Goal: Task Accomplishment & Management: Use online tool/utility

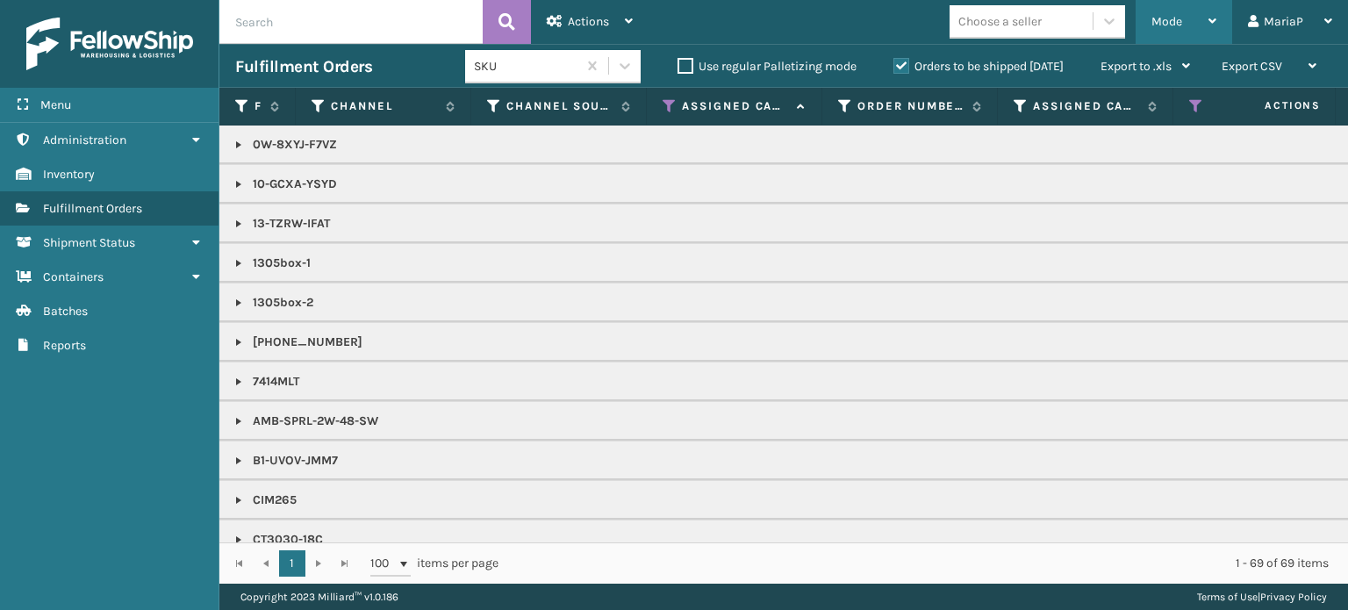
click at [1182, 25] on span "Mode" at bounding box center [1166, 21] width 31 height 15
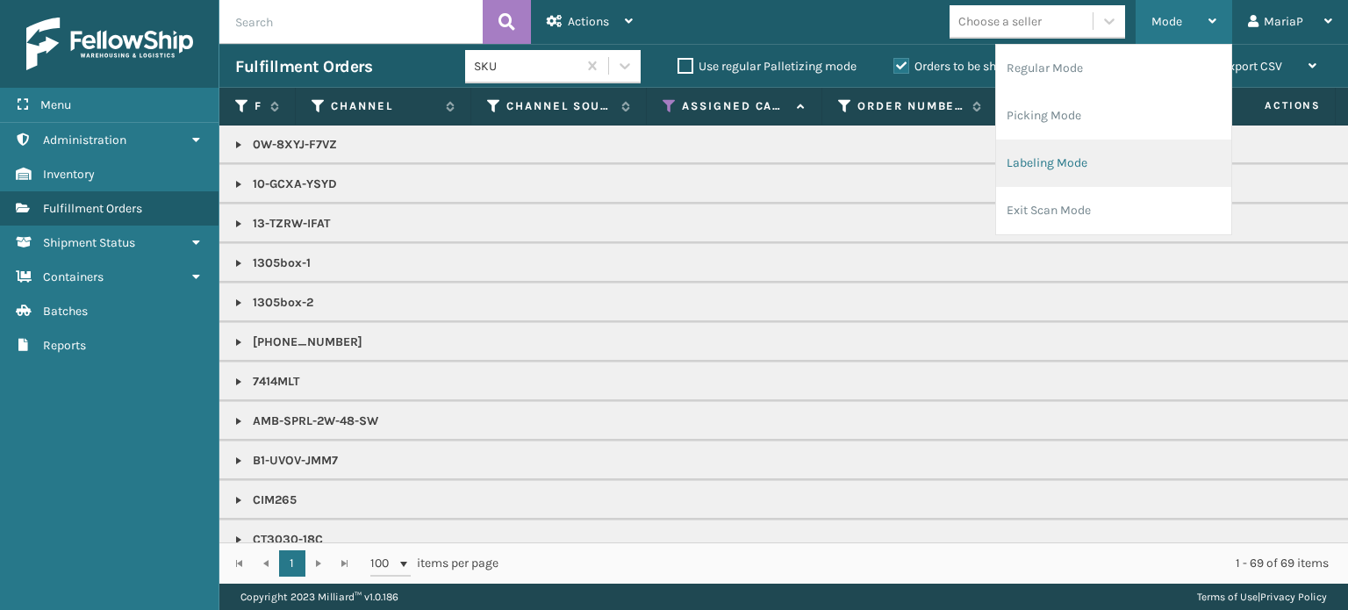
click at [1125, 171] on li "Labeling Mode" at bounding box center [1113, 163] width 235 height 47
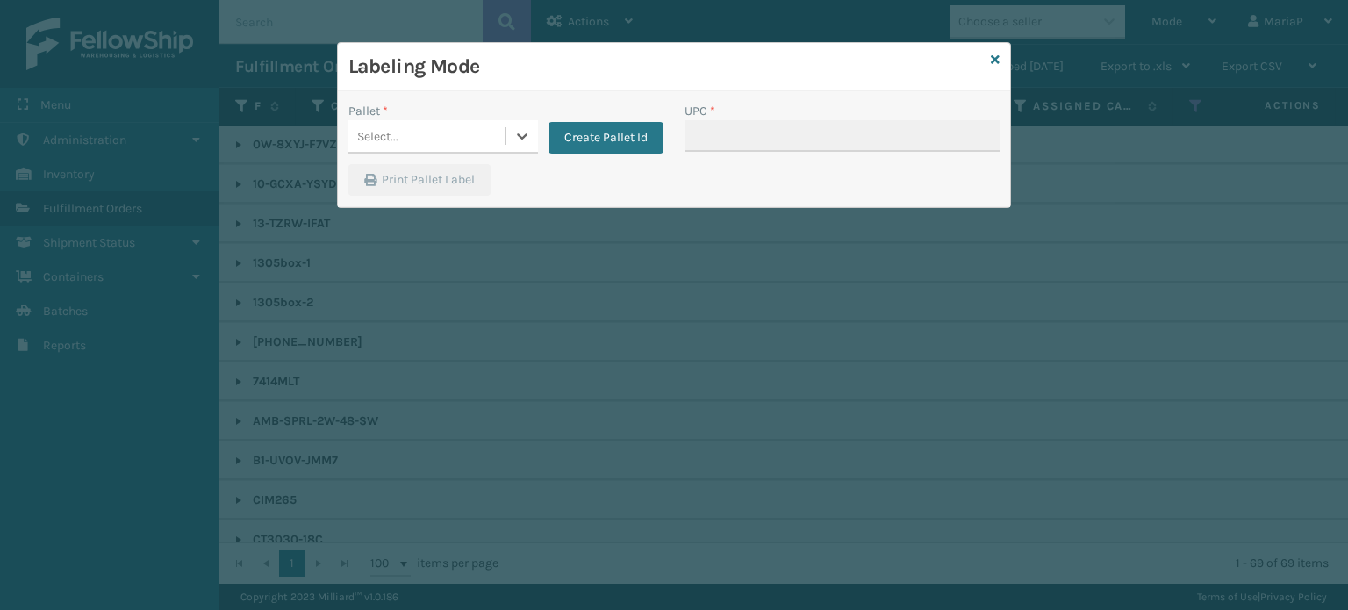
click at [416, 126] on div "Select..." at bounding box center [426, 136] width 157 height 29
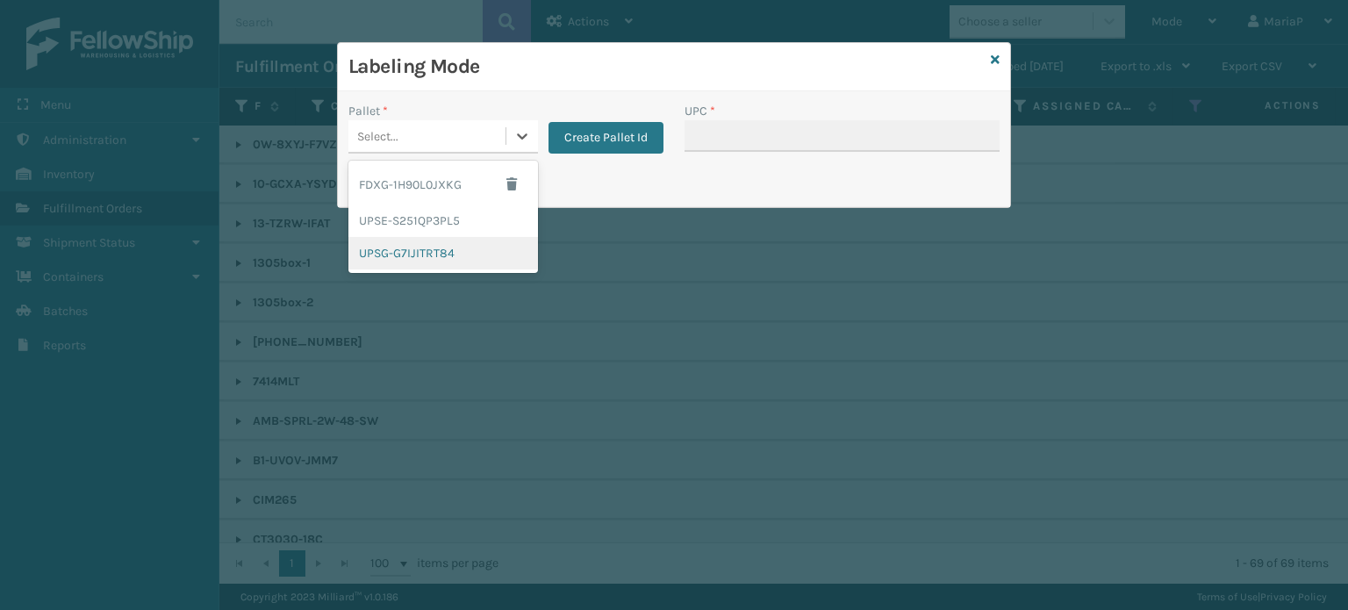
click at [432, 255] on div "UPSG-G7IJITRT84" at bounding box center [443, 253] width 190 height 32
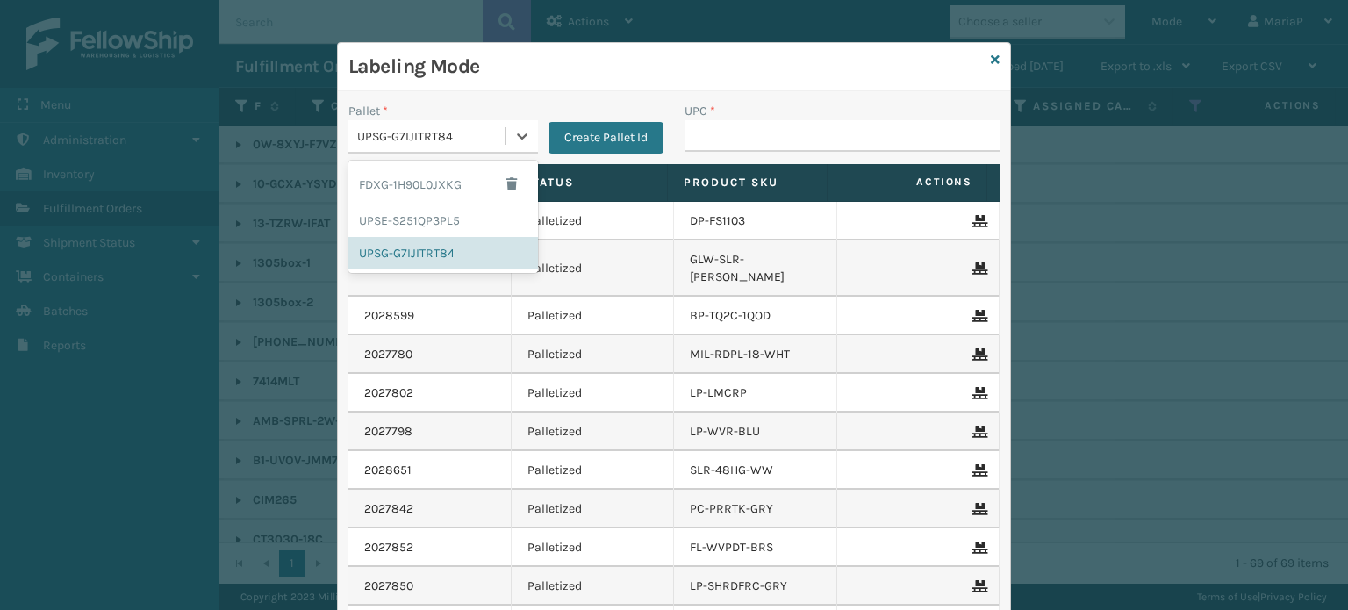
drag, startPoint x: 491, startPoint y: 134, endPoint x: 494, endPoint y: 143, distance: 9.2
click at [491, 134] on div "UPSG-G7IJITRT84" at bounding box center [432, 136] width 150 height 18
click at [432, 199] on div "FDXG-1H90L0JXKG" at bounding box center [443, 184] width 190 height 40
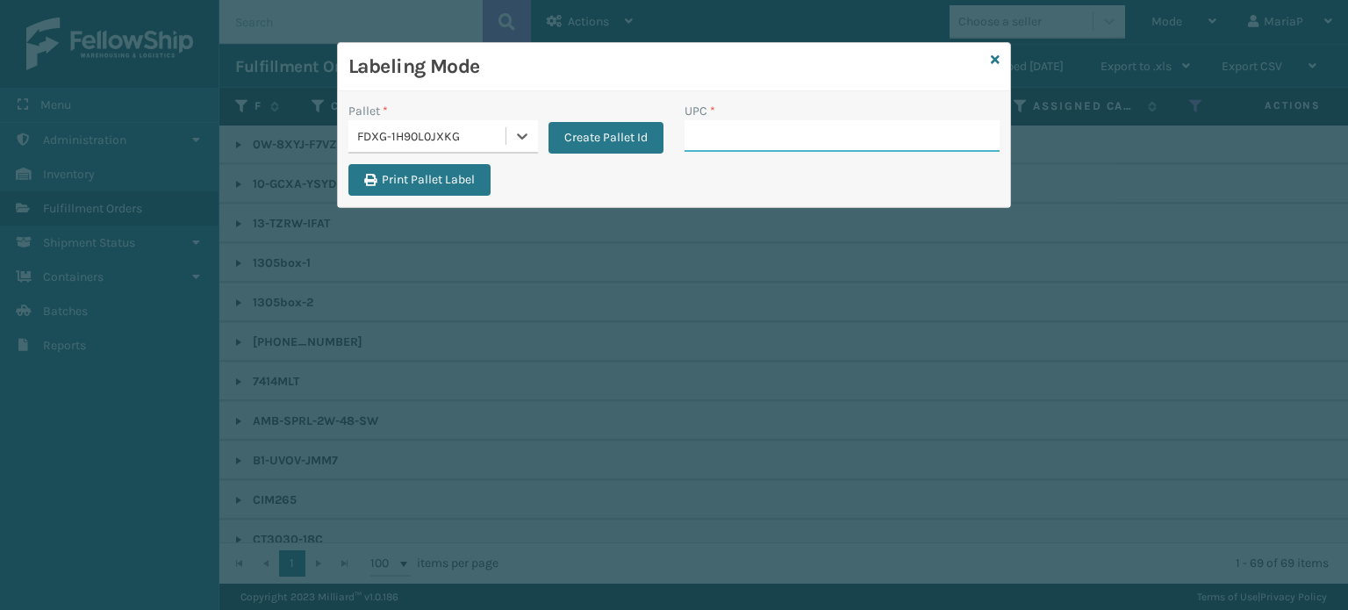
click at [755, 140] on input "UPC *" at bounding box center [841, 136] width 315 height 32
click at [749, 147] on input "UPC *" at bounding box center [841, 136] width 315 height 32
click at [779, 141] on input "UPC *" at bounding box center [841, 136] width 315 height 32
type input "84098512"
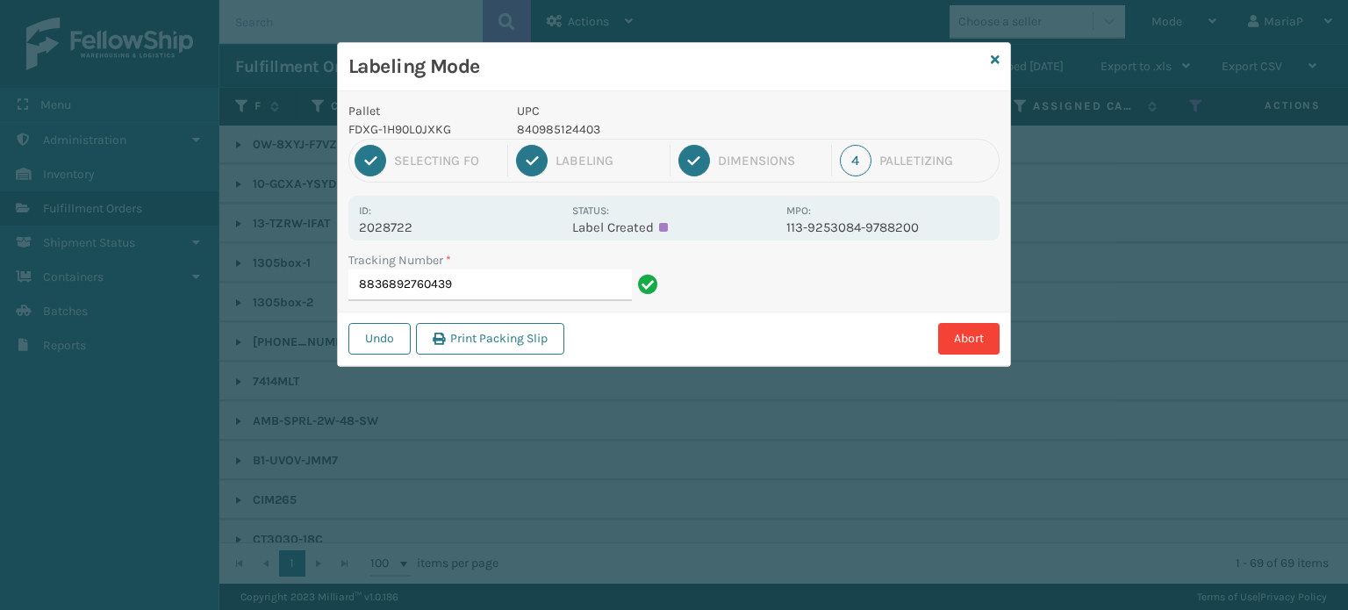
type input "883689276043"
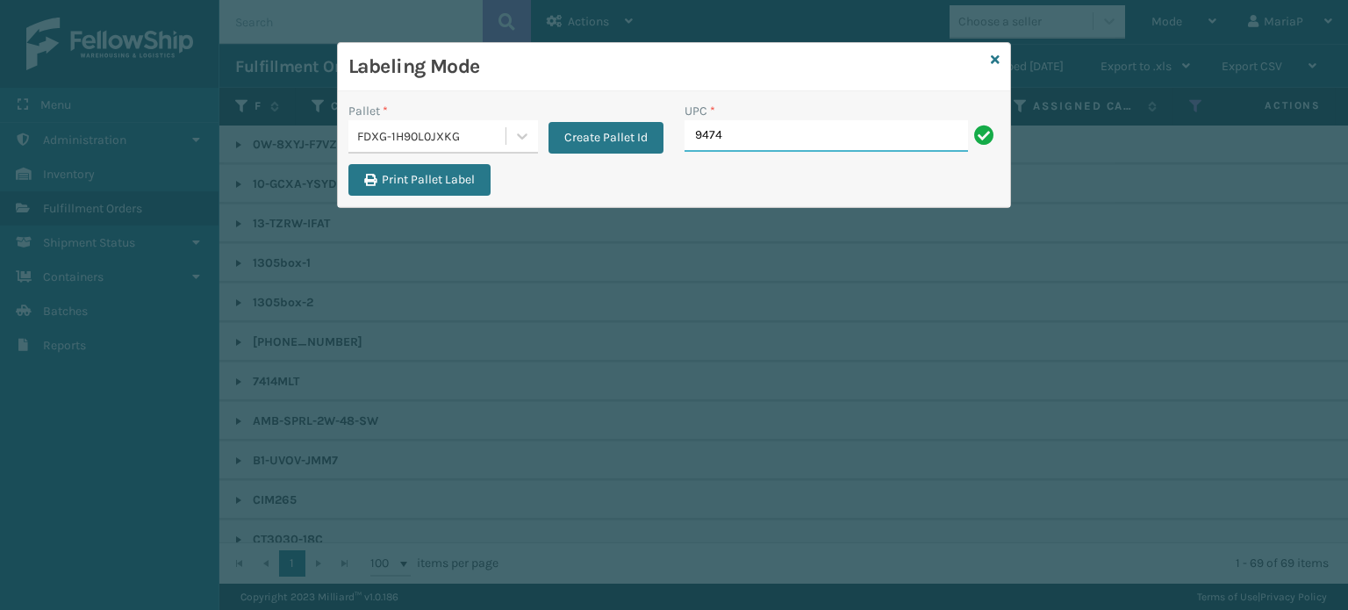
type input "9474"
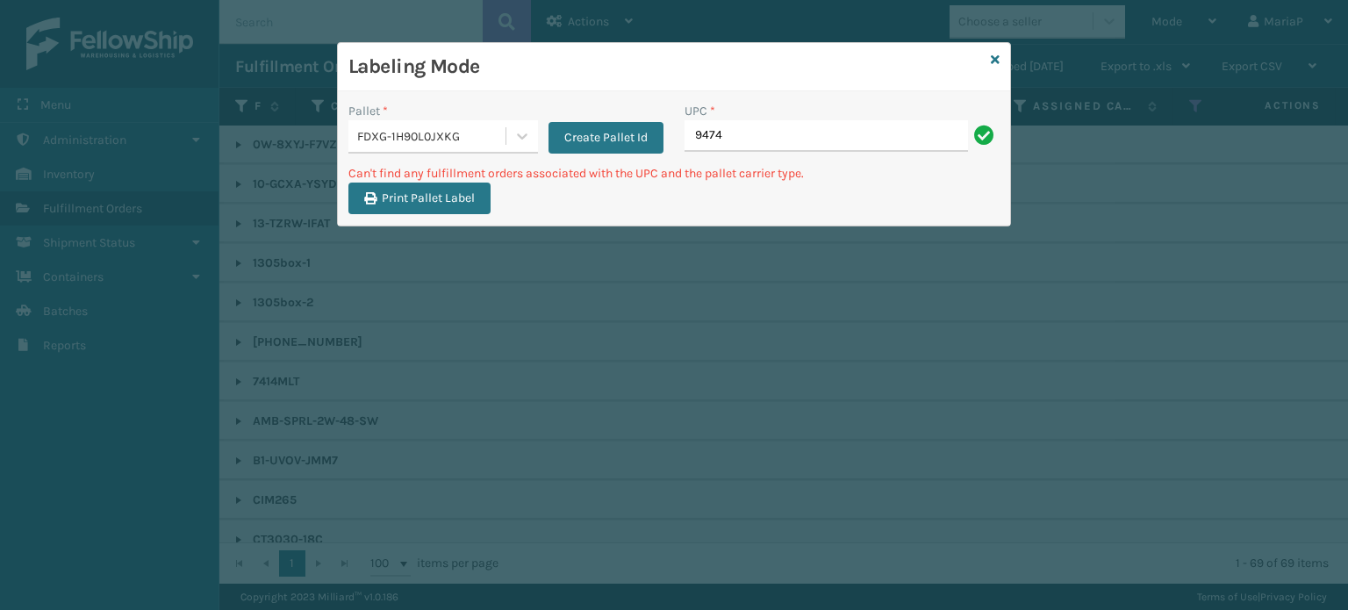
click at [413, 142] on div "FDXG-1H90L0JXKG" at bounding box center [432, 136] width 150 height 18
click at [990, 57] on div "Labeling Mode Pallet * 0 results available. Select is focused ,type to refine l…" at bounding box center [674, 134] width 674 height 184
click at [991, 57] on icon at bounding box center [995, 60] width 9 height 12
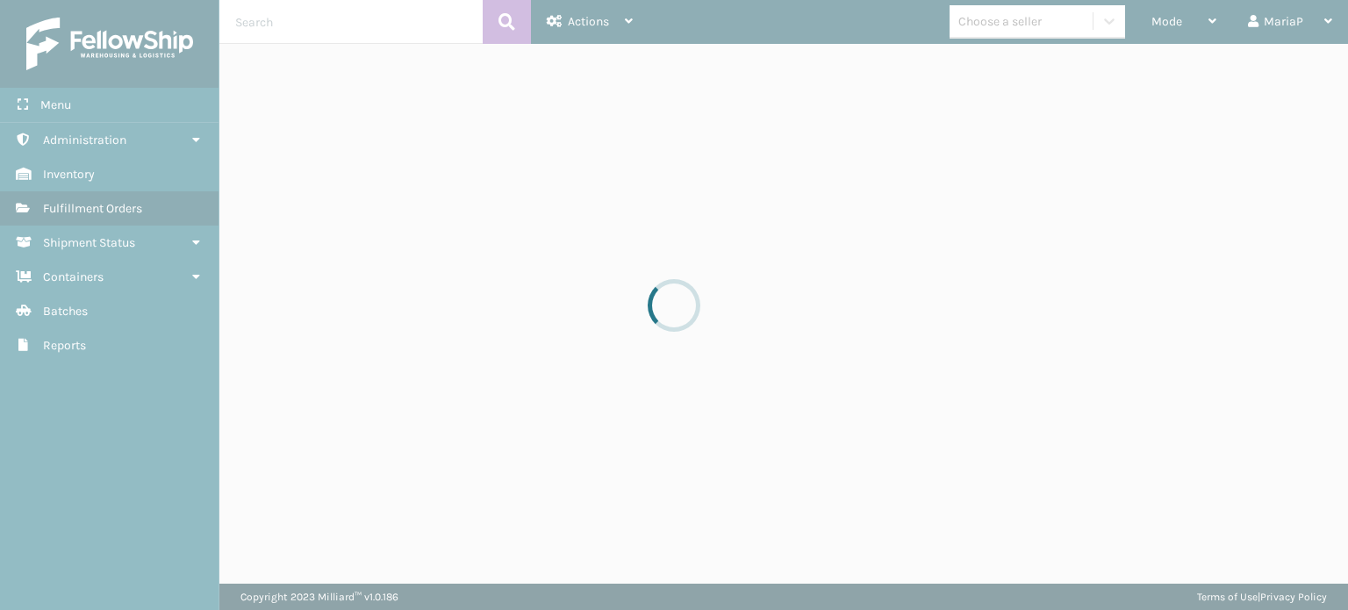
click at [993, 31] on div at bounding box center [674, 305] width 1348 height 610
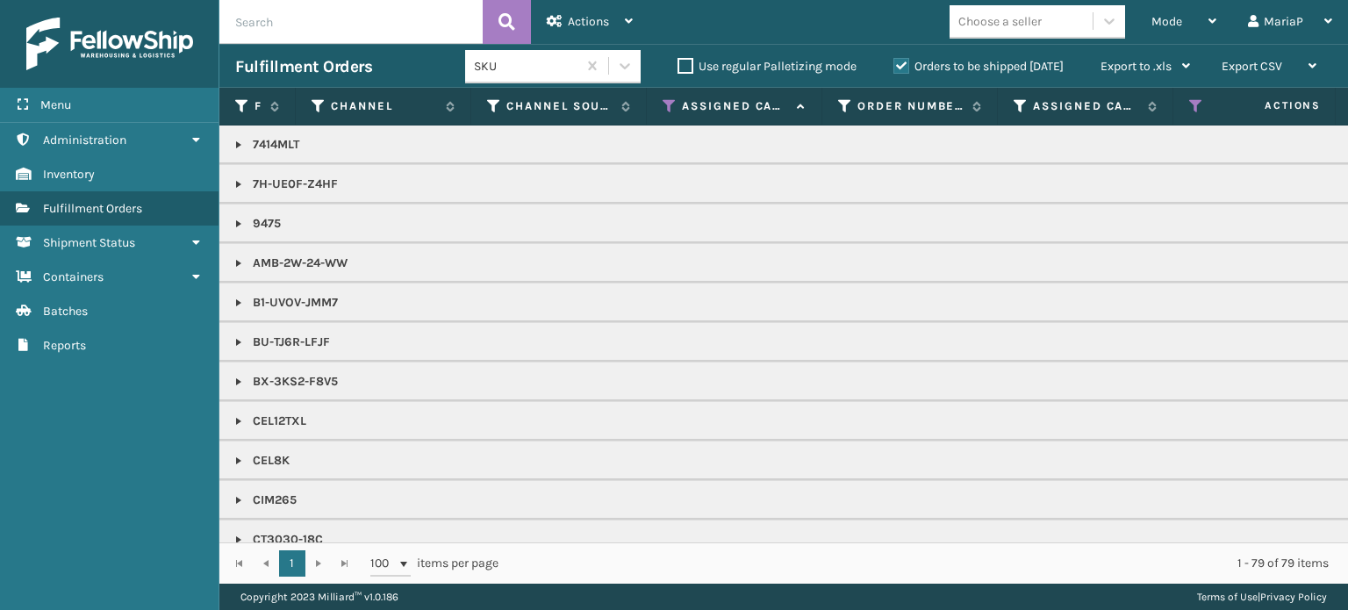
click at [992, 30] on div "Choose a seller" at bounding box center [999, 21] width 83 height 18
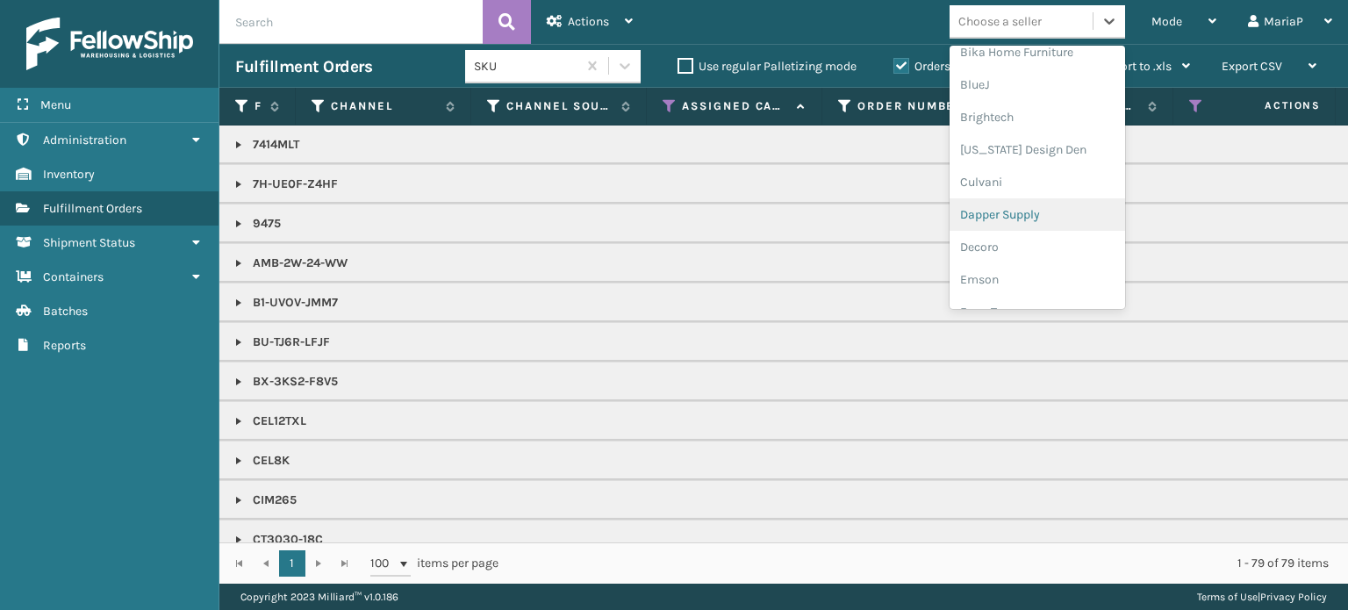
scroll to position [263, 0]
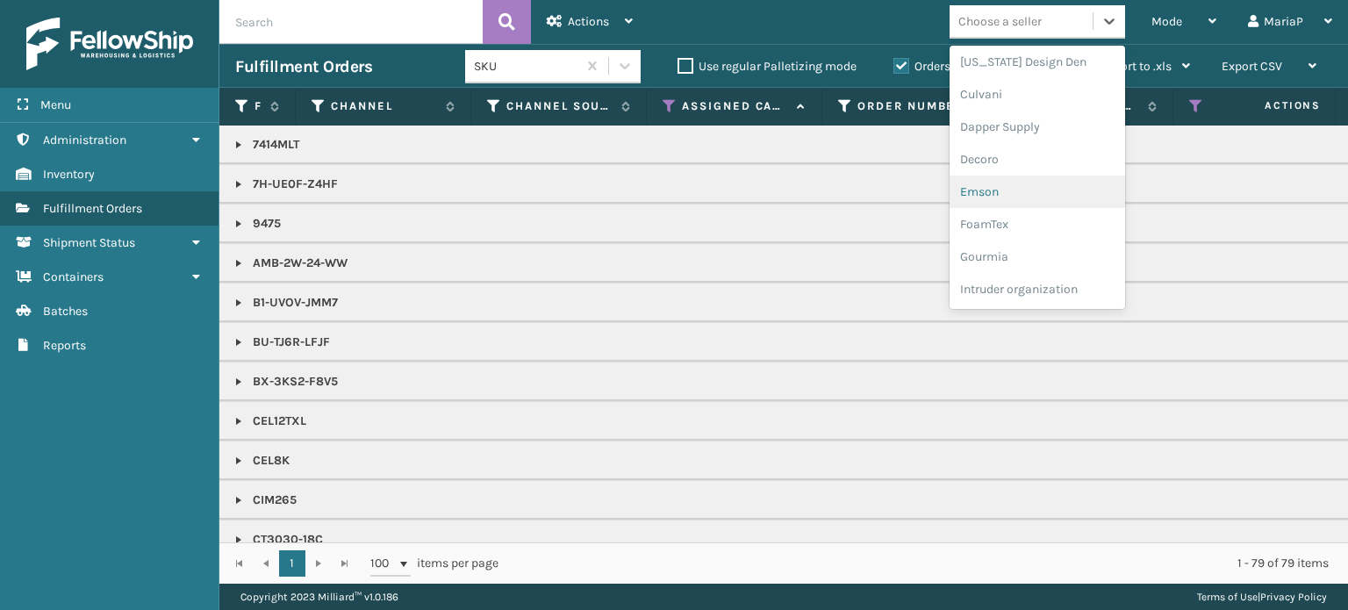
click at [982, 188] on div "Emson" at bounding box center [1038, 192] width 176 height 32
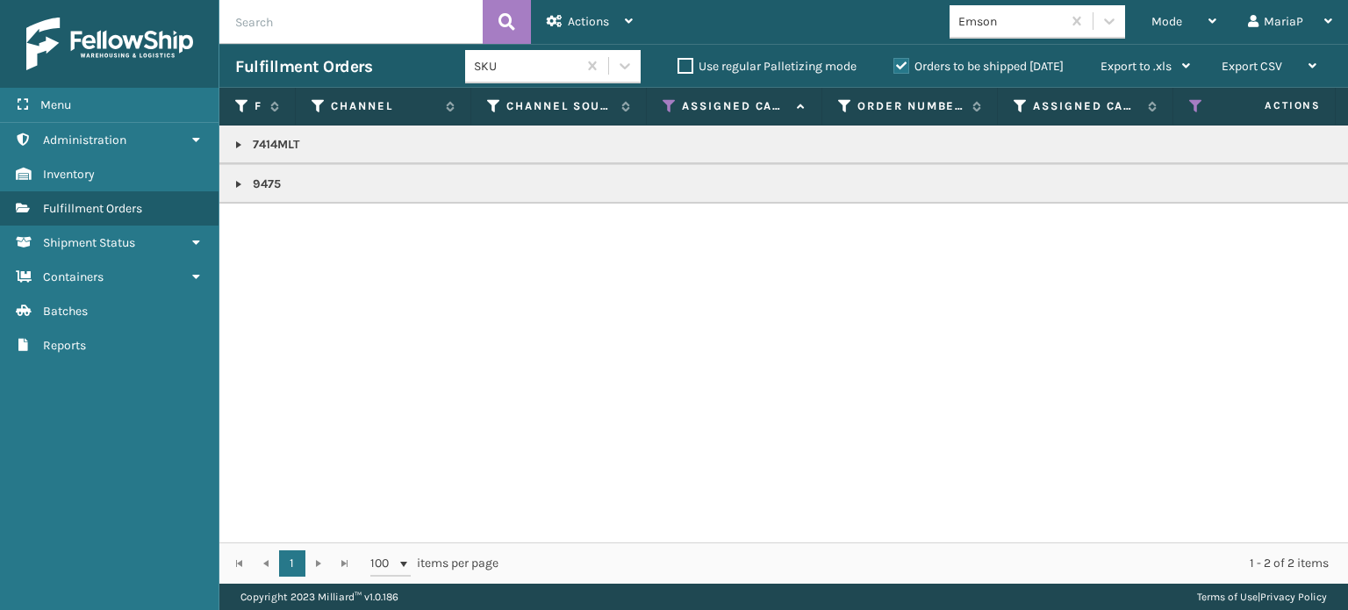
click at [233, 185] on link at bounding box center [239, 184] width 14 height 14
click at [277, 238] on link "2028986" at bounding box center [288, 232] width 51 height 18
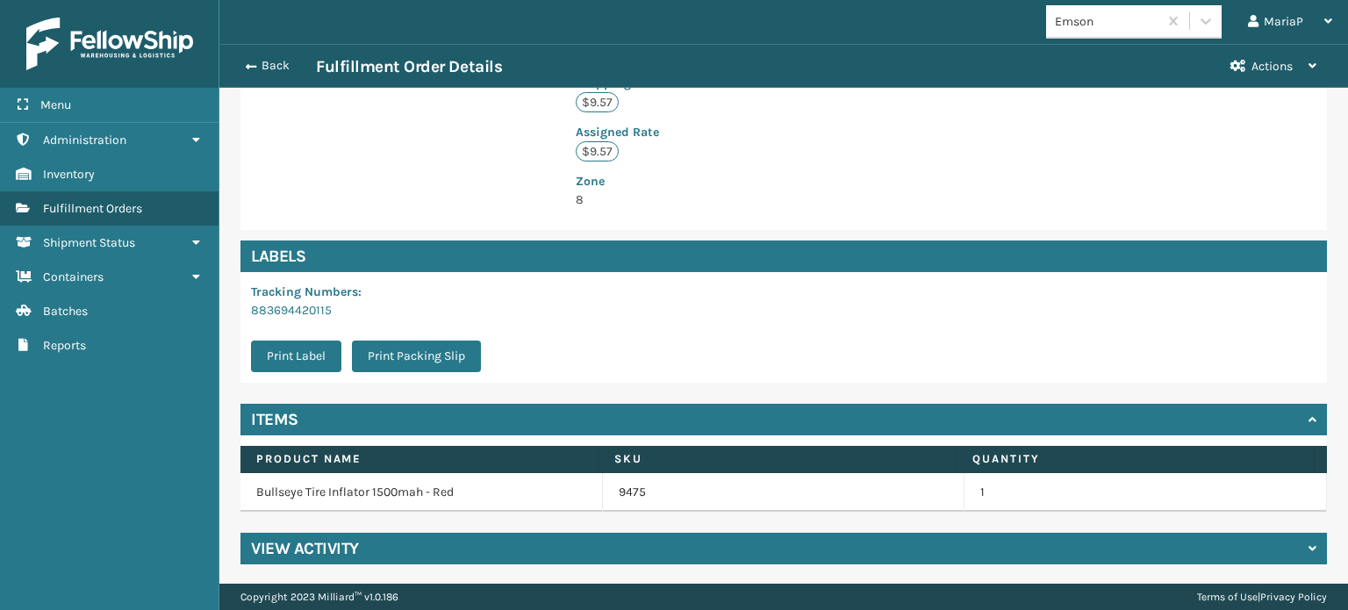
scroll to position [444, 0]
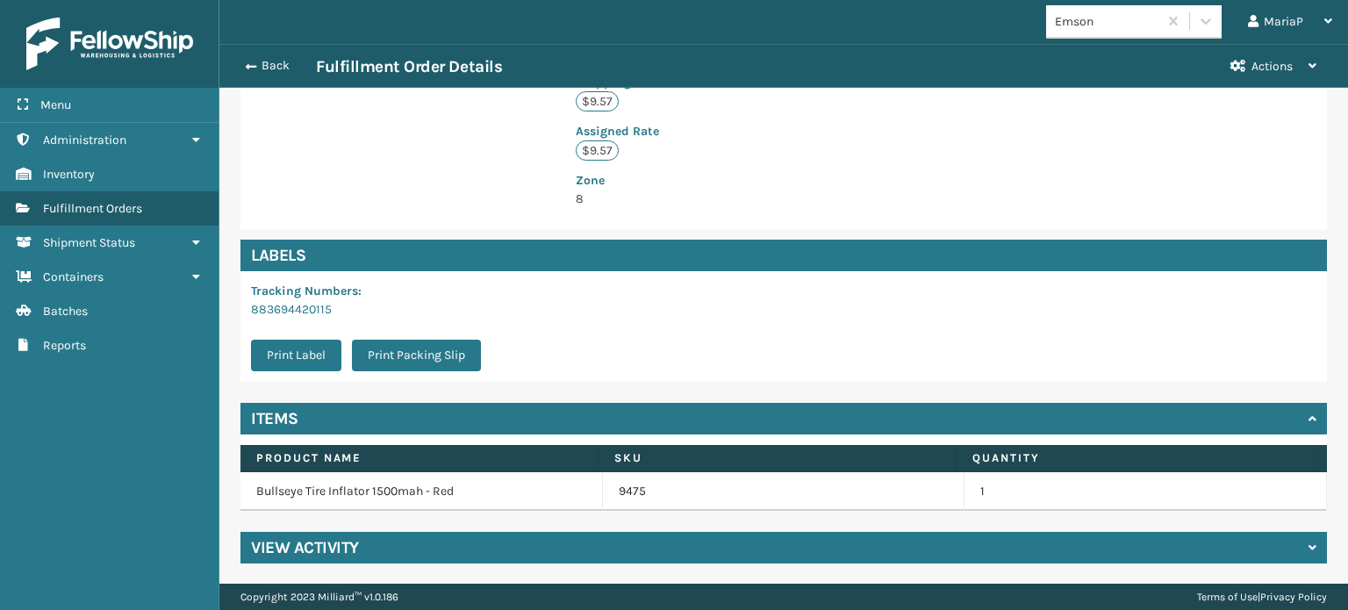
click at [638, 487] on div "9475" at bounding box center [784, 492] width 330 height 18
click at [627, 484] on link "9475" at bounding box center [632, 492] width 27 height 18
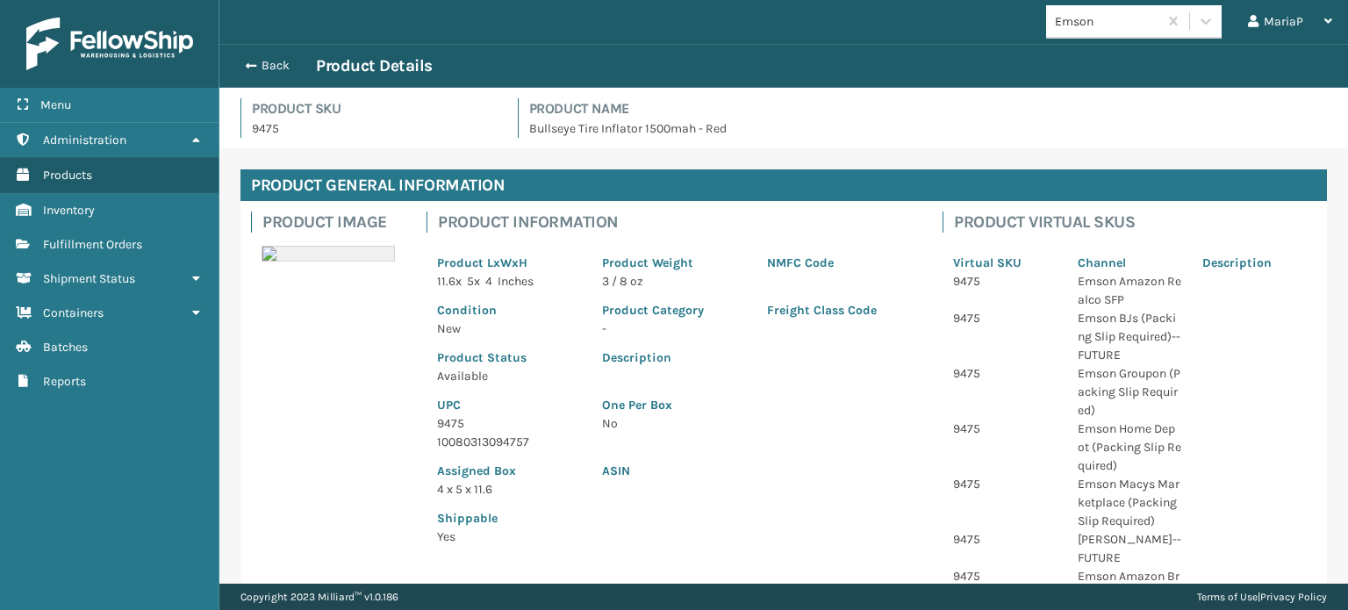
click at [456, 429] on p "9475" at bounding box center [509, 423] width 144 height 18
copy p "9475"
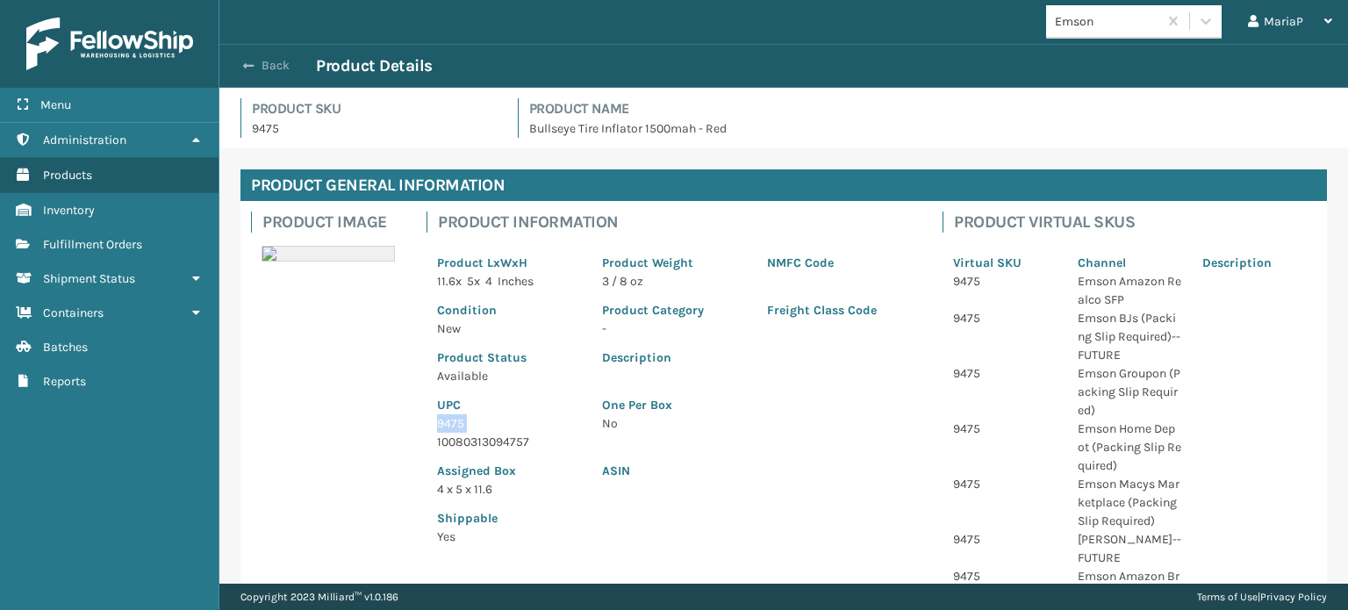
click at [270, 66] on button "Back" at bounding box center [275, 66] width 81 height 16
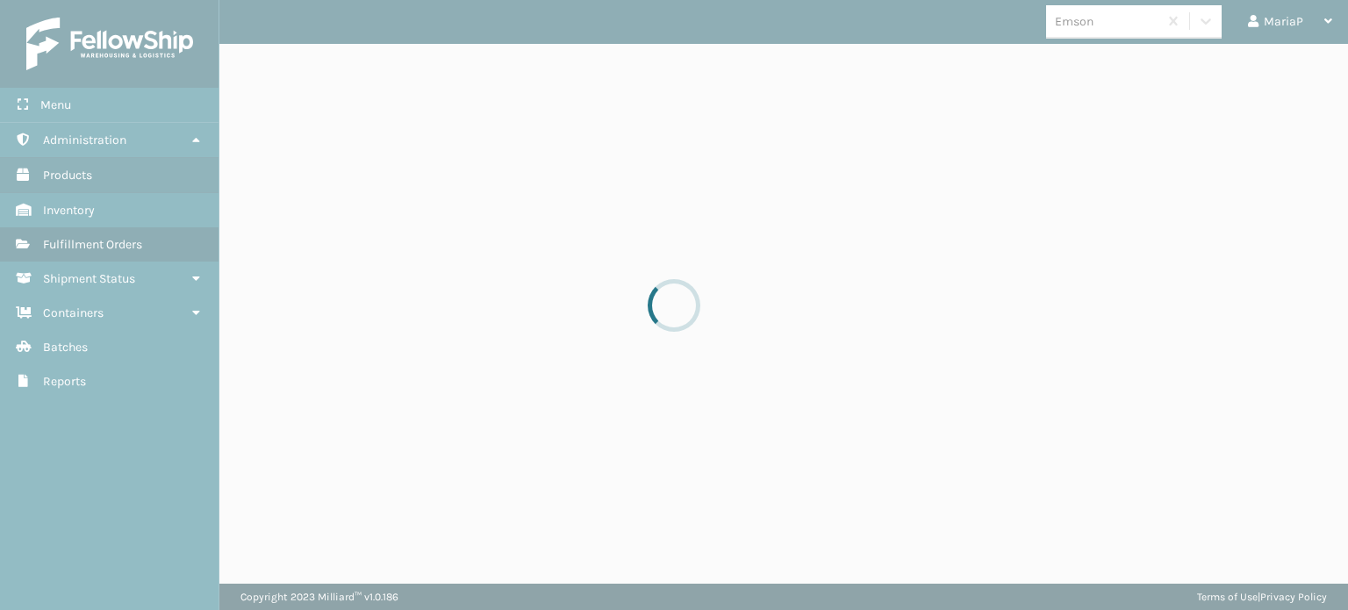
click at [270, 66] on div at bounding box center [674, 305] width 1348 height 610
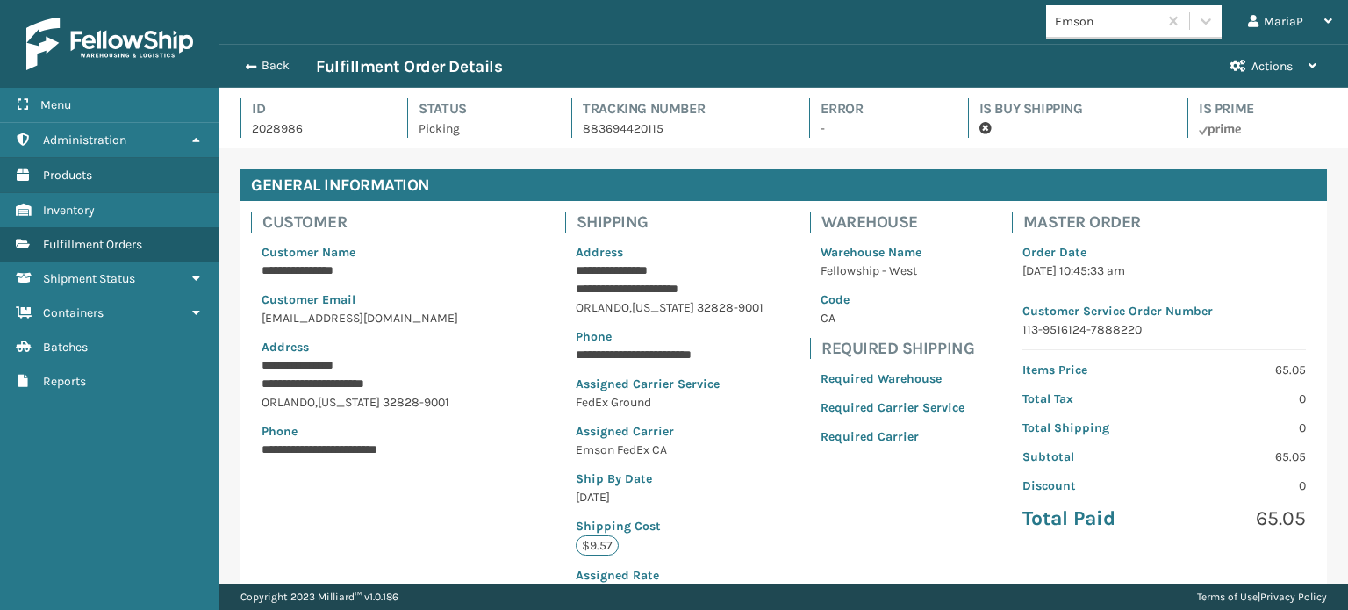
scroll to position [42, 1128]
click at [258, 68] on button "Back" at bounding box center [275, 66] width 81 height 16
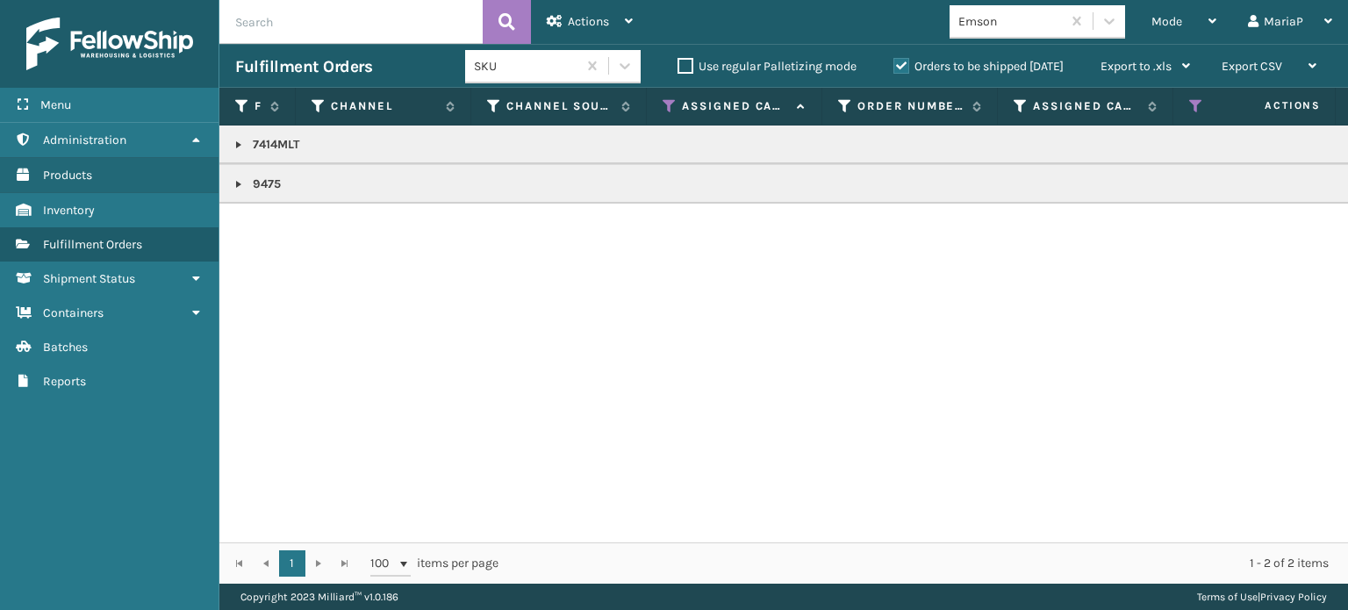
click at [889, 335] on div "7414MLT 9475" at bounding box center [783, 333] width 1129 height 417
click at [1183, 23] on div "Mode" at bounding box center [1183, 22] width 65 height 44
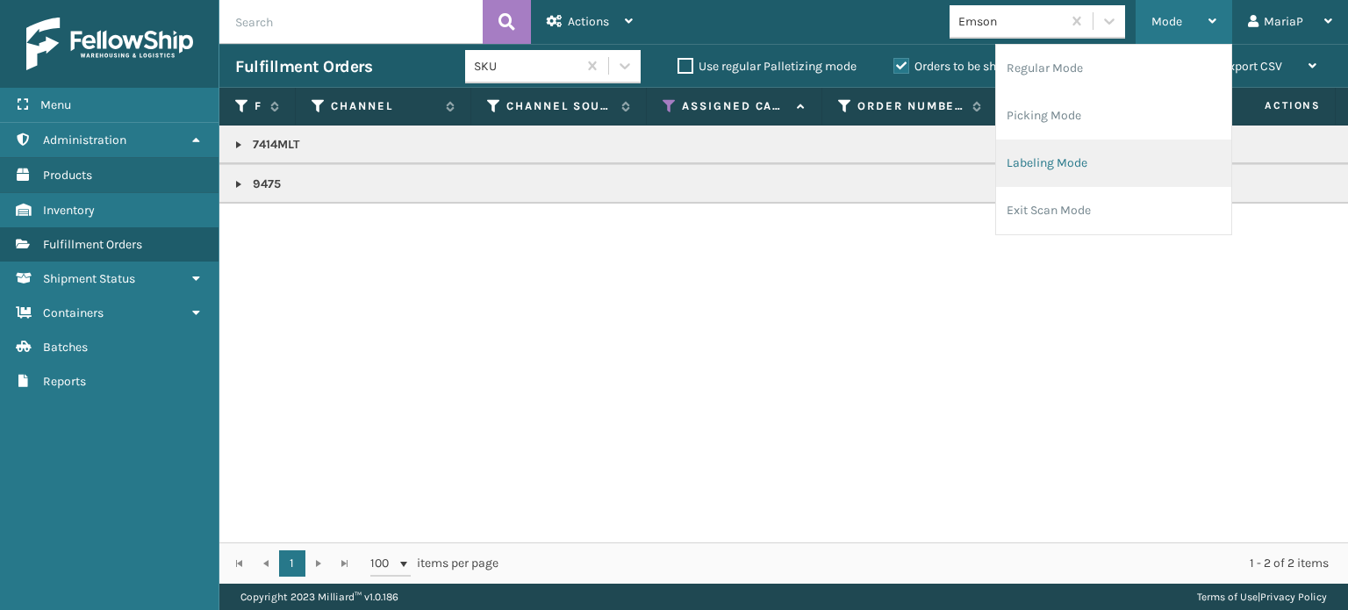
click at [1106, 178] on li "Labeling Mode" at bounding box center [1113, 163] width 235 height 47
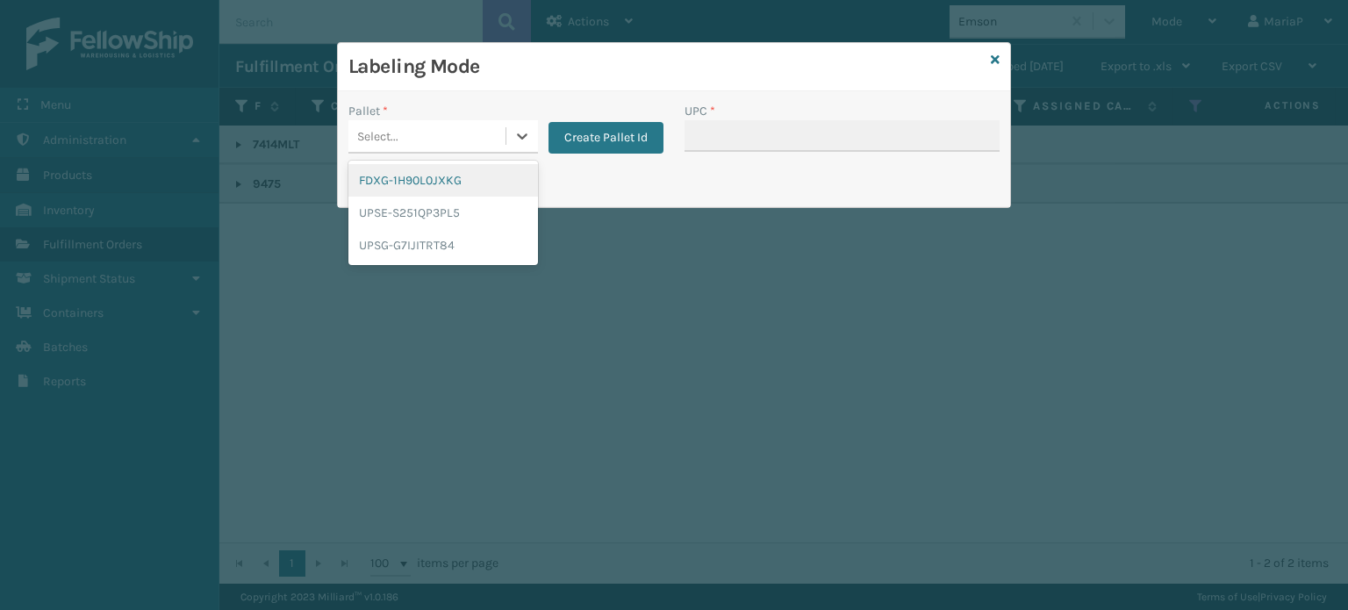
click at [383, 140] on div "Select..." at bounding box center [377, 136] width 41 height 18
click at [398, 172] on div "FDXG-1H90L0JXKG" at bounding box center [443, 180] width 190 height 32
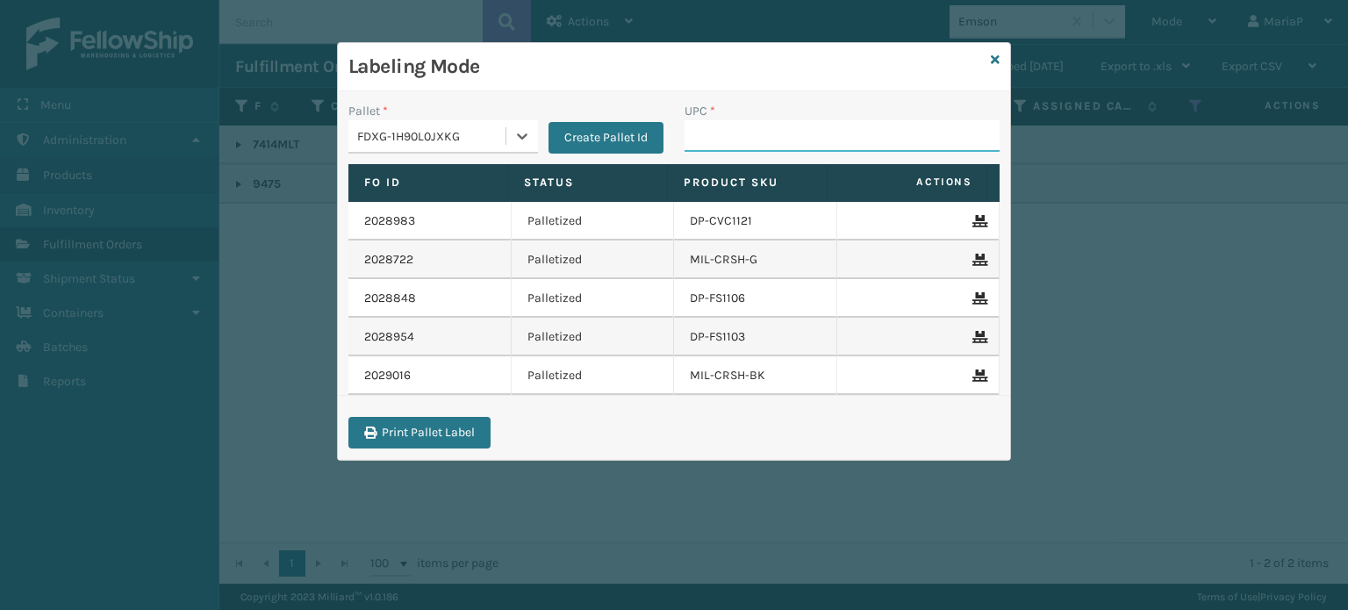
click at [748, 129] on input "UPC *" at bounding box center [841, 136] width 315 height 32
paste input "9475"
type input "9475"
type input "8409851"
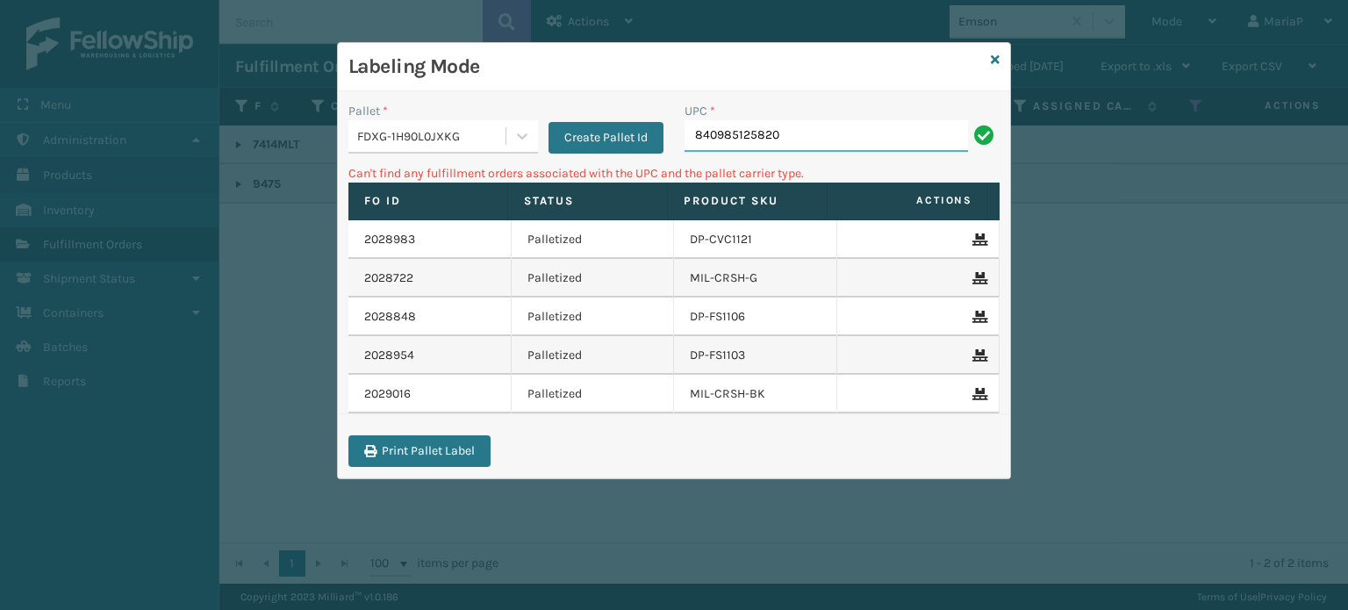
click at [793, 144] on input "840985125820" at bounding box center [825, 136] width 283 height 32
drag, startPoint x: 466, startPoint y: 120, endPoint x: 465, endPoint y: 129, distance: 8.8
click at [465, 129] on div "FDXG-1H90L0JXKG" at bounding box center [443, 136] width 190 height 33
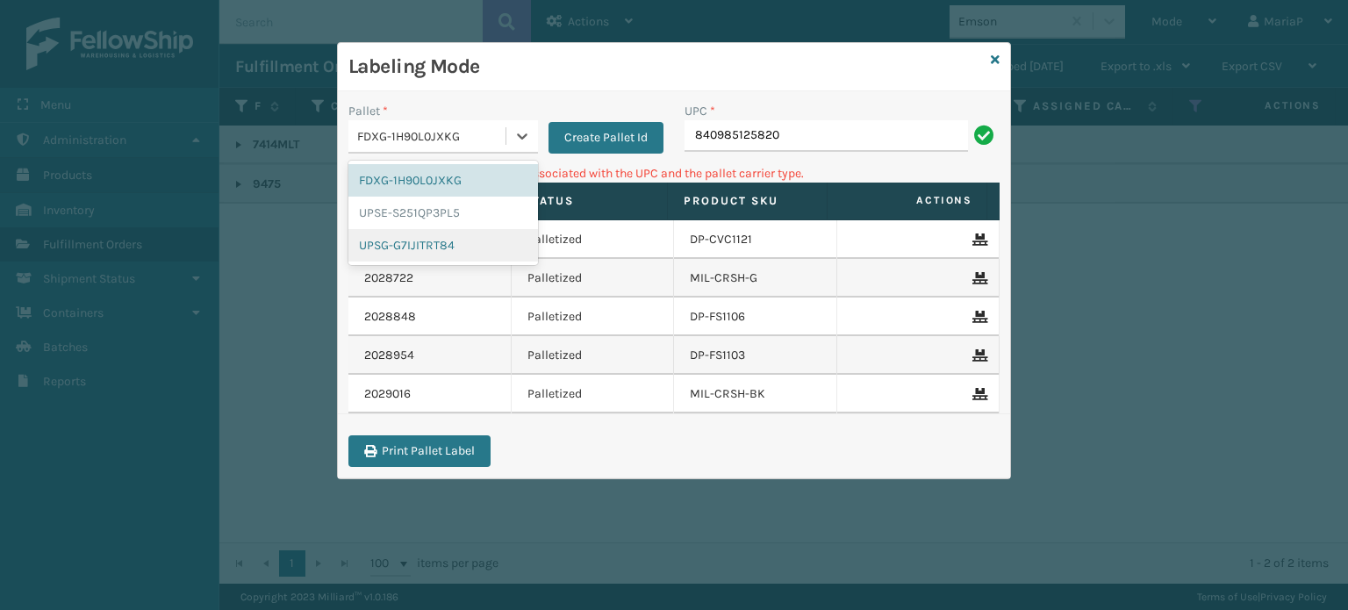
click at [425, 240] on div "UPSG-G7IJITRT84" at bounding box center [443, 245] width 190 height 32
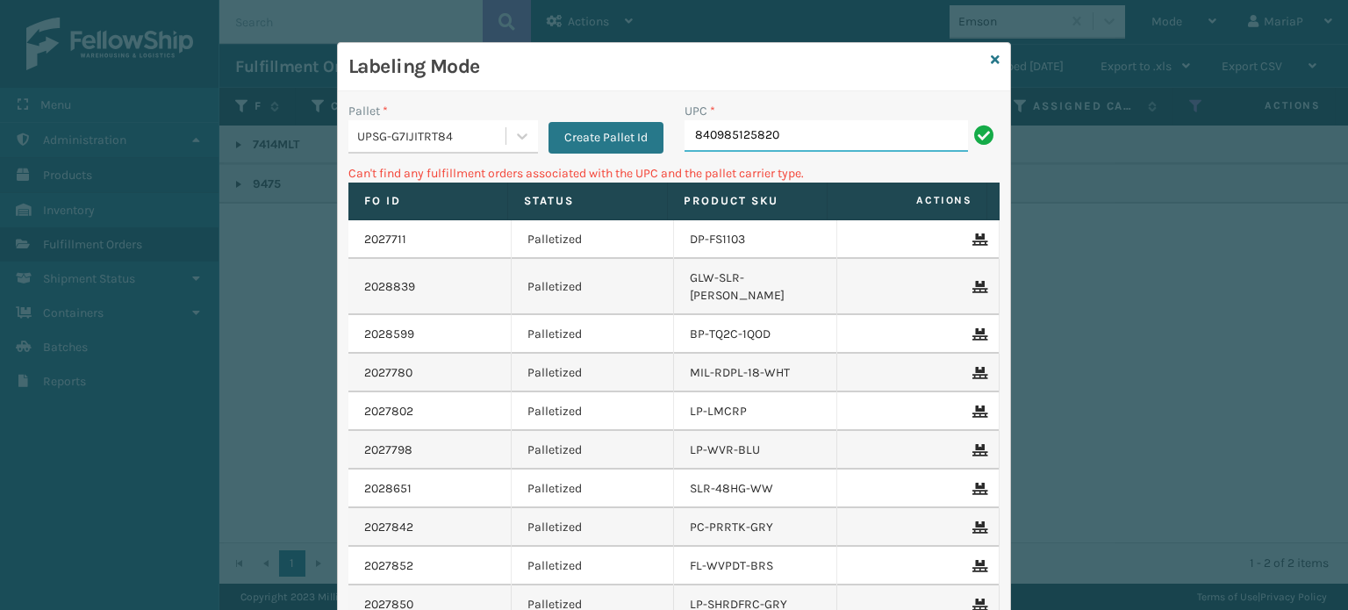
click at [764, 148] on input "840985125820" at bounding box center [825, 136] width 283 height 32
click at [437, 135] on div "UPSG-G7IJITRT84" at bounding box center [432, 136] width 150 height 18
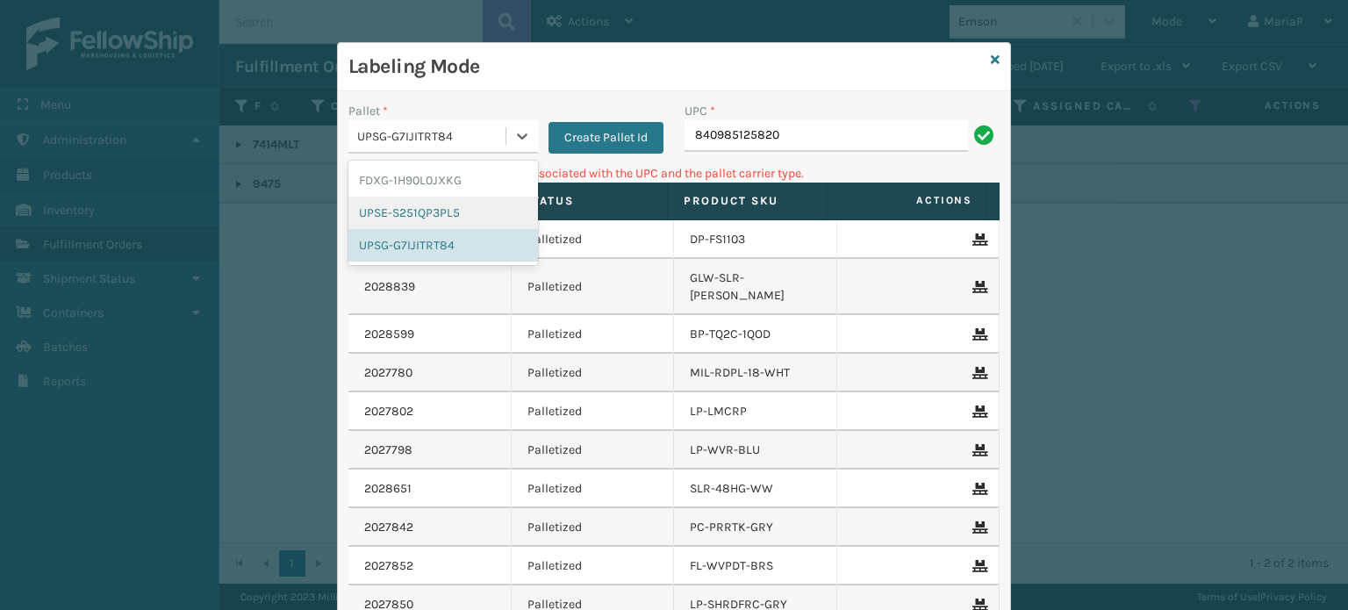
click at [407, 215] on div "UPSE-S251QP3PL5" at bounding box center [443, 213] width 190 height 32
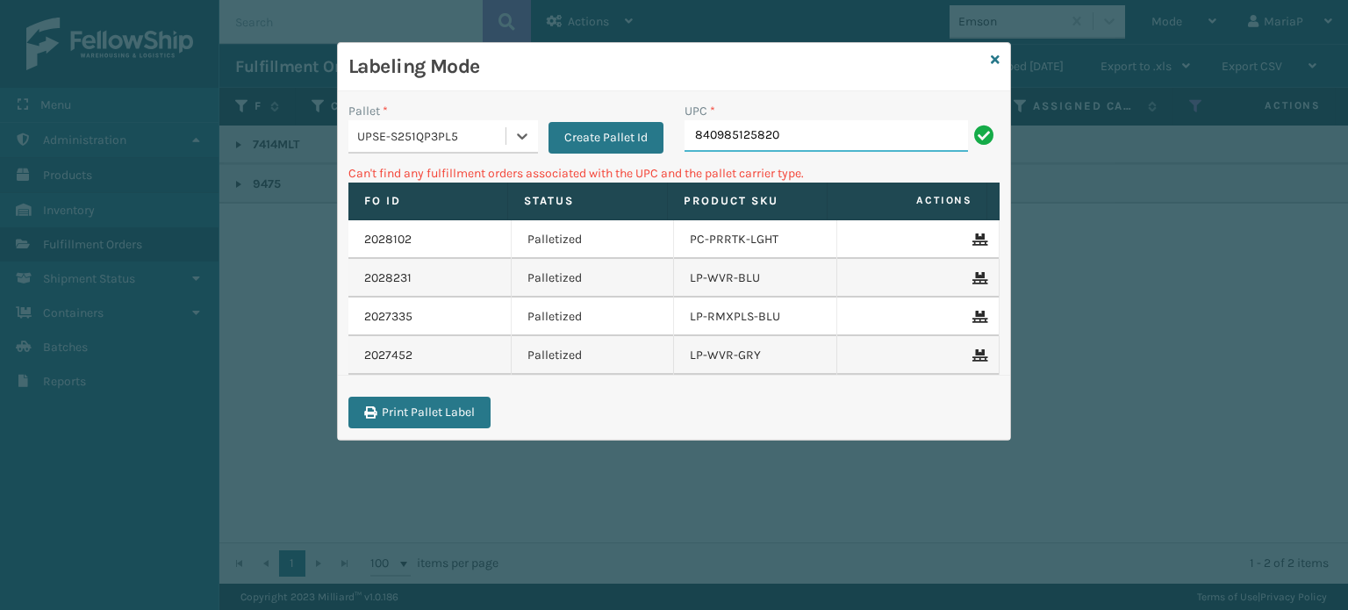
click at [812, 136] on input "840985125820" at bounding box center [825, 136] width 283 height 32
click at [993, 62] on icon at bounding box center [995, 60] width 9 height 12
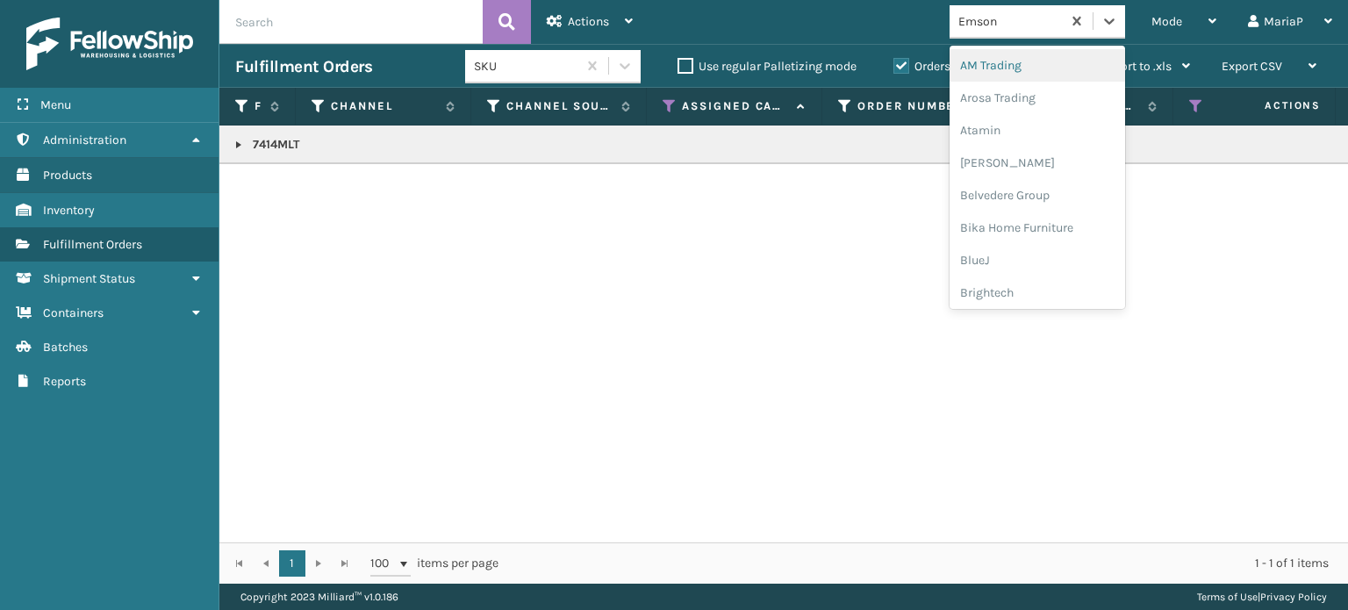
click at [1028, 25] on div "Emson" at bounding box center [1010, 21] width 104 height 18
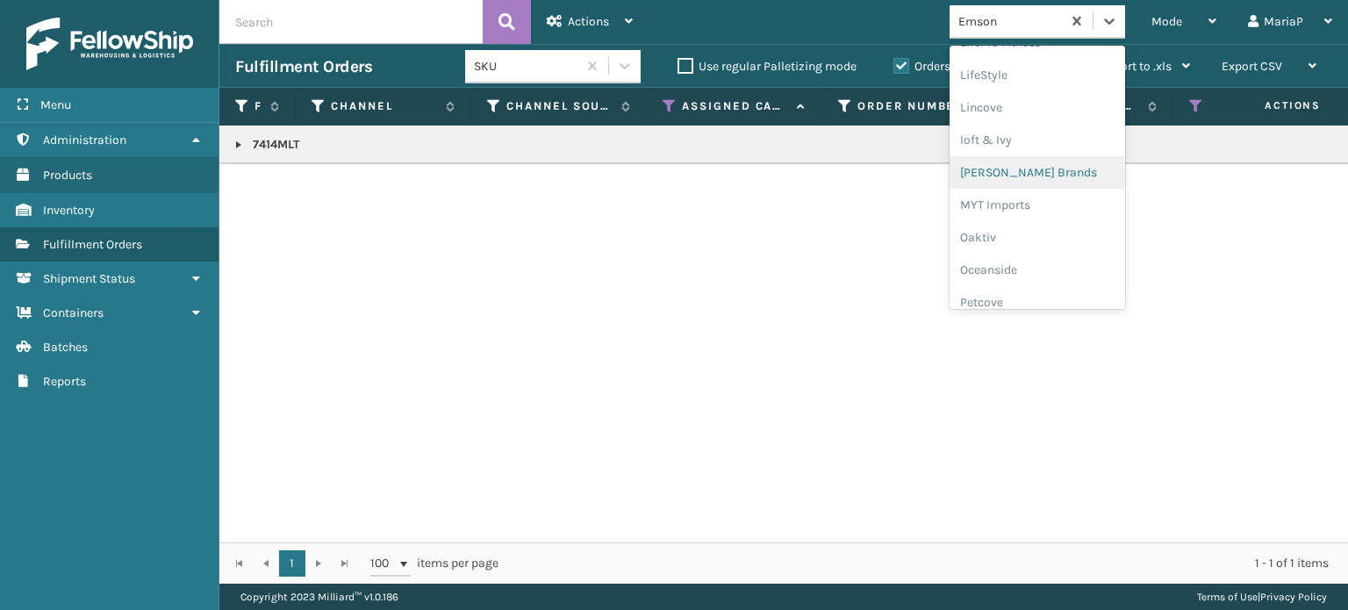
click at [999, 176] on div "[PERSON_NAME] Brands" at bounding box center [1038, 172] width 176 height 32
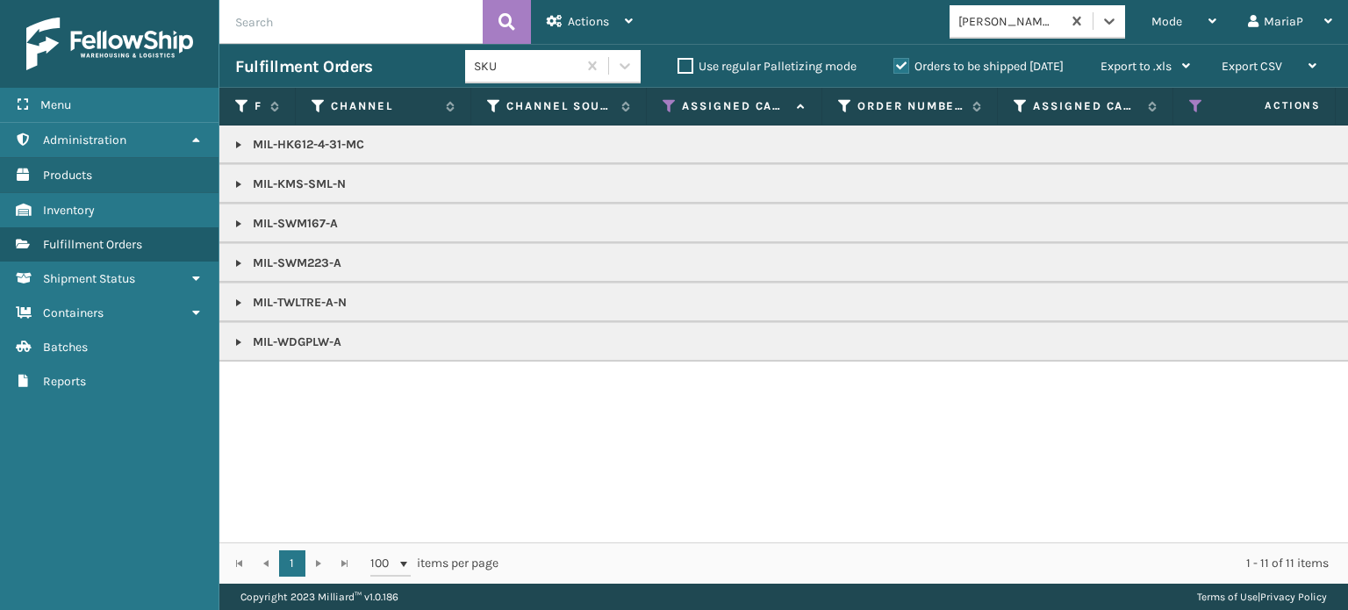
click at [235, 186] on link at bounding box center [239, 184] width 14 height 14
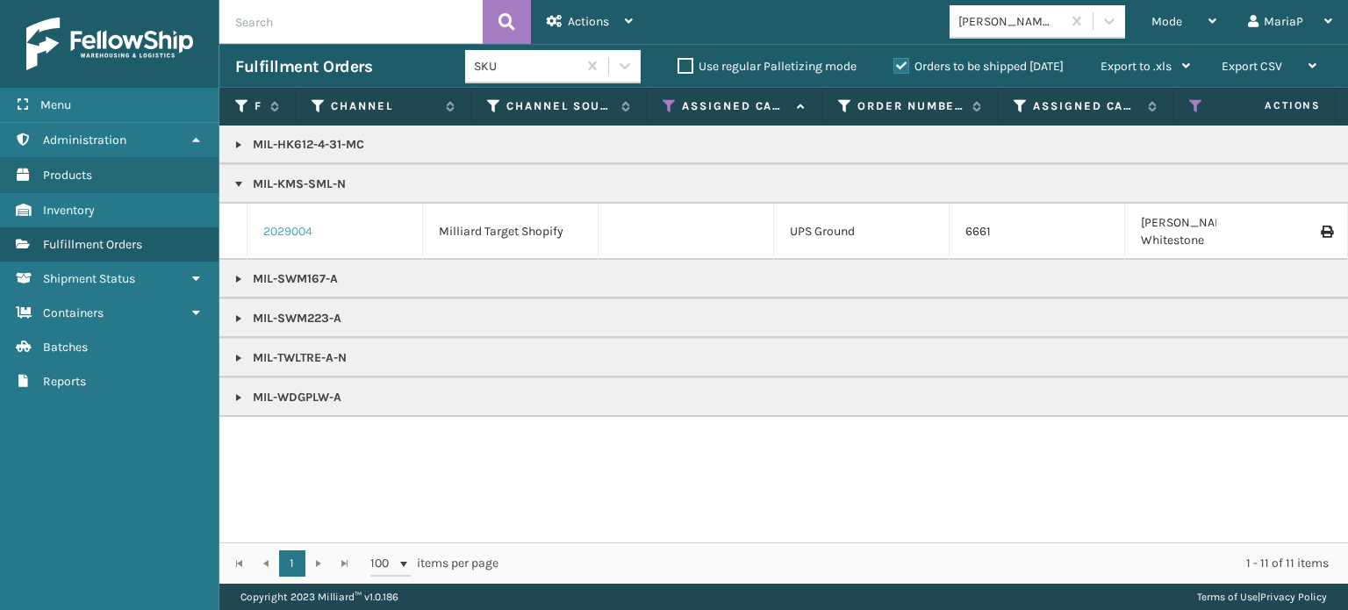
click at [278, 230] on link "2029004" at bounding box center [287, 232] width 49 height 18
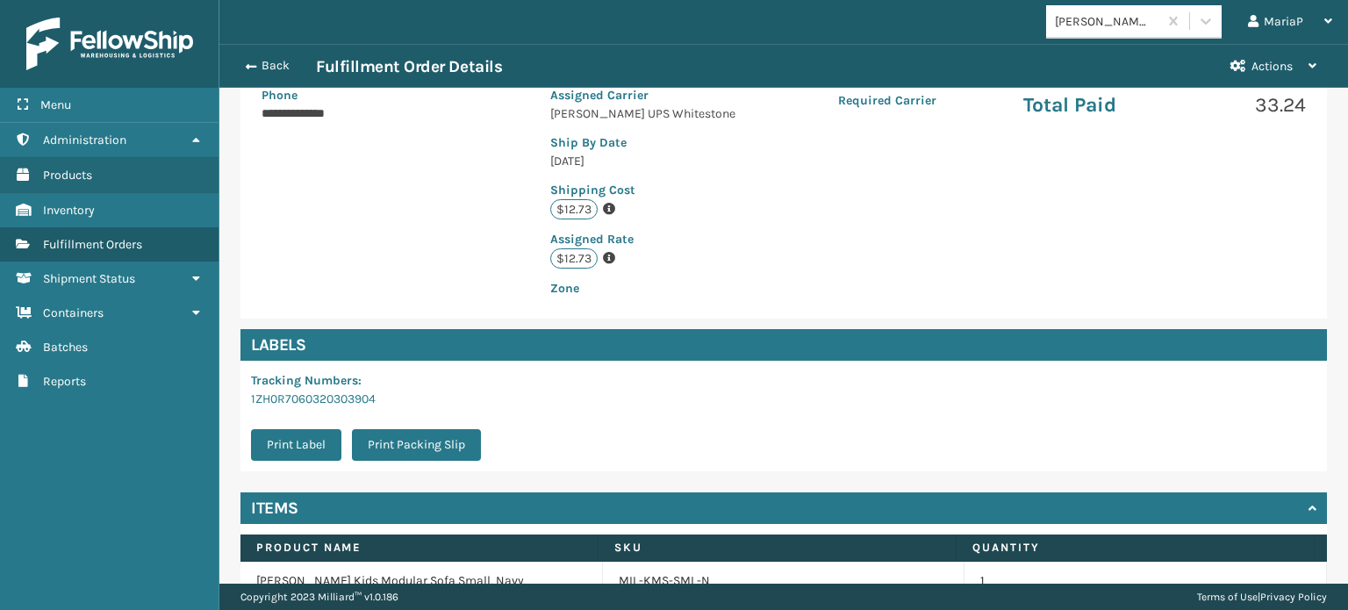
scroll to position [425, 0]
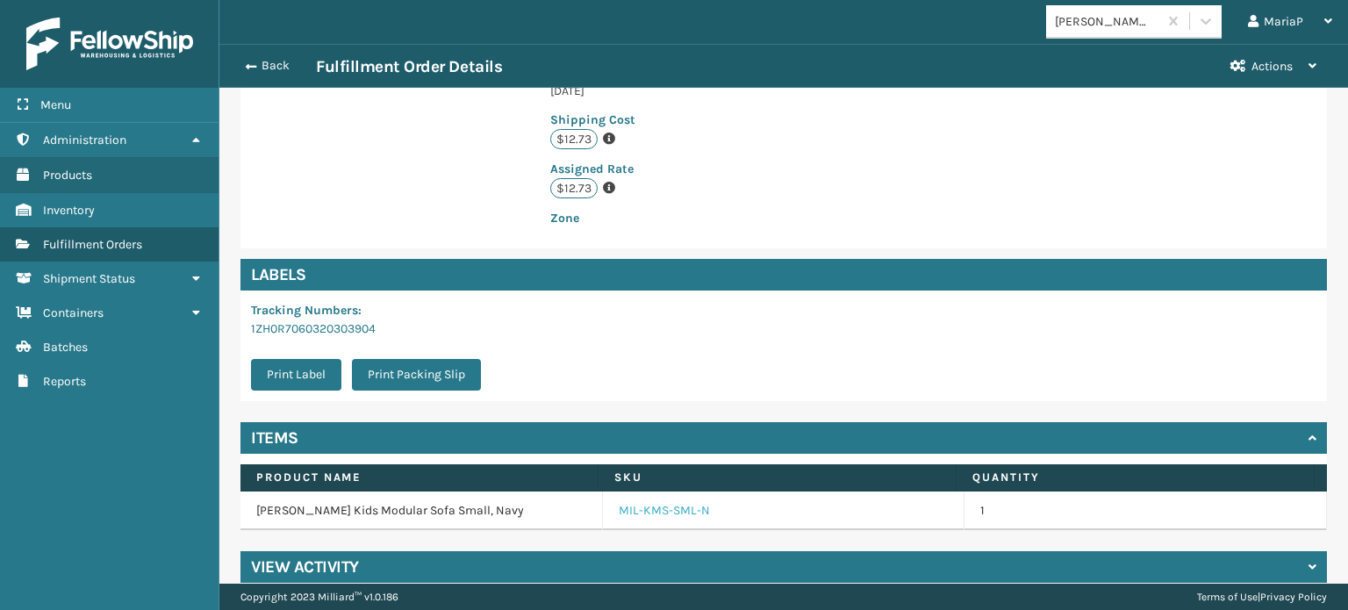
click at [662, 502] on link "MIL-KMS-SML-N" at bounding box center [664, 511] width 91 height 18
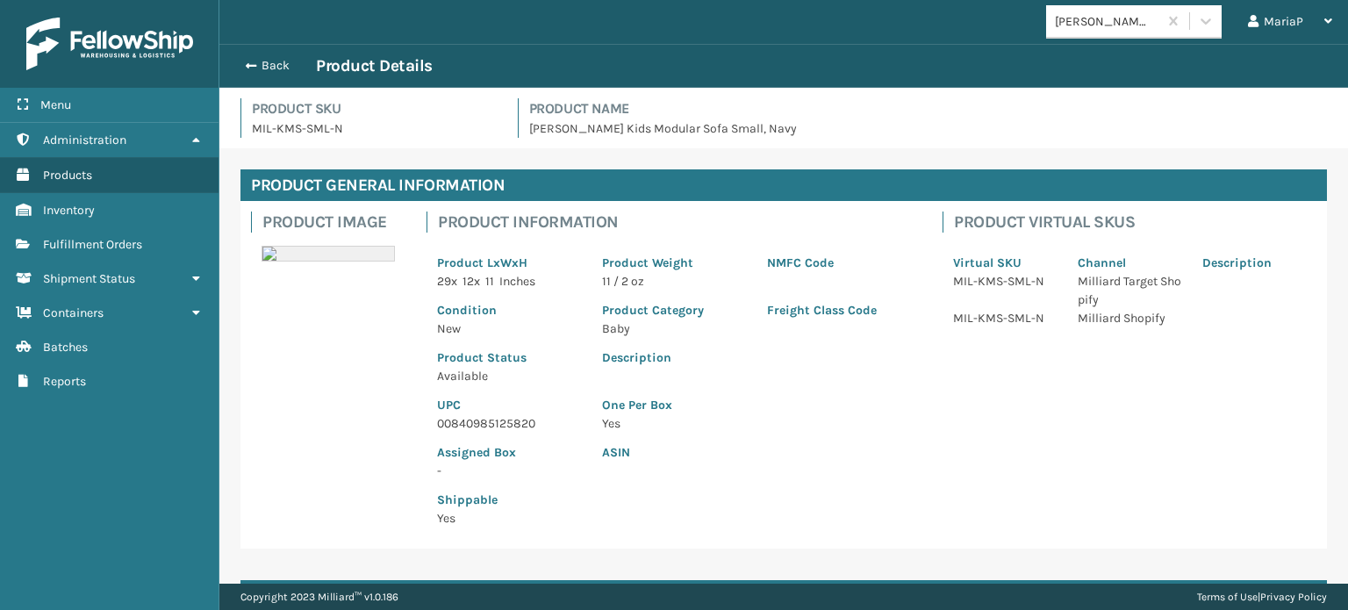
click at [460, 434] on div "Assigned Box -" at bounding box center [508, 456] width 165 height 47
click at [459, 421] on p "00840985125820" at bounding box center [509, 423] width 144 height 18
click at [459, 420] on p "00840985125820" at bounding box center [509, 423] width 144 height 18
copy p "00840985125820"
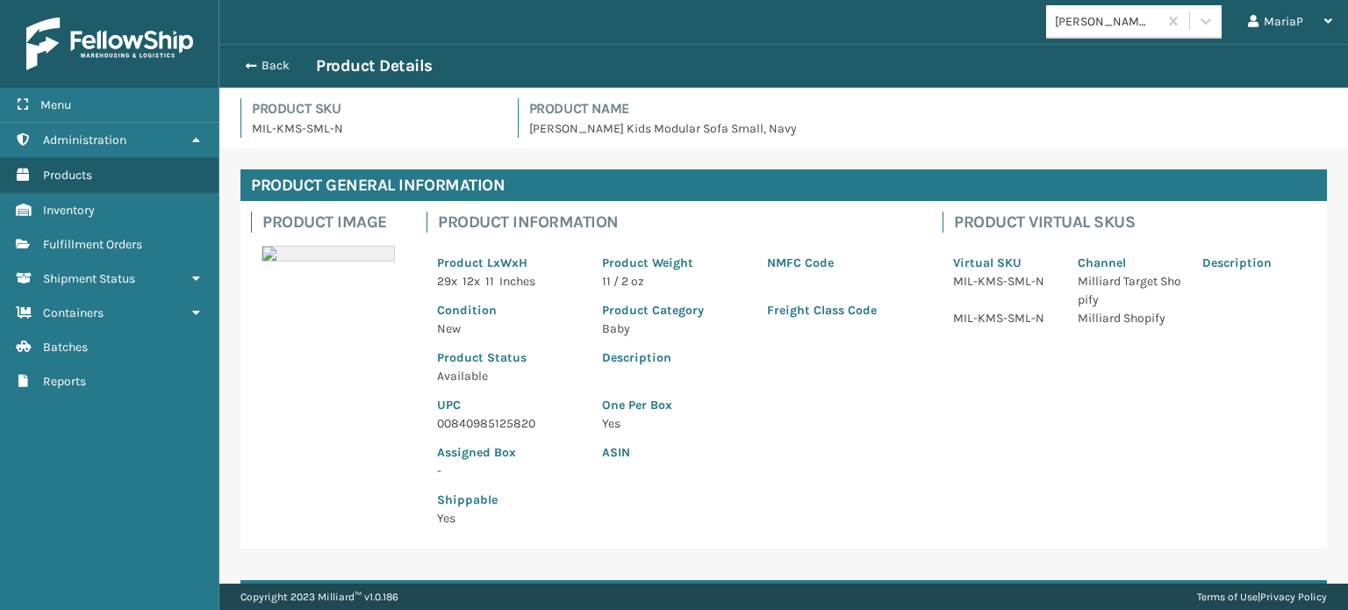
click at [269, 83] on div "Back Product Details" at bounding box center [783, 66] width 1129 height 44
click at [263, 76] on div "Back Product Details" at bounding box center [783, 66] width 1129 height 44
click at [267, 74] on div "Back Product Details" at bounding box center [783, 65] width 1097 height 21
click at [264, 69] on button "Back" at bounding box center [275, 66] width 81 height 16
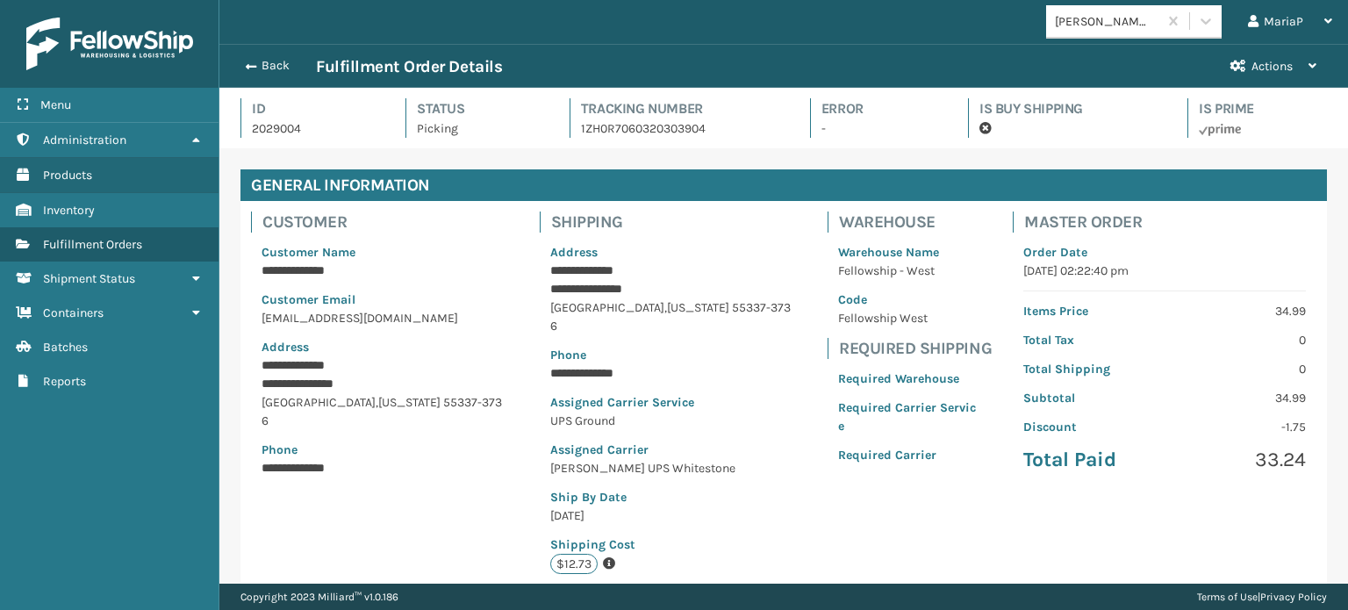
scroll to position [42, 1128]
click at [264, 66] on button "Back" at bounding box center [275, 66] width 81 height 16
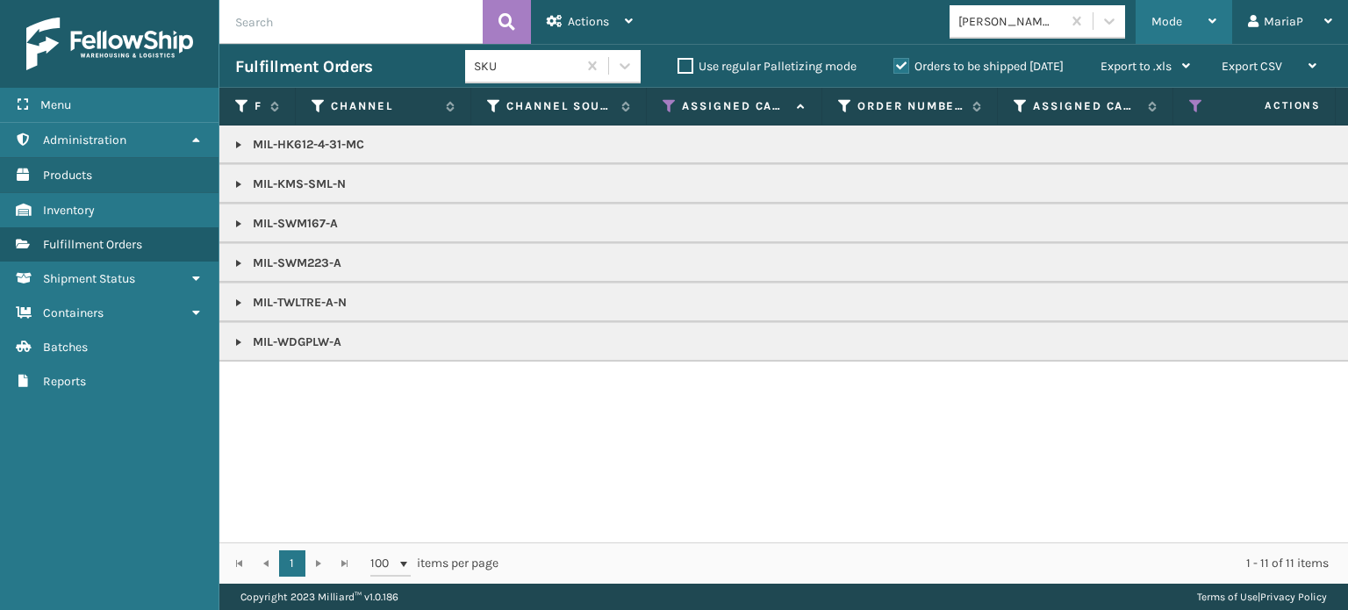
click at [1179, 31] on div "Mode" at bounding box center [1183, 22] width 65 height 44
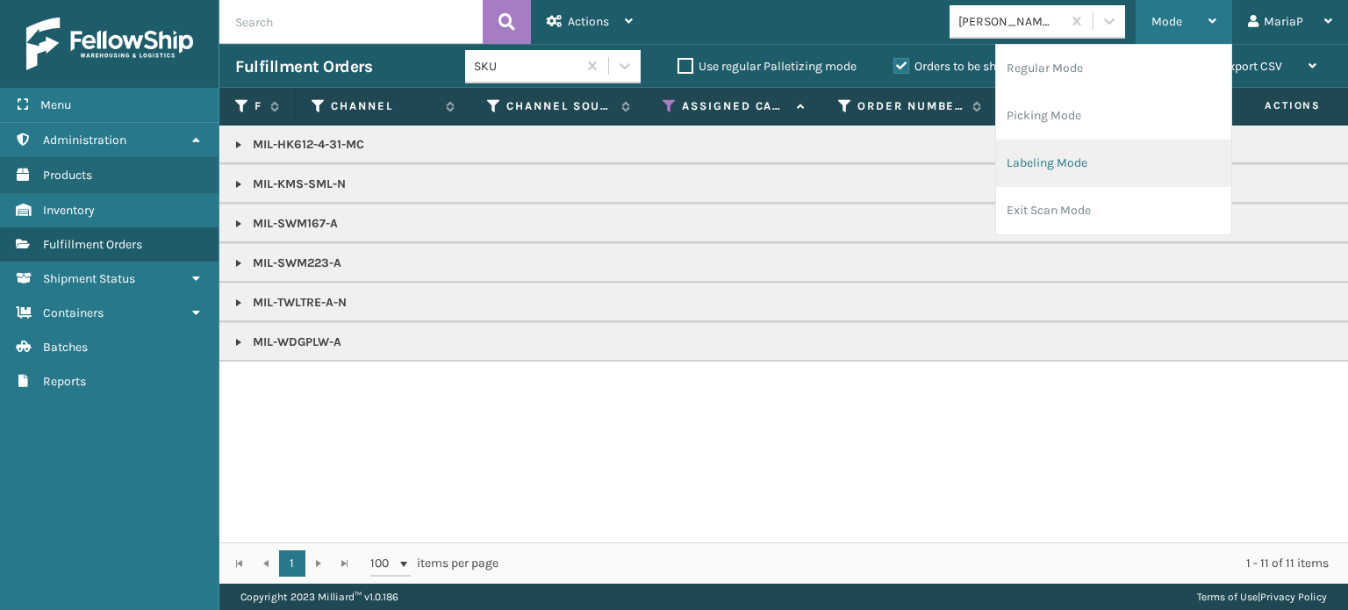
click at [1095, 171] on li "Labeling Mode" at bounding box center [1113, 163] width 235 height 47
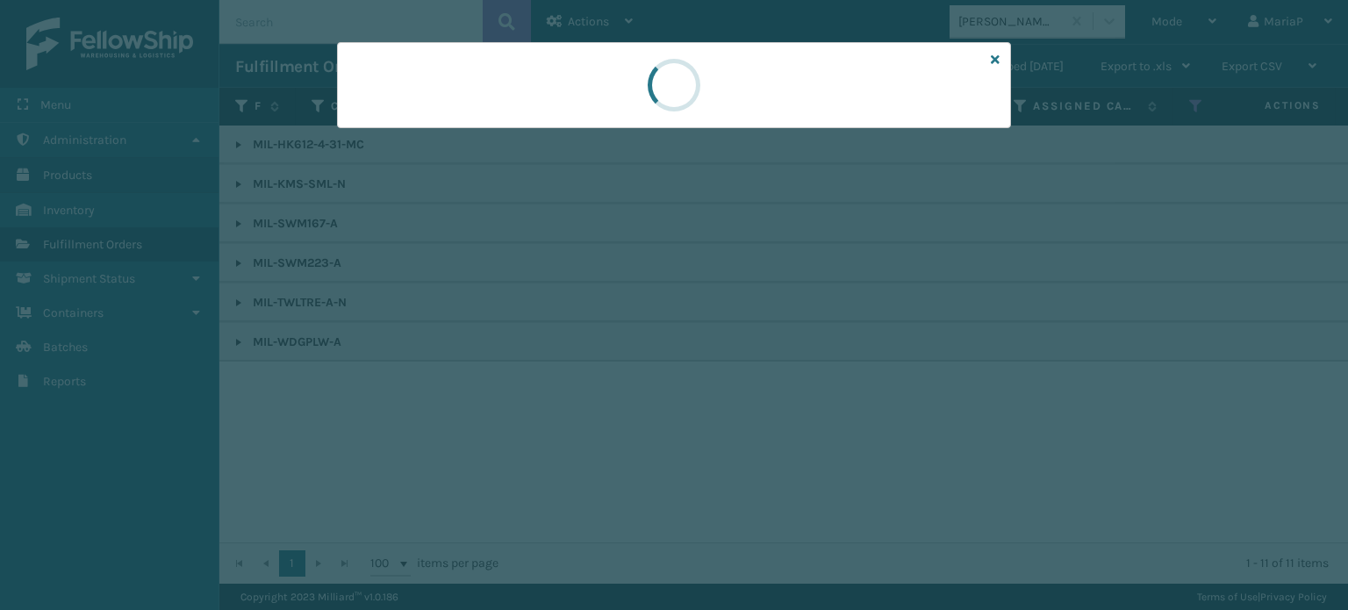
click at [412, 106] on div at bounding box center [674, 85] width 674 height 86
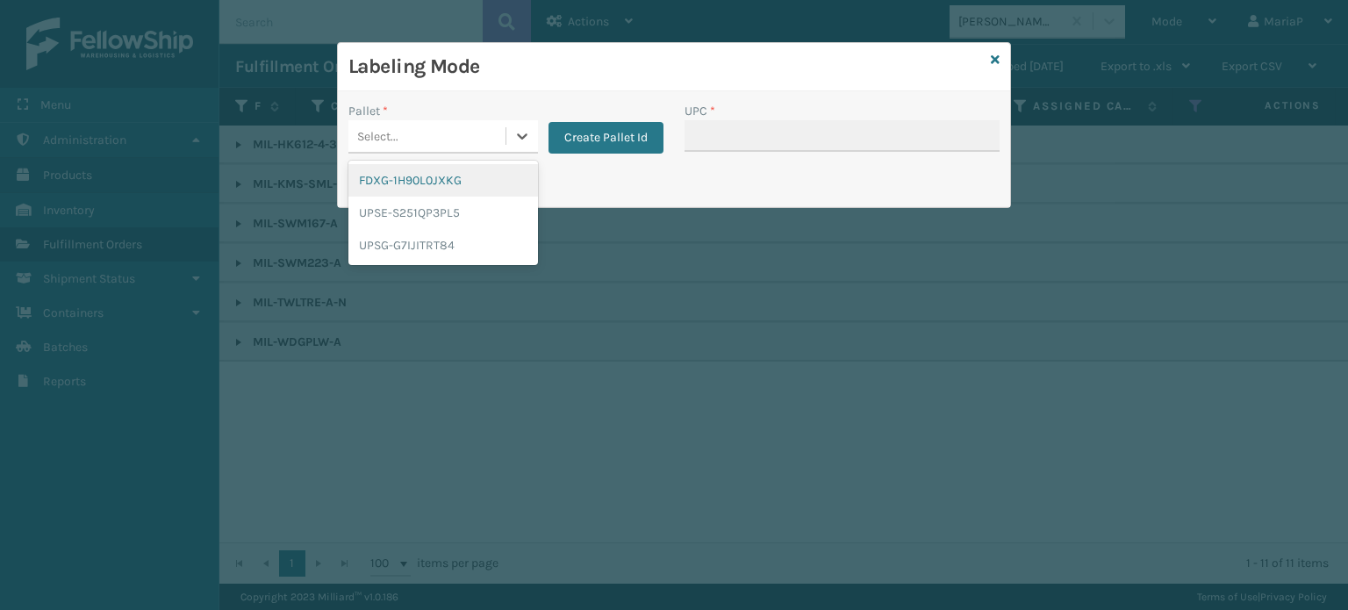
click at [427, 129] on div "Select..." at bounding box center [426, 136] width 157 height 29
click at [409, 244] on div "UPSG-G7IJITRT84" at bounding box center [443, 245] width 190 height 32
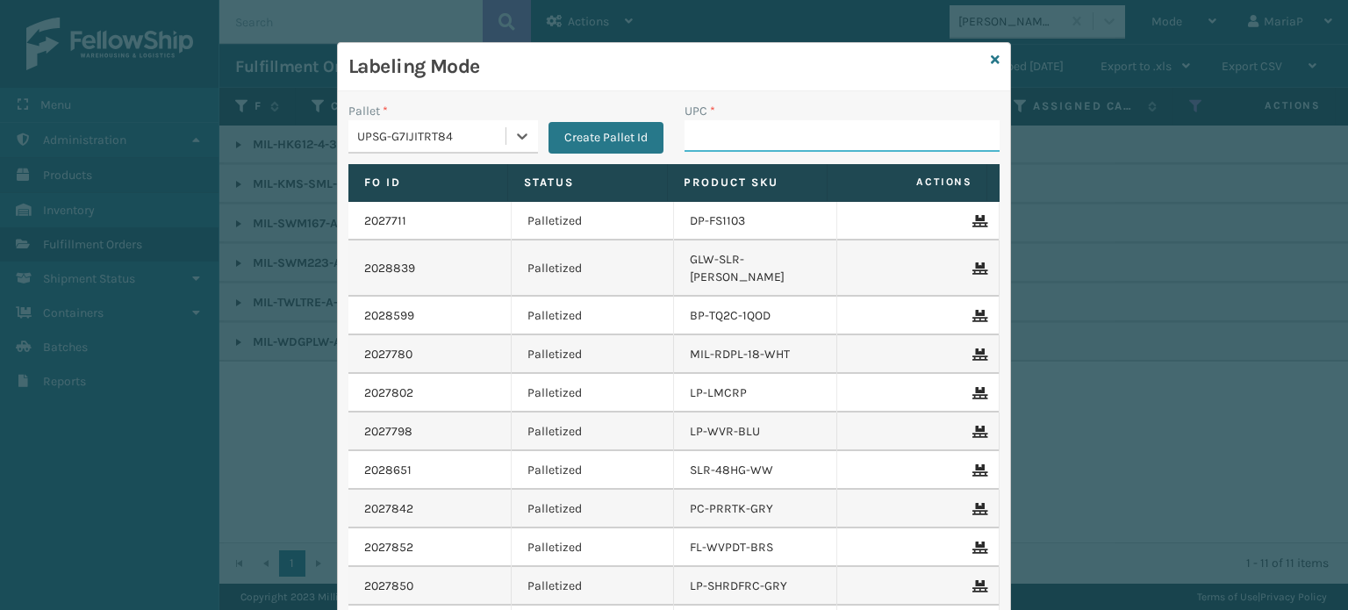
click at [783, 141] on input "UPC *" at bounding box center [841, 136] width 315 height 32
paste input "00840985125820"
type input "00840985125820"
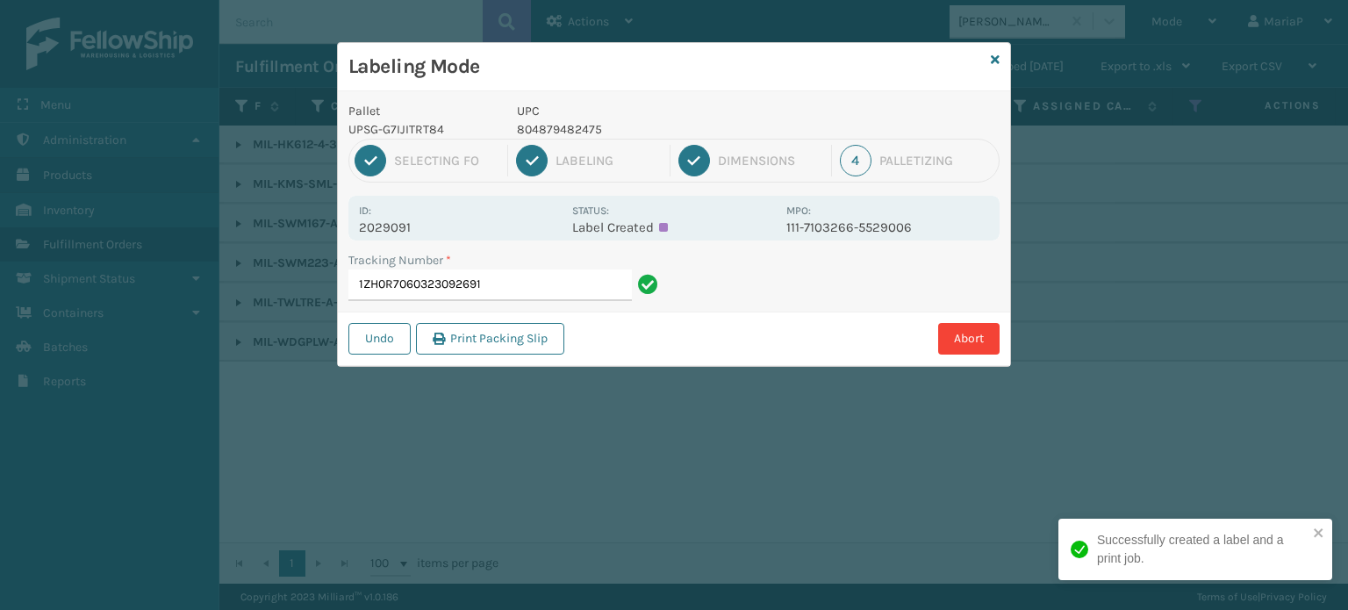
click at [642, 331] on div "Abort" at bounding box center [785, 339] width 430 height 32
click at [573, 276] on input "1ZH0R7060323092691" at bounding box center [489, 285] width 283 height 32
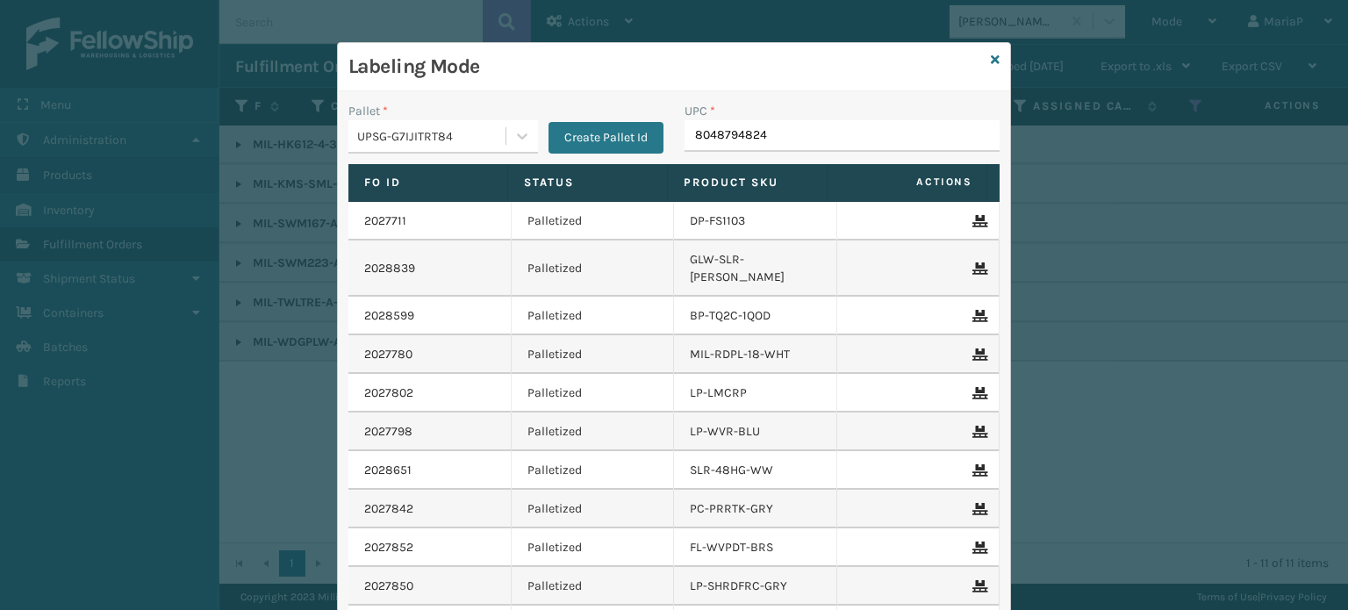
type input "80487948247"
click at [709, 125] on input "UPC *" at bounding box center [841, 136] width 315 height 32
type input "840985124045"
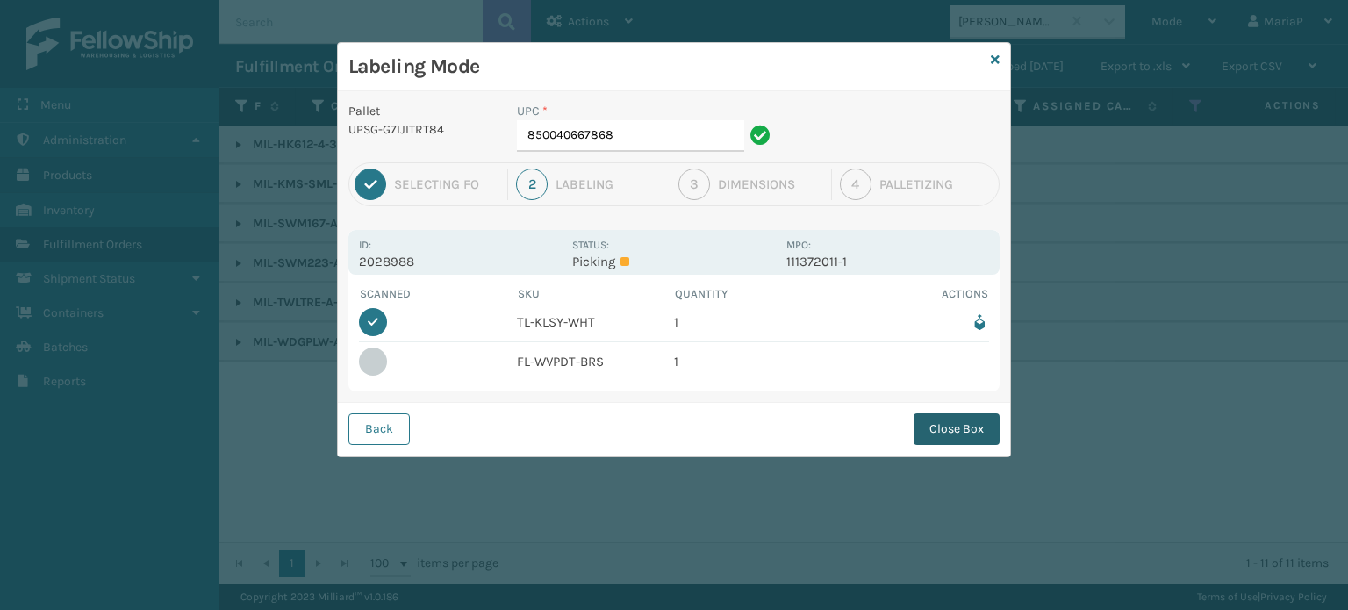
click at [963, 432] on button "Close Box" at bounding box center [957, 429] width 86 height 32
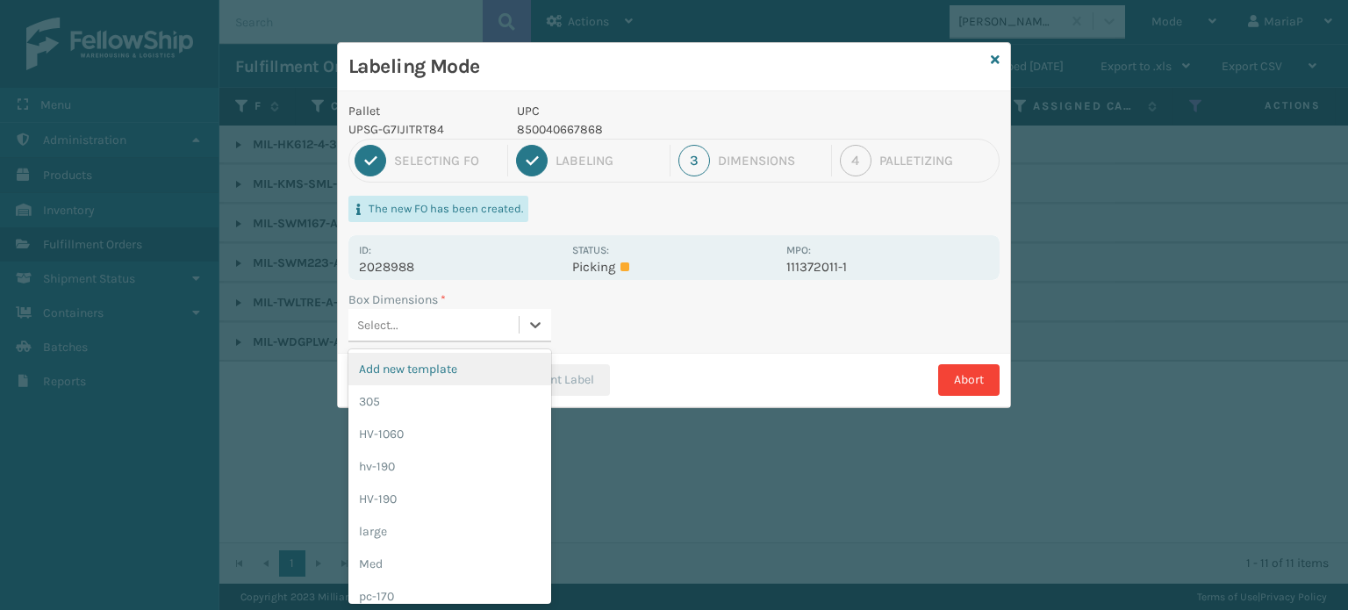
click at [495, 331] on div "Select..." at bounding box center [433, 325] width 170 height 29
click at [426, 548] on div "Med" at bounding box center [449, 564] width 203 height 32
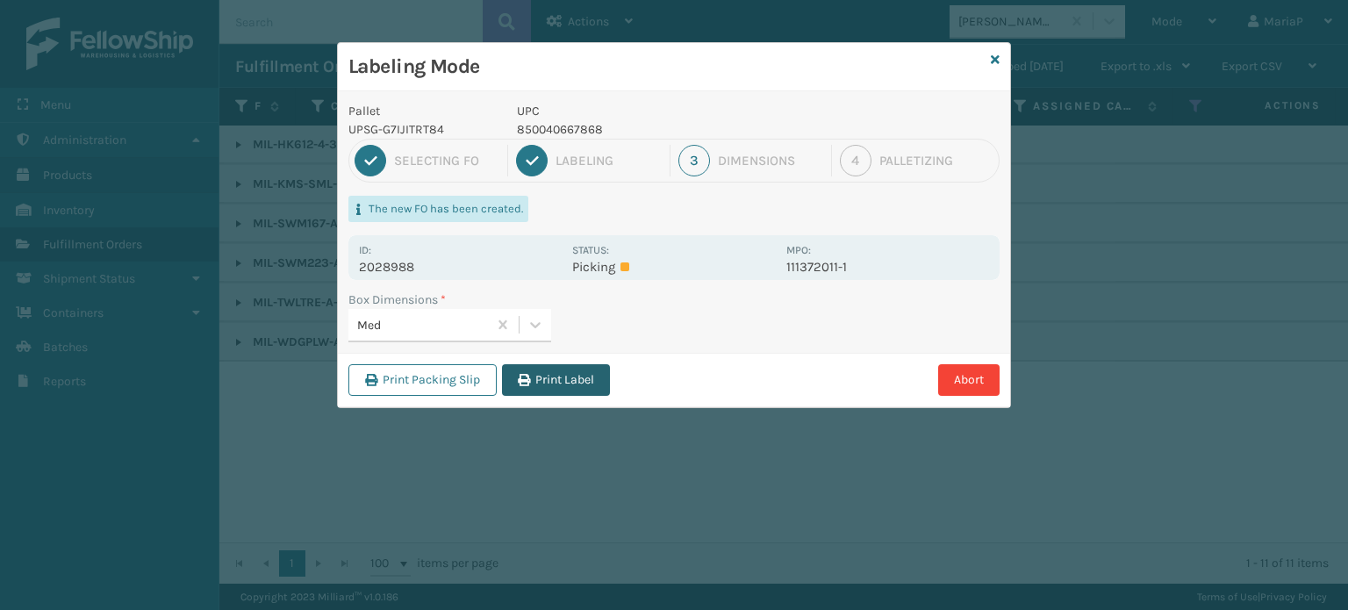
click at [505, 382] on button "Print Label" at bounding box center [556, 380] width 108 height 32
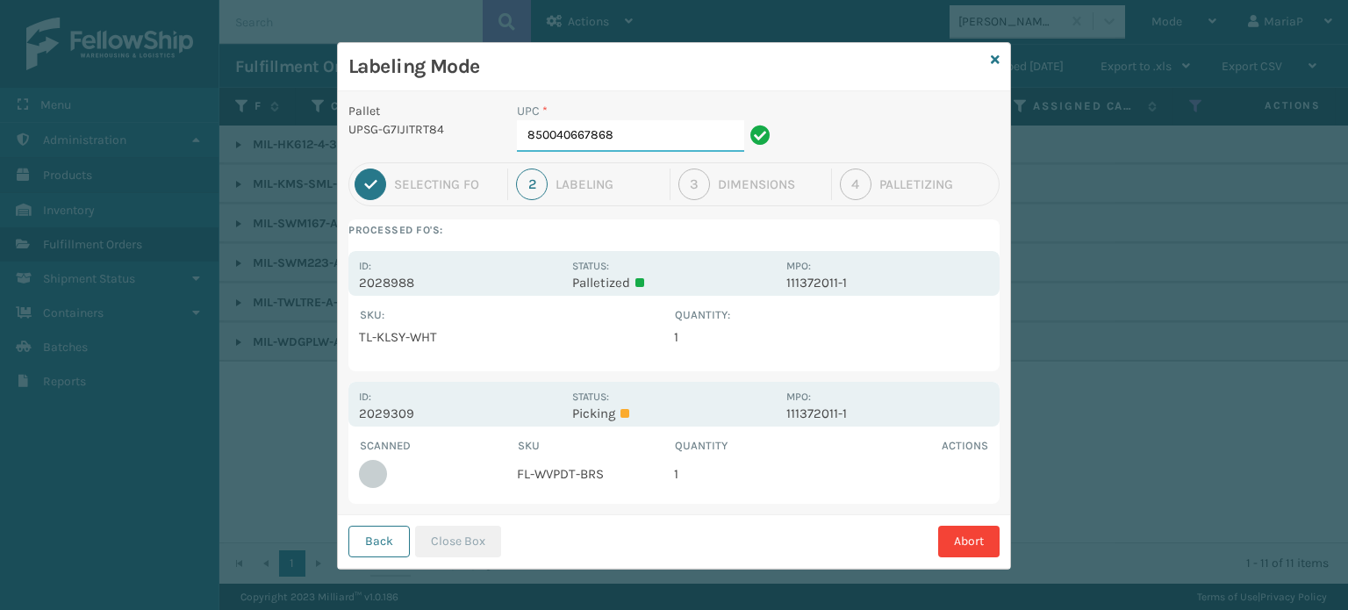
drag, startPoint x: 641, startPoint y: 126, endPoint x: 4, endPoint y: 73, distance: 640.2
click at [10, 75] on div "Labeling Mode Pallet UPSG-G7IJITRT84 UPC * 850040667868 1 Selecting FO 2 Labeli…" at bounding box center [674, 305] width 1348 height 610
click at [656, 146] on input "85001248" at bounding box center [630, 136] width 227 height 32
click at [653, 146] on input "850012486367" at bounding box center [630, 136] width 227 height 32
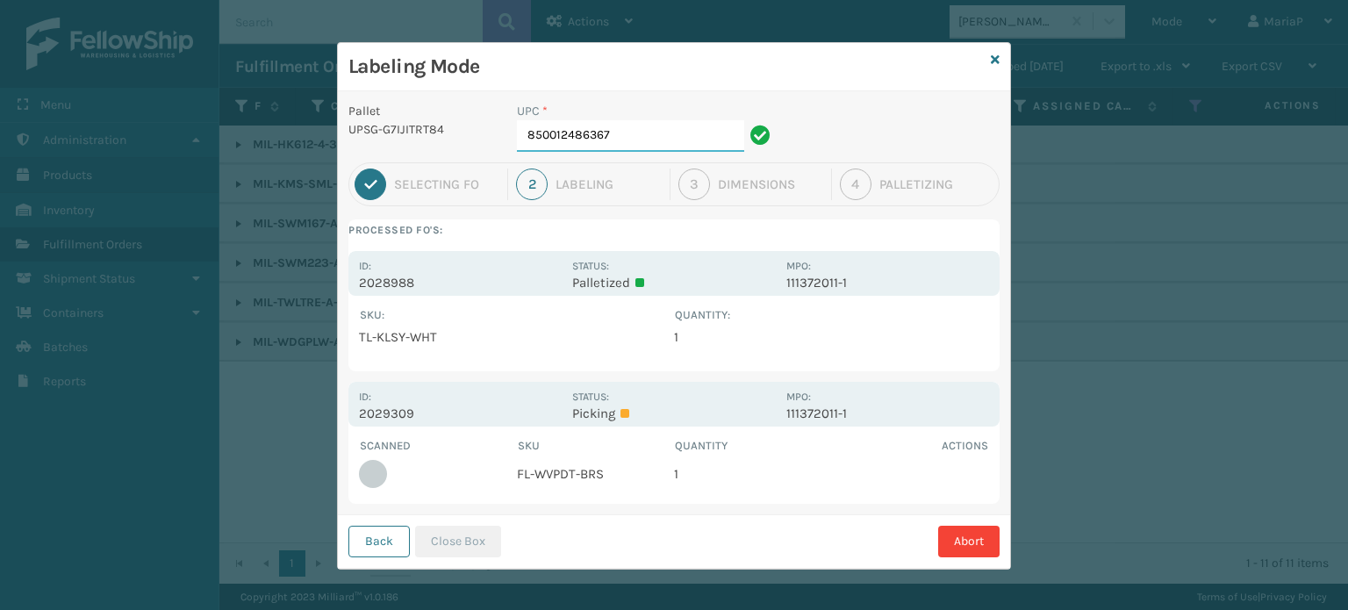
click at [653, 146] on input "850012486367" at bounding box center [630, 136] width 227 height 32
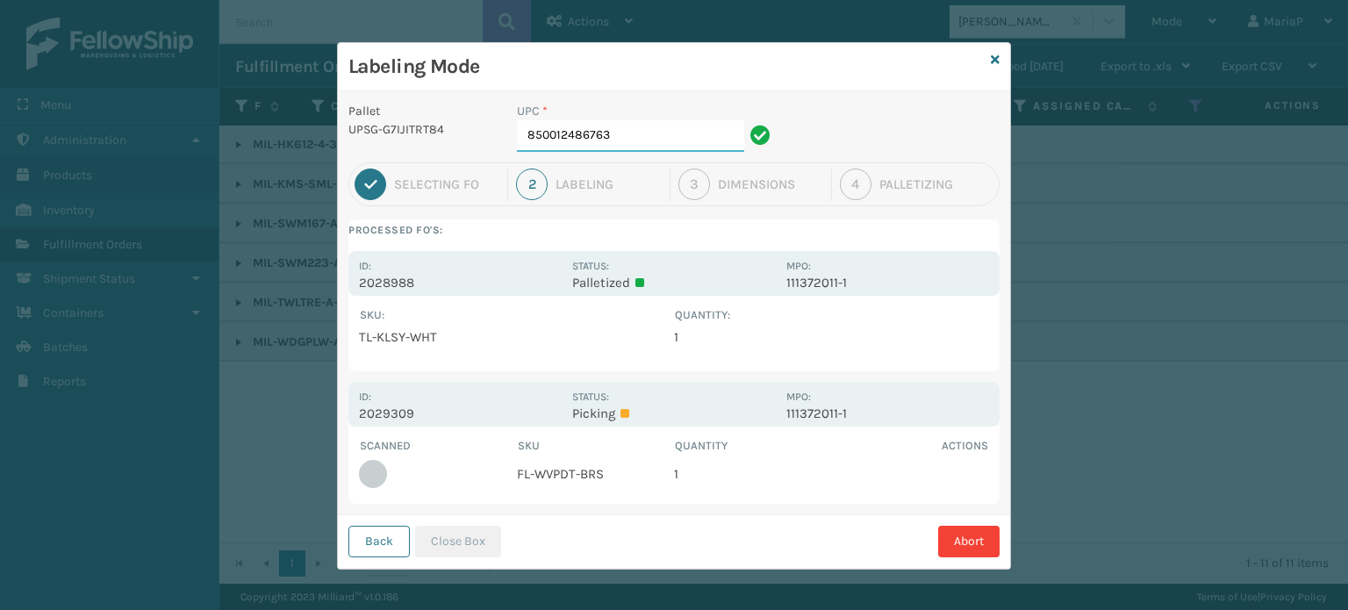
type input "850012486763"
drag, startPoint x: 657, startPoint y: 146, endPoint x: 449, endPoint y: 545, distance: 450.2
click at [449, 545] on button "Close Box" at bounding box center [458, 542] width 86 height 32
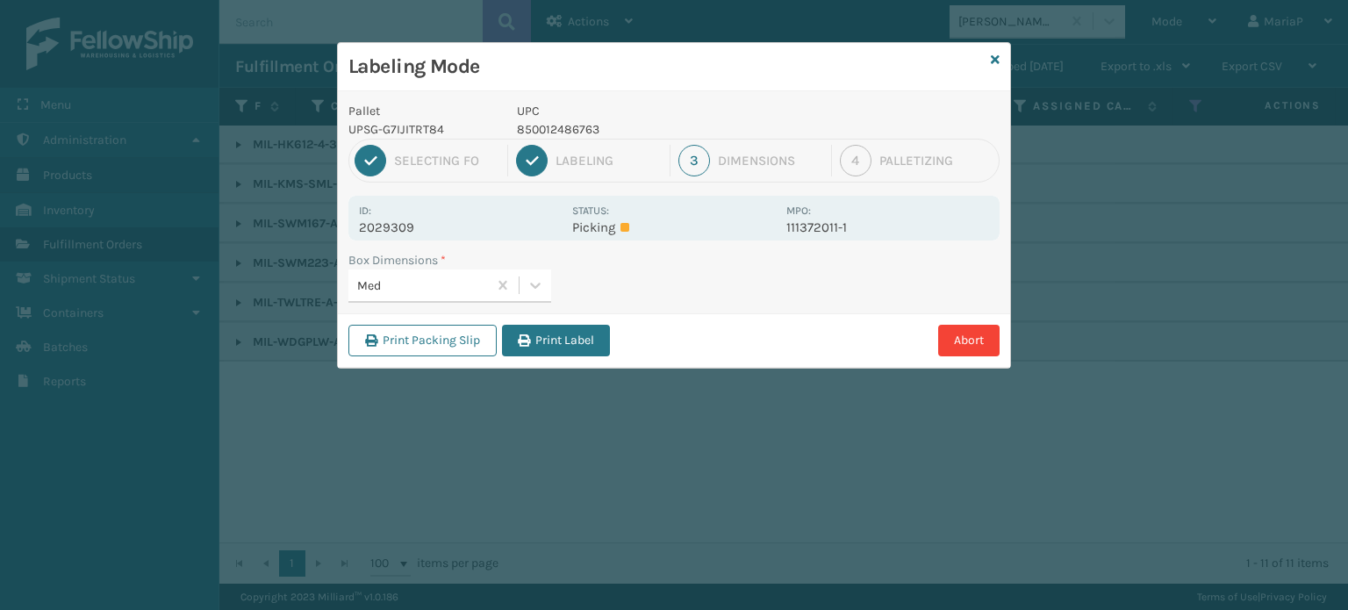
click at [590, 326] on button "Print Label" at bounding box center [556, 341] width 108 height 32
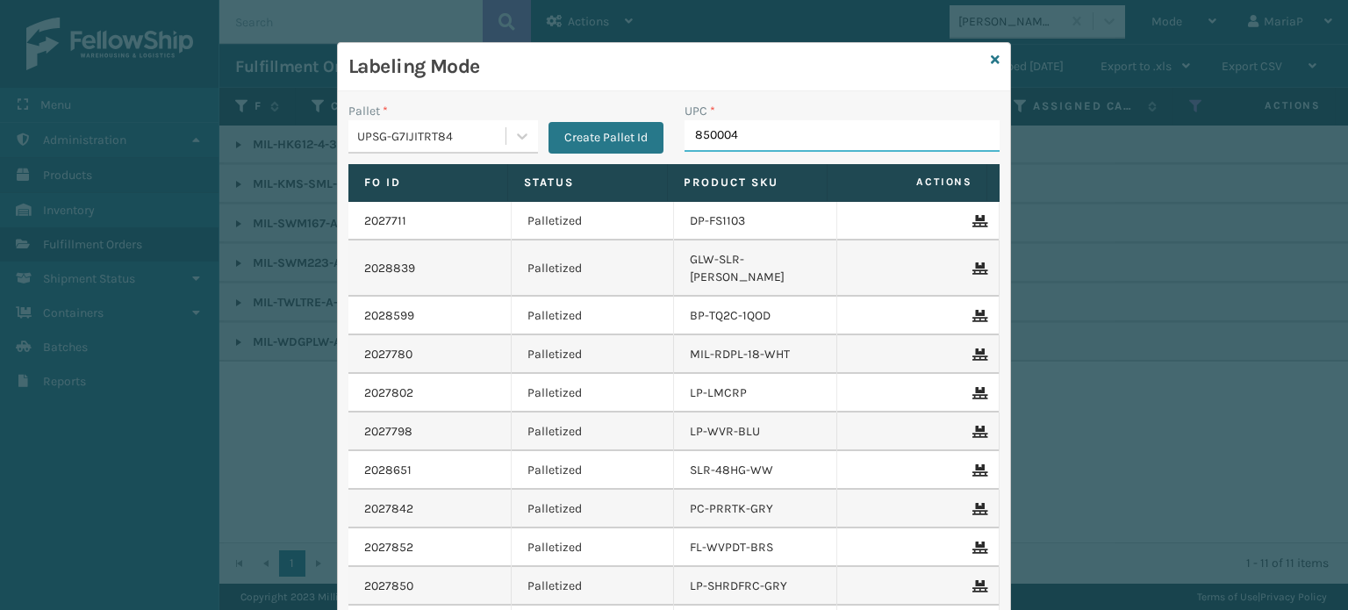
type input "8500044"
type input "8581000"
click at [991, 59] on icon at bounding box center [995, 60] width 9 height 12
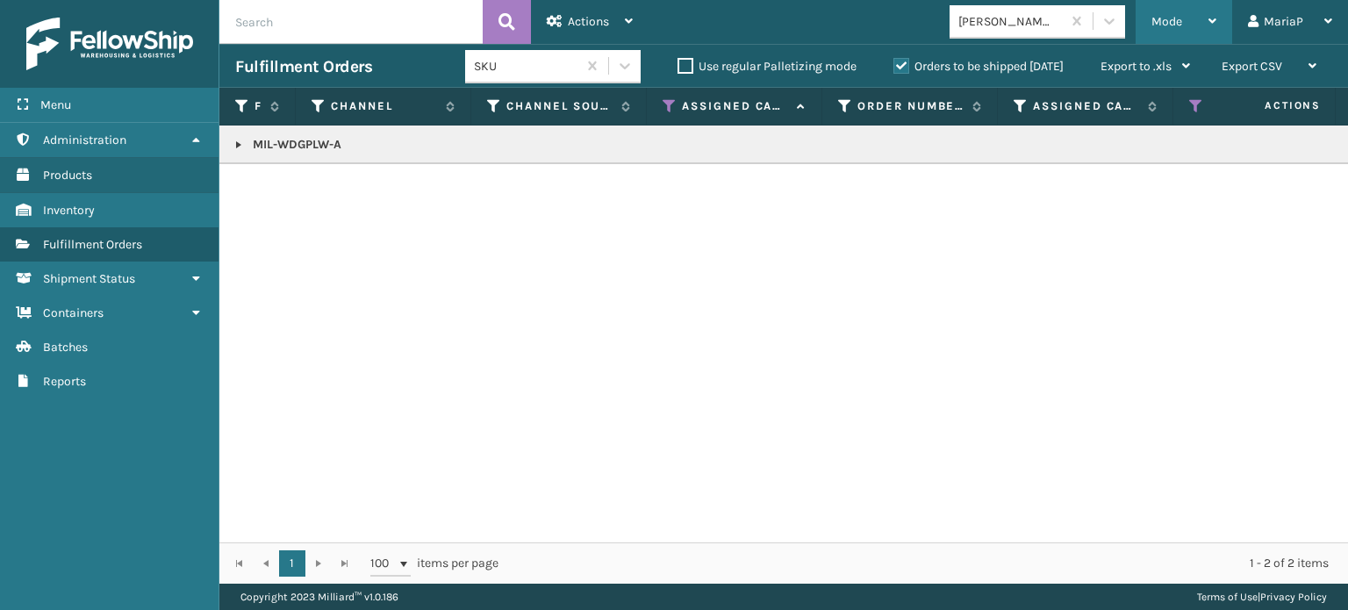
click at [1152, 20] on div "Mode Regular Mode Picking Mode Labeling Mode Exit Scan Mode" at bounding box center [1184, 22] width 97 height 44
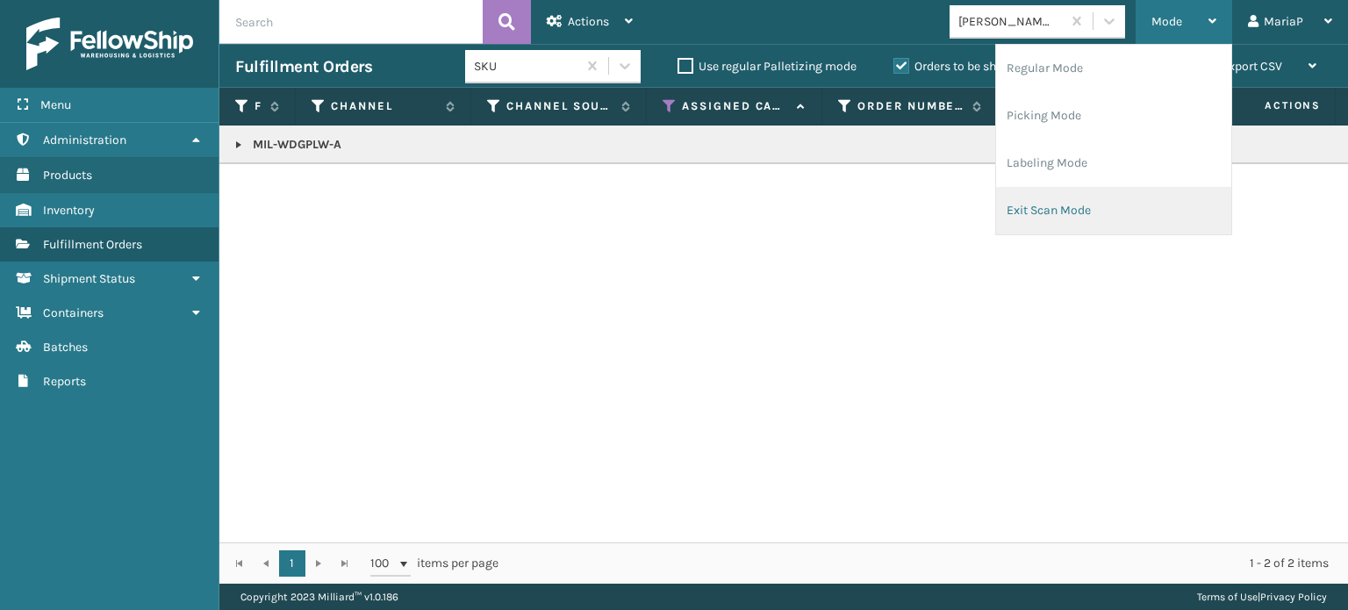
click at [1036, 209] on li "Exit Scan Mode" at bounding box center [1113, 210] width 235 height 47
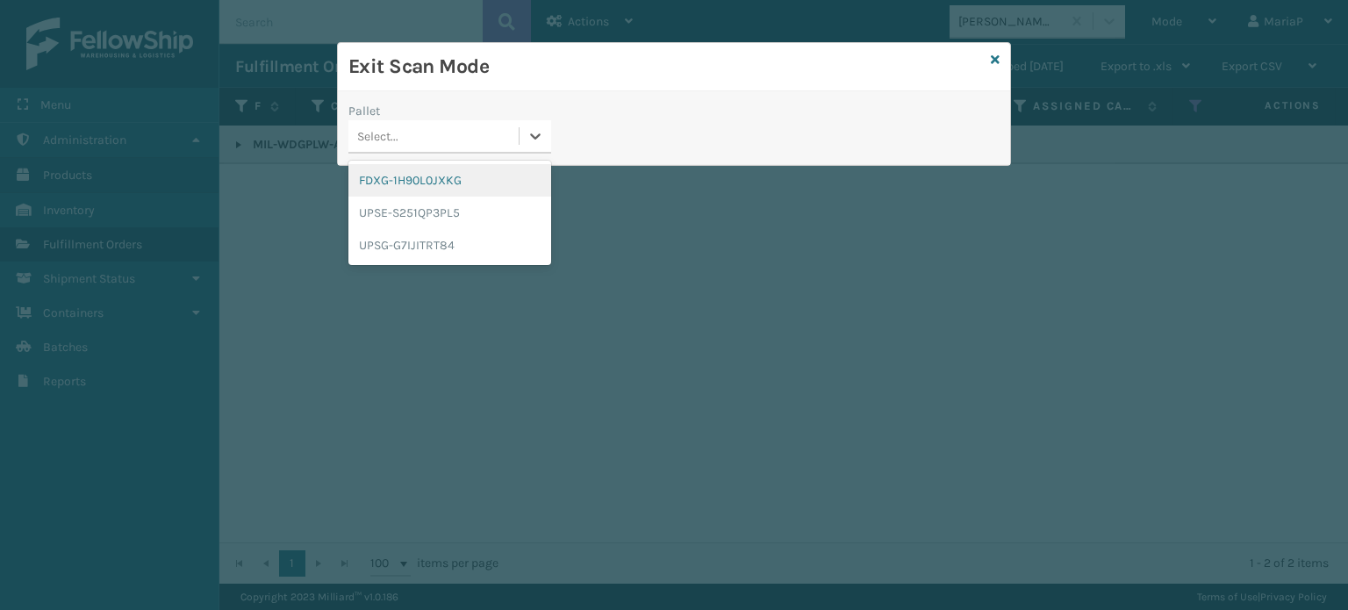
click at [491, 132] on div "Select..." at bounding box center [433, 136] width 170 height 29
click at [488, 238] on div "UPSG-G7IJITRT84" at bounding box center [449, 245] width 203 height 32
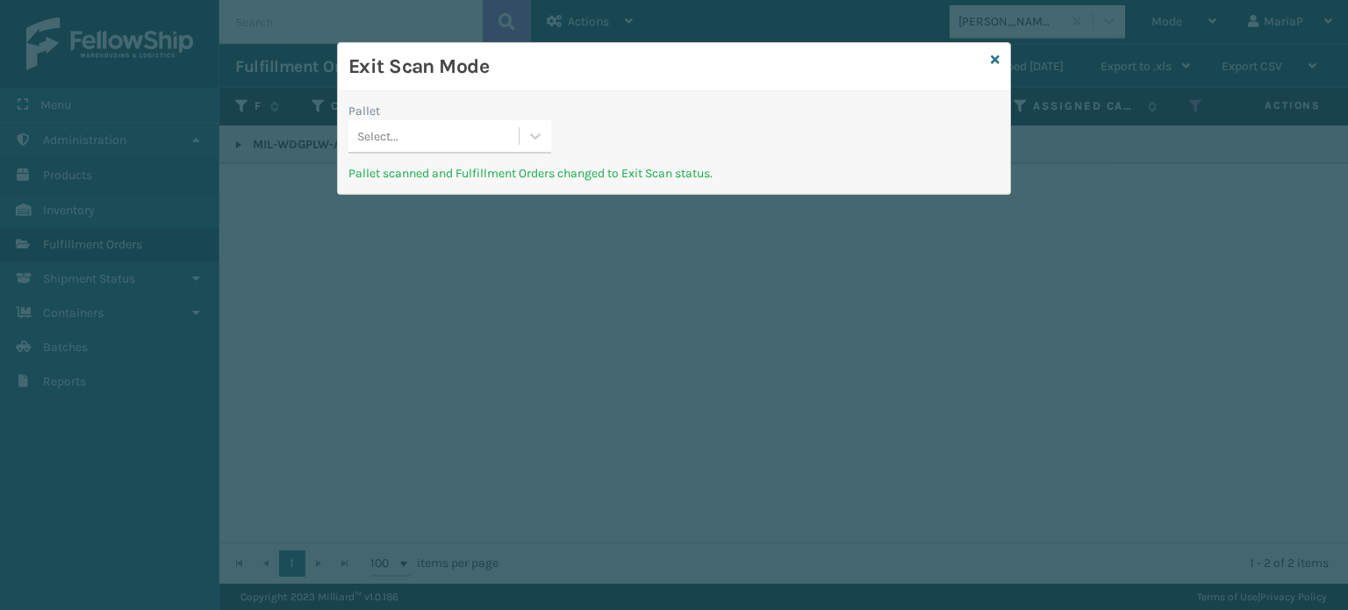
click at [414, 143] on div "Select..." at bounding box center [433, 136] width 170 height 29
click at [391, 136] on div "Select..." at bounding box center [377, 136] width 41 height 18
click at [387, 141] on div "Select..." at bounding box center [377, 136] width 41 height 18
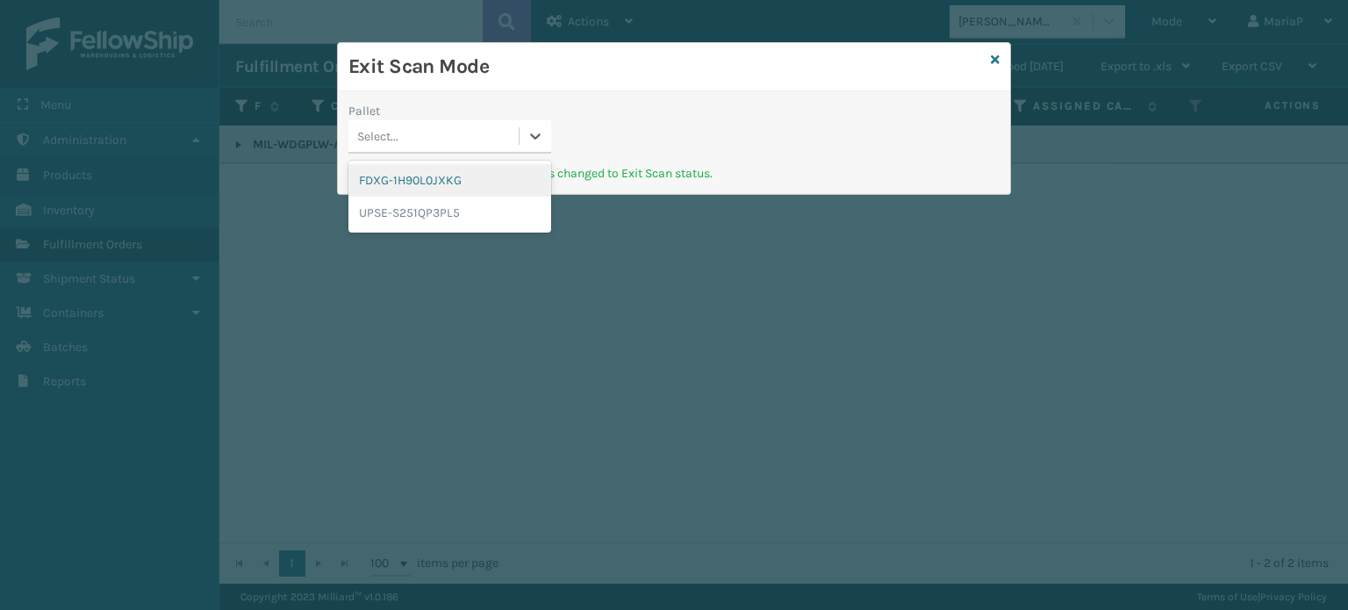
click at [391, 183] on div "FDXG-1H90L0JXKG" at bounding box center [449, 180] width 203 height 32
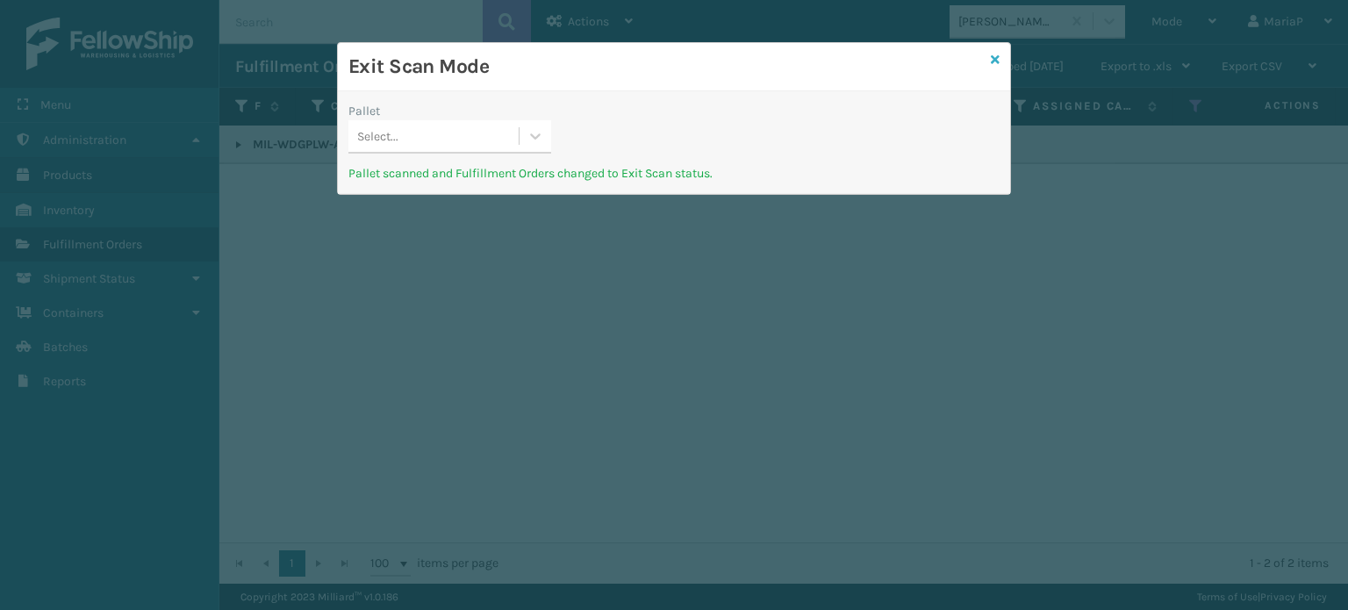
click at [986, 63] on div "Exit Scan Mode" at bounding box center [674, 67] width 672 height 48
click at [993, 59] on icon at bounding box center [995, 60] width 9 height 12
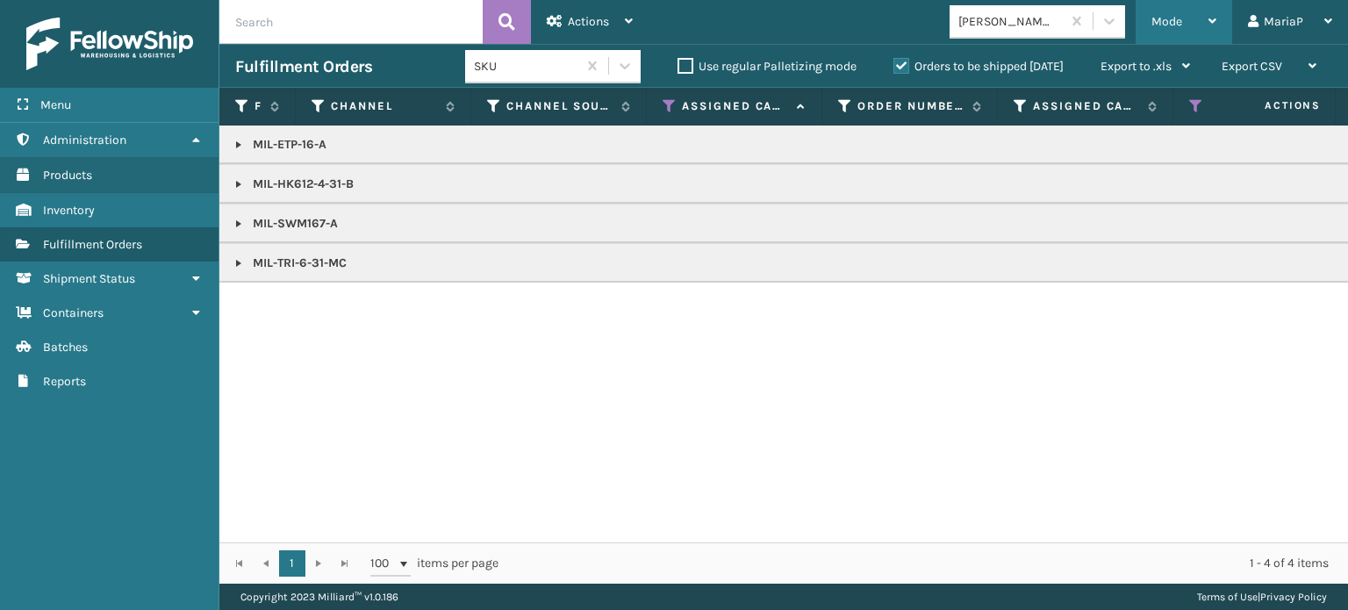
click at [1169, 31] on div "Mode" at bounding box center [1183, 22] width 65 height 44
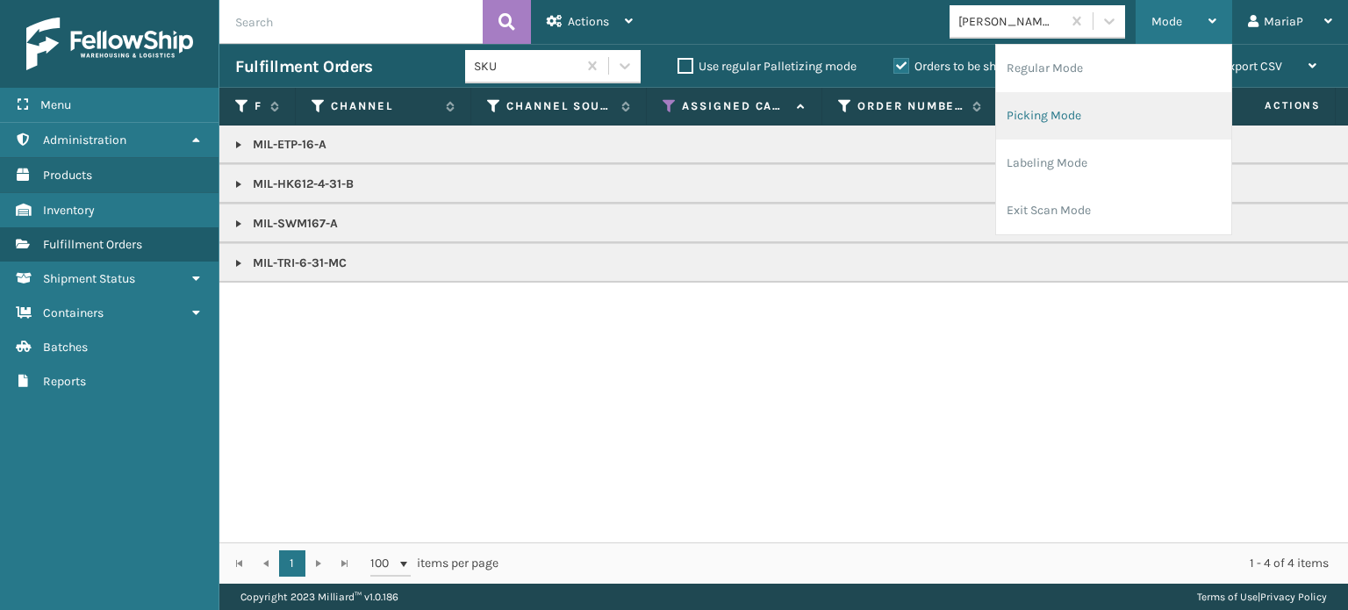
click at [1036, 118] on li "Picking Mode" at bounding box center [1113, 115] width 235 height 47
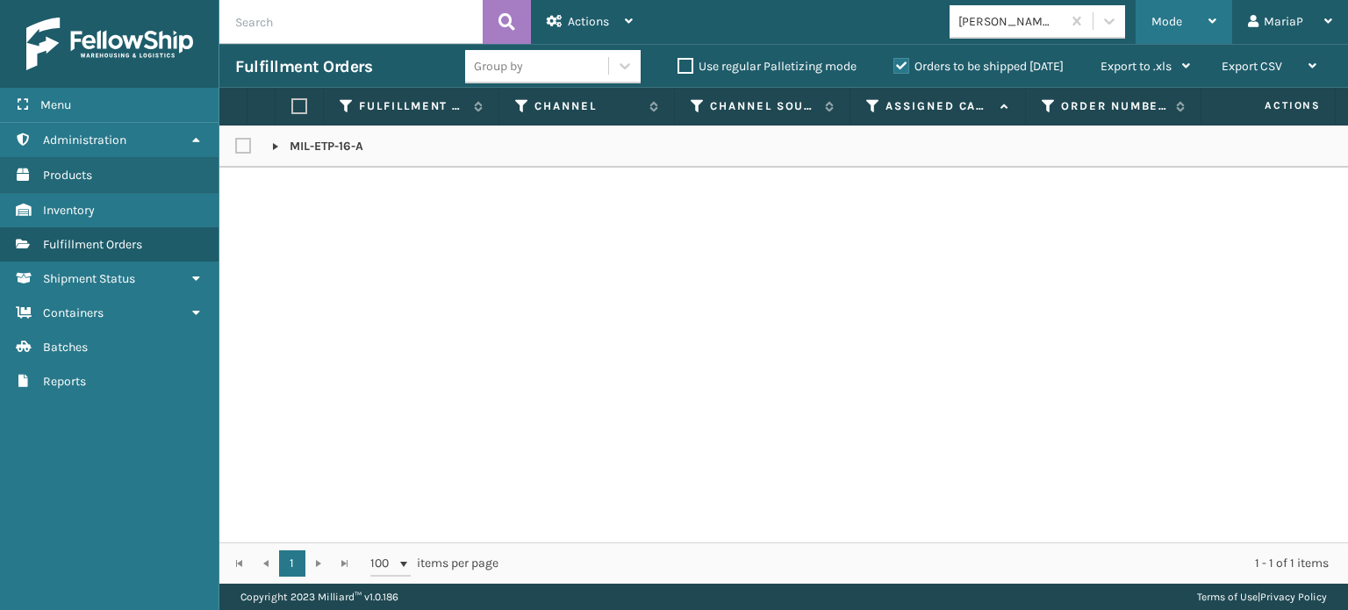
click at [1183, 32] on div "Mode" at bounding box center [1183, 22] width 65 height 44
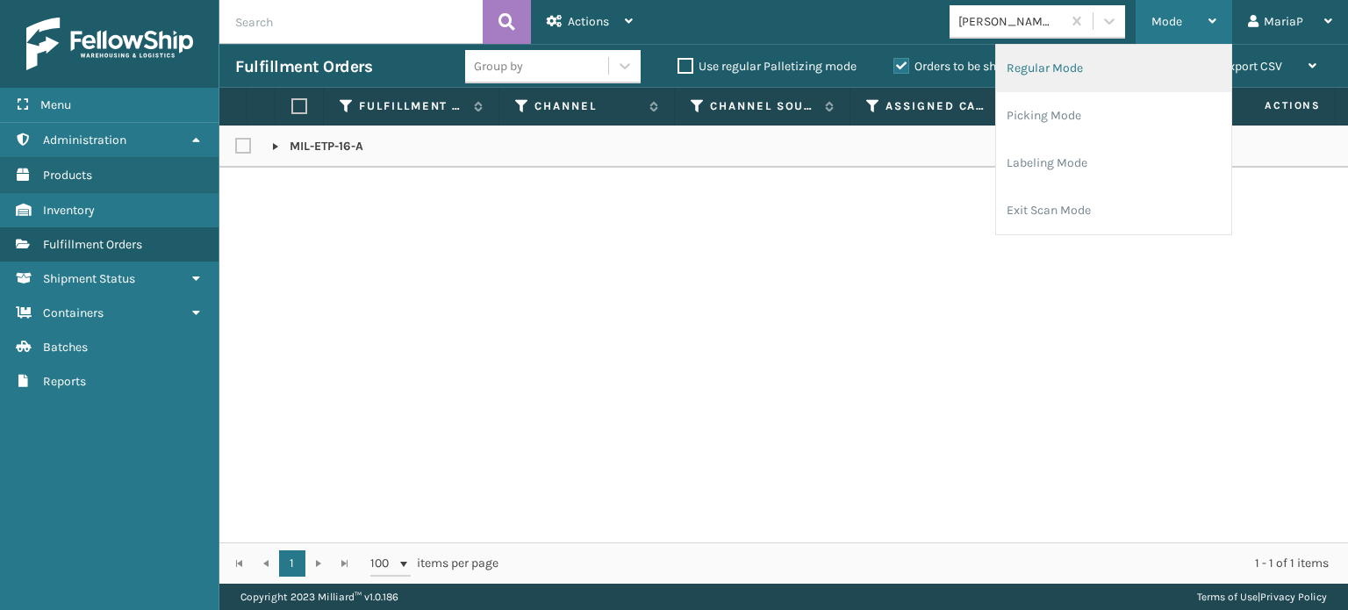
click at [1077, 80] on li "Regular Mode" at bounding box center [1113, 68] width 235 height 47
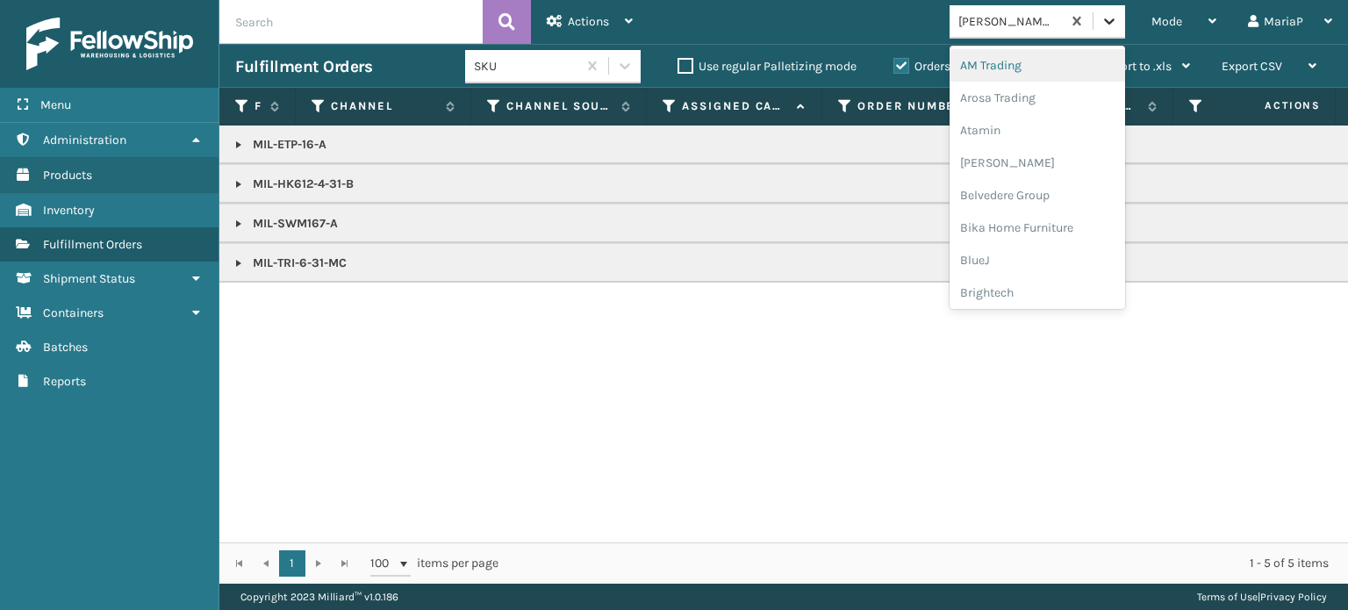
click at [1111, 18] on icon at bounding box center [1109, 21] width 18 height 18
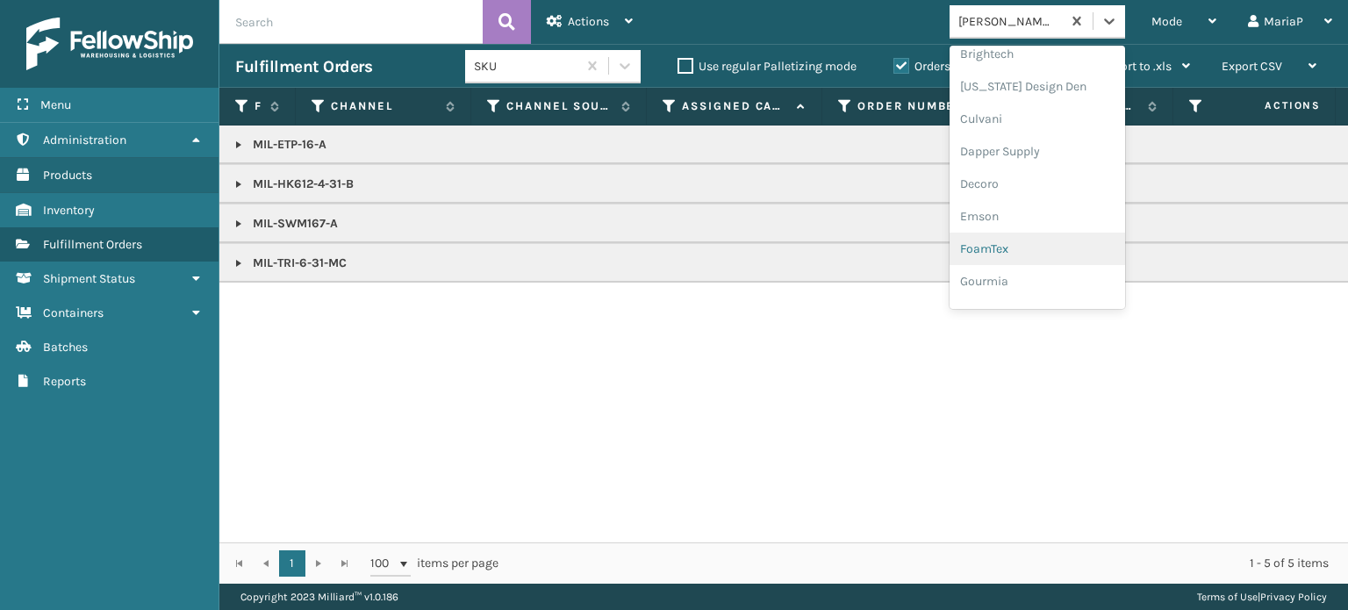
scroll to position [263, 0]
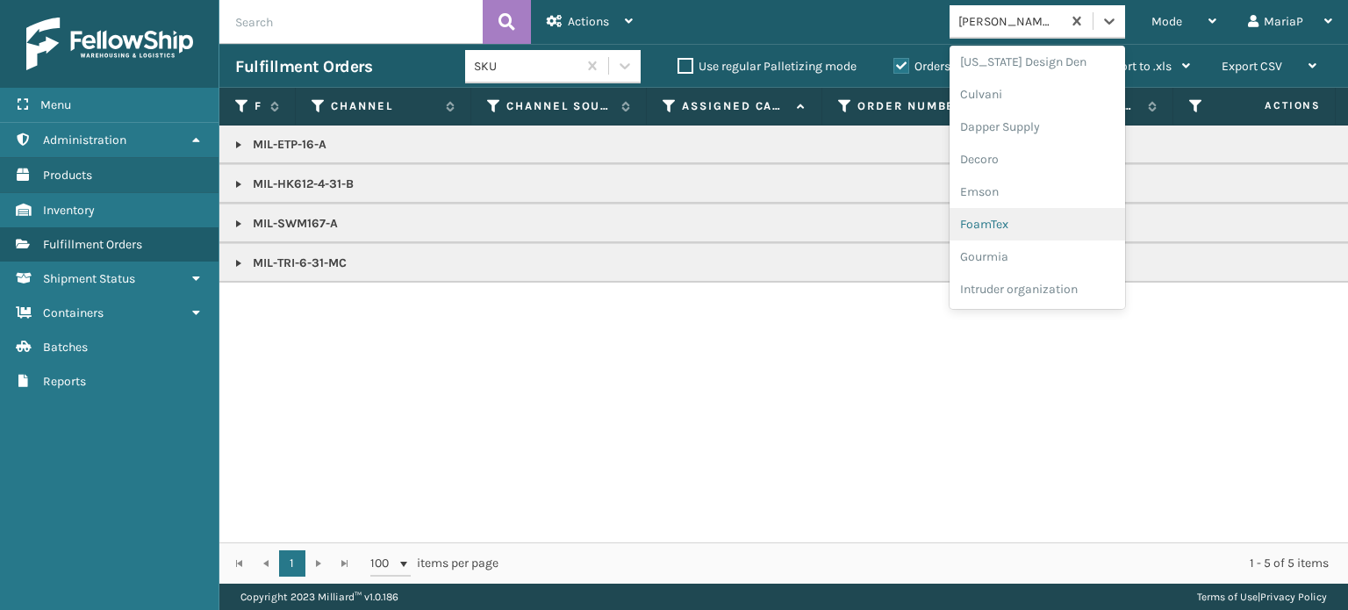
drag, startPoint x: 1019, startPoint y: 235, endPoint x: 1006, endPoint y: 224, distance: 17.4
click at [1006, 224] on div "FoamTex" at bounding box center [1038, 224] width 176 height 32
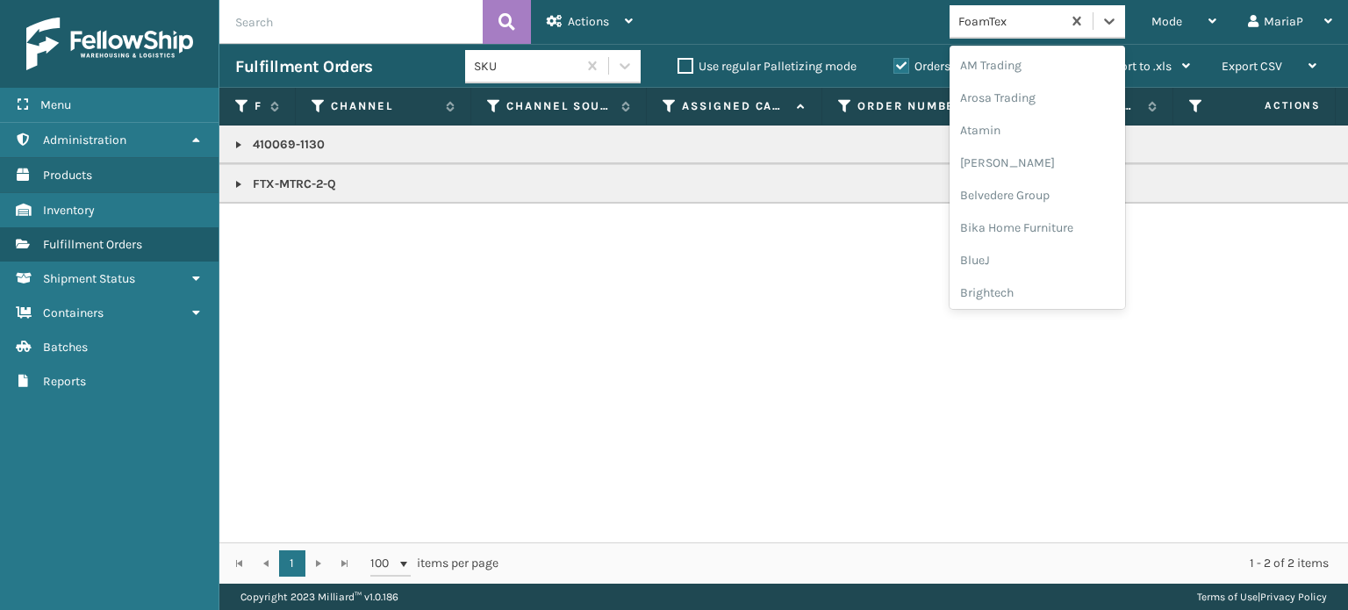
click at [1011, 32] on div "FoamTex" at bounding box center [1005, 21] width 111 height 29
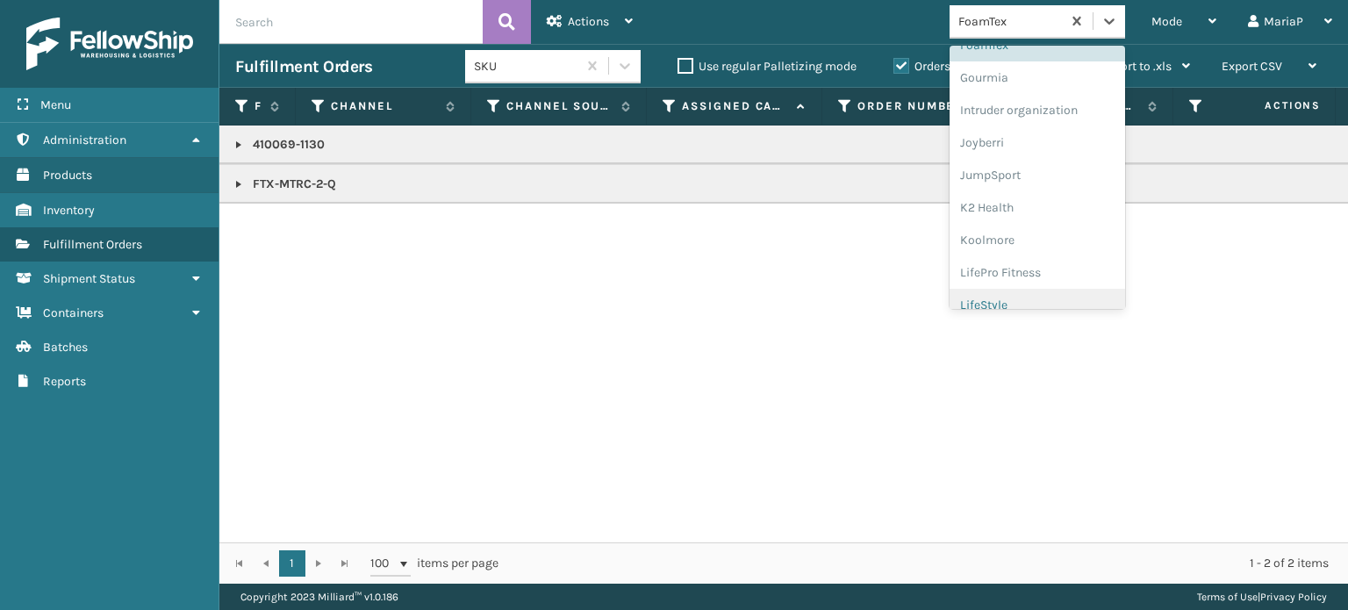
scroll to position [469, 0]
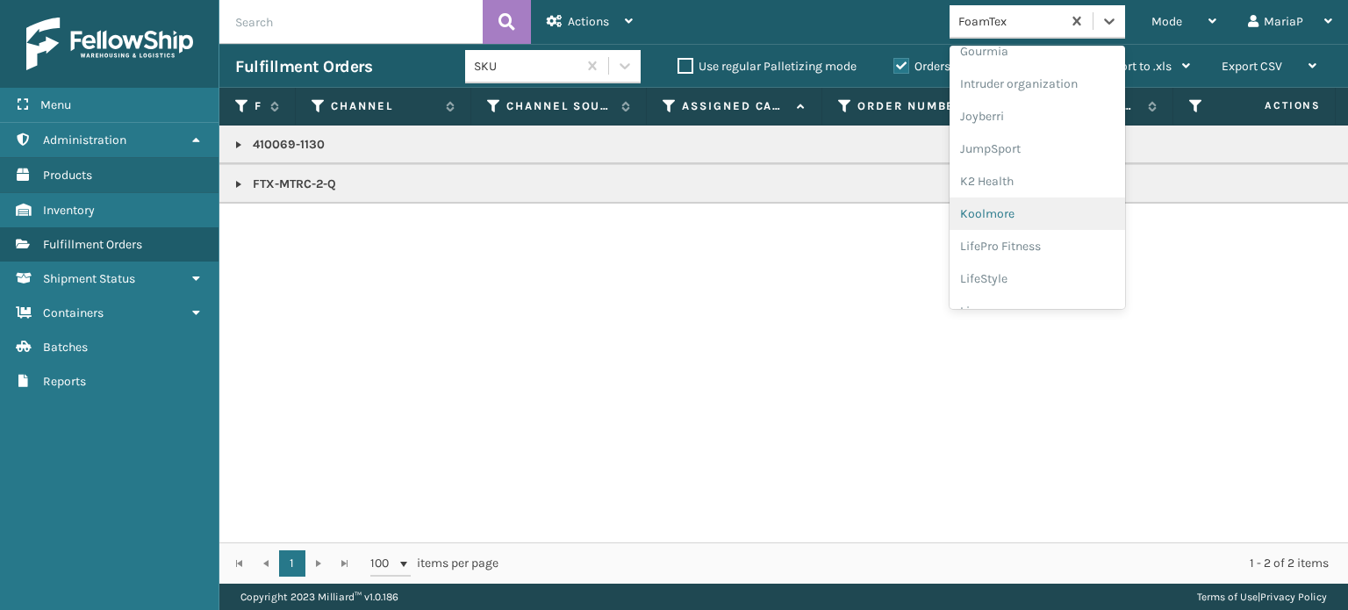
click at [988, 211] on div "Koolmore" at bounding box center [1038, 213] width 176 height 32
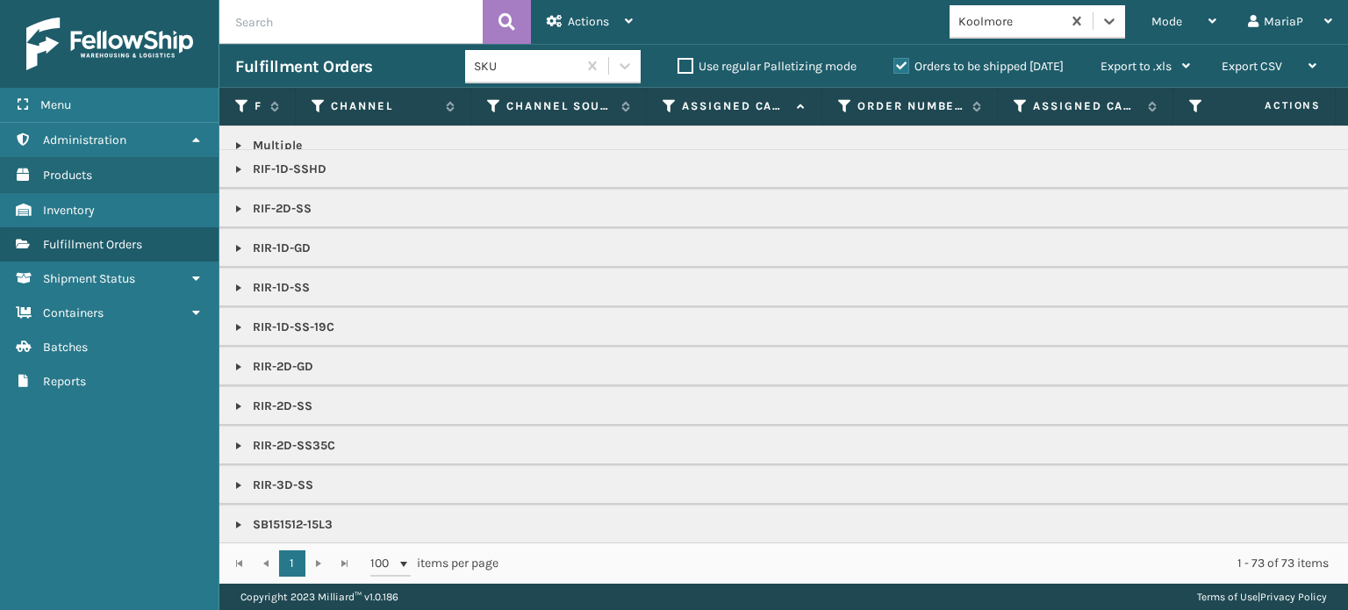
scroll to position [1021, 0]
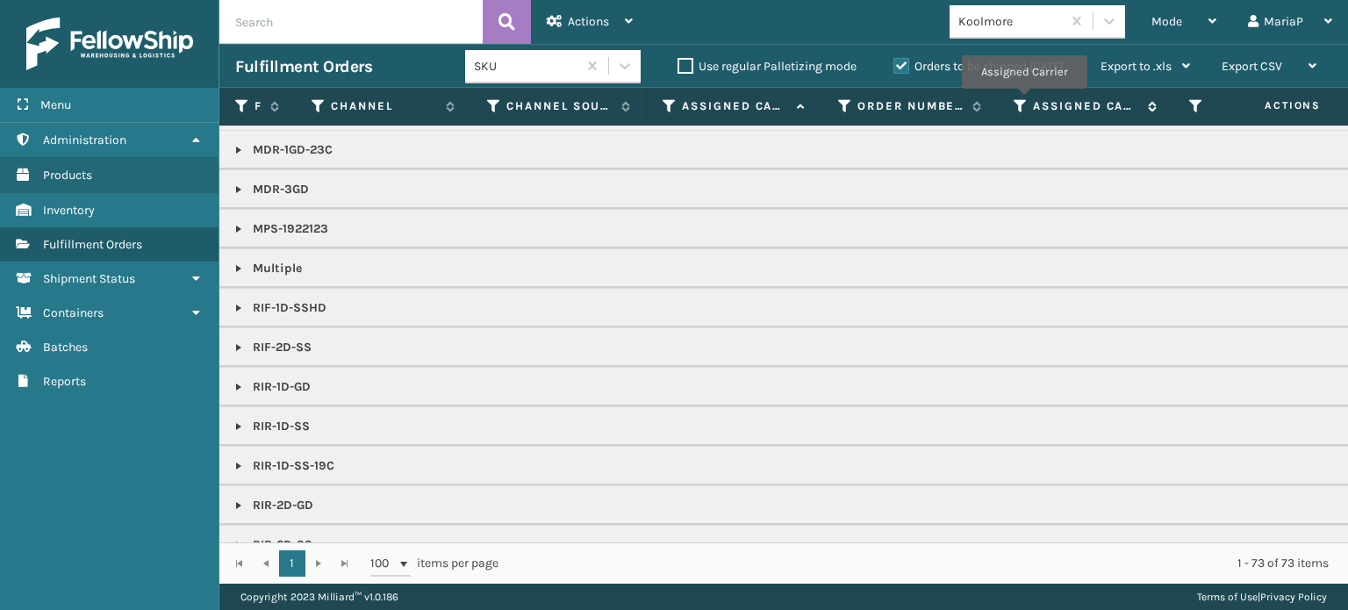
click at [1024, 101] on icon at bounding box center [1021, 106] width 14 height 16
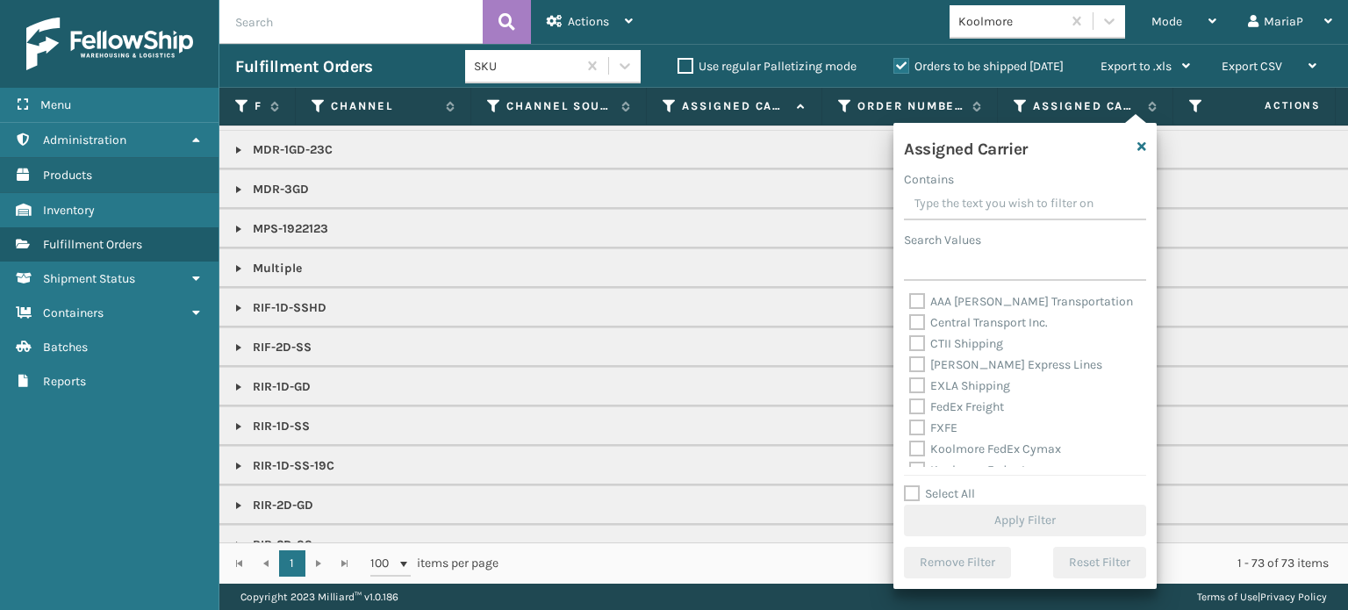
click at [937, 493] on label "Select All" at bounding box center [939, 493] width 71 height 15
click at [937, 485] on input "Select All" at bounding box center [1035, 485] width 263 height 2
checkbox input "true"
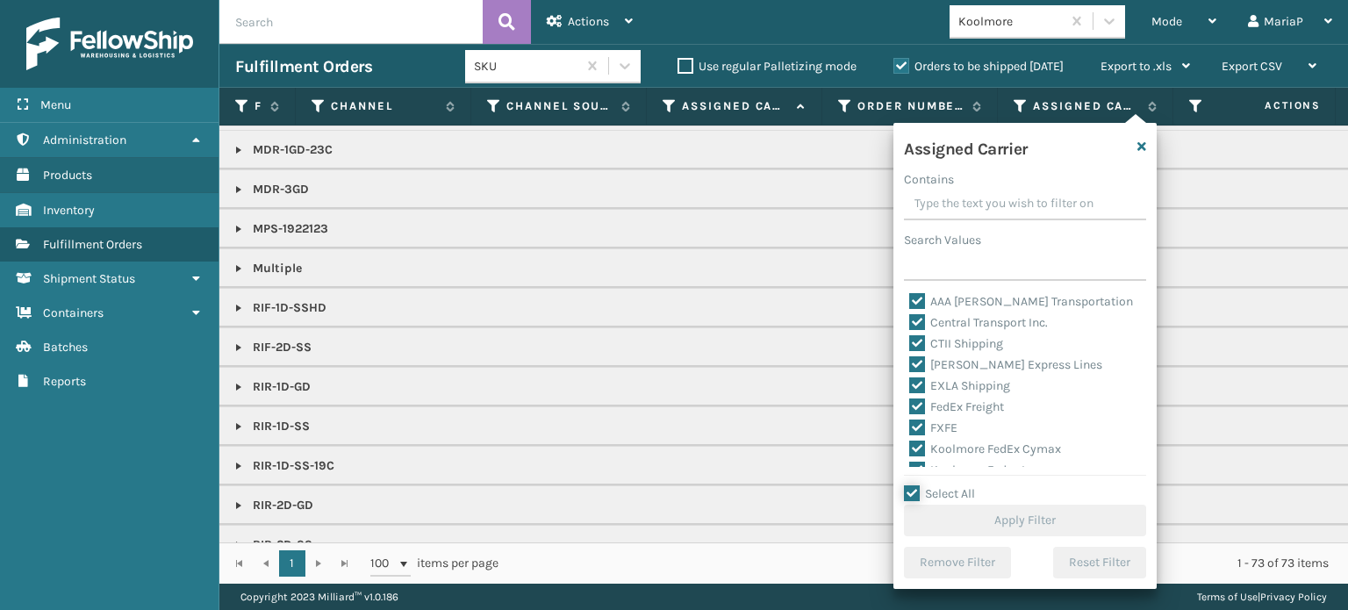
checkbox input "true"
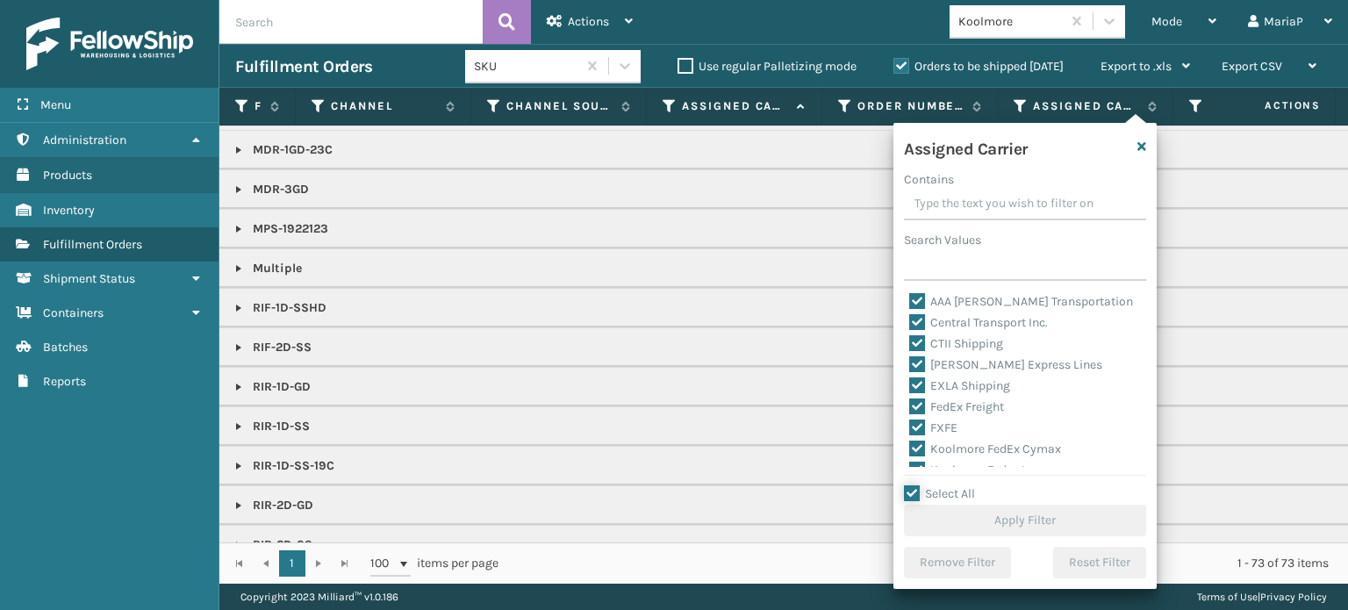
checkbox input "true"
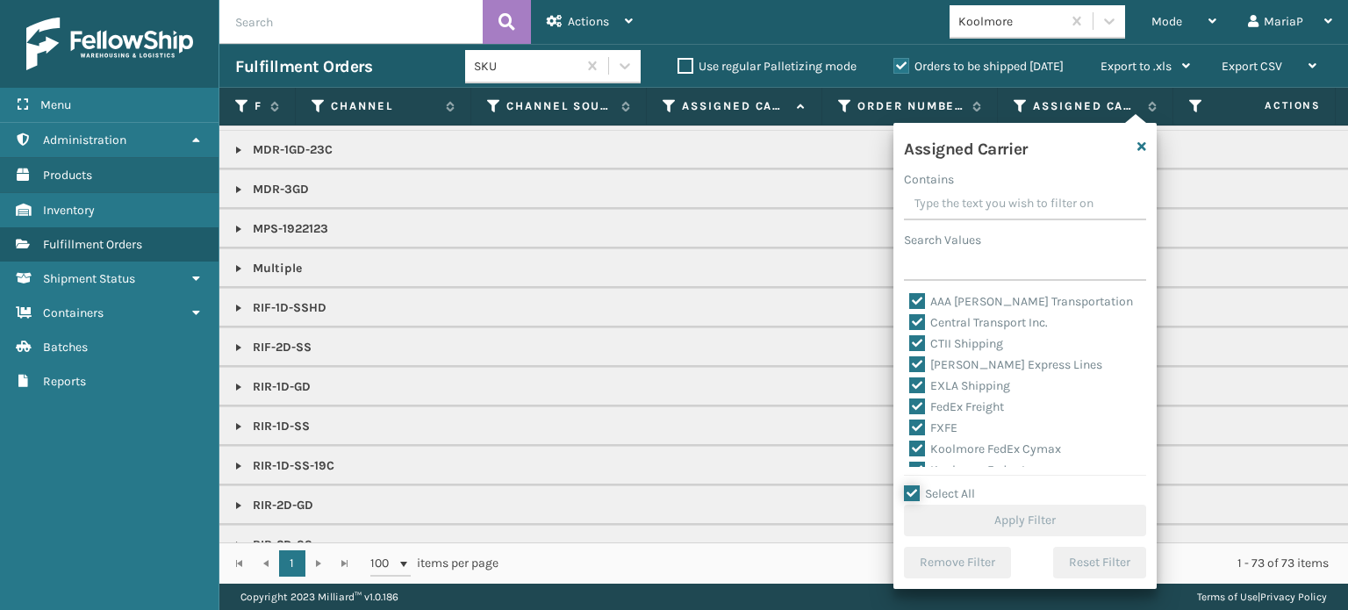
checkbox input "true"
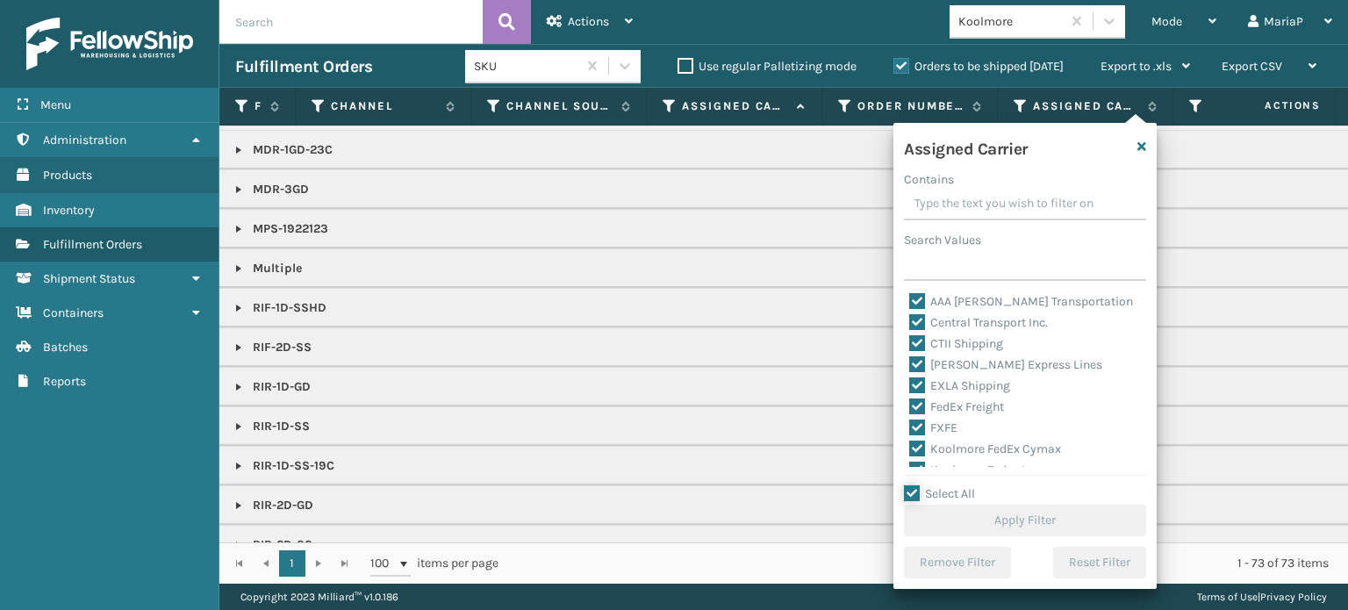
checkbox input "true"
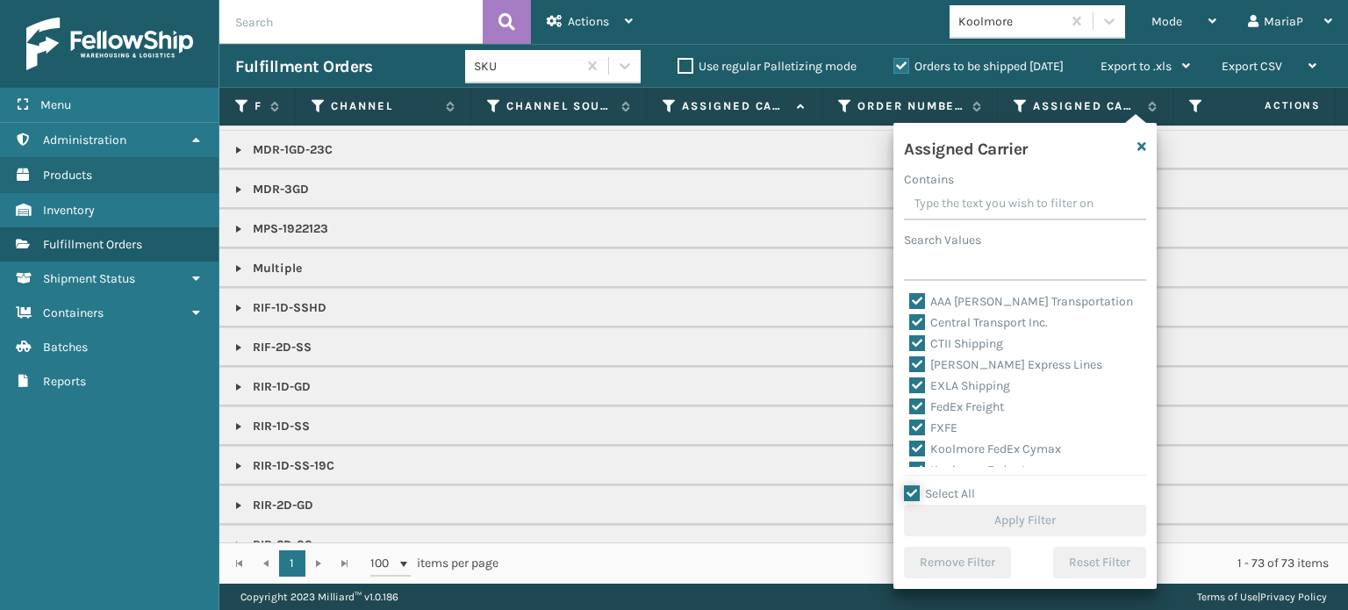
checkbox input "true"
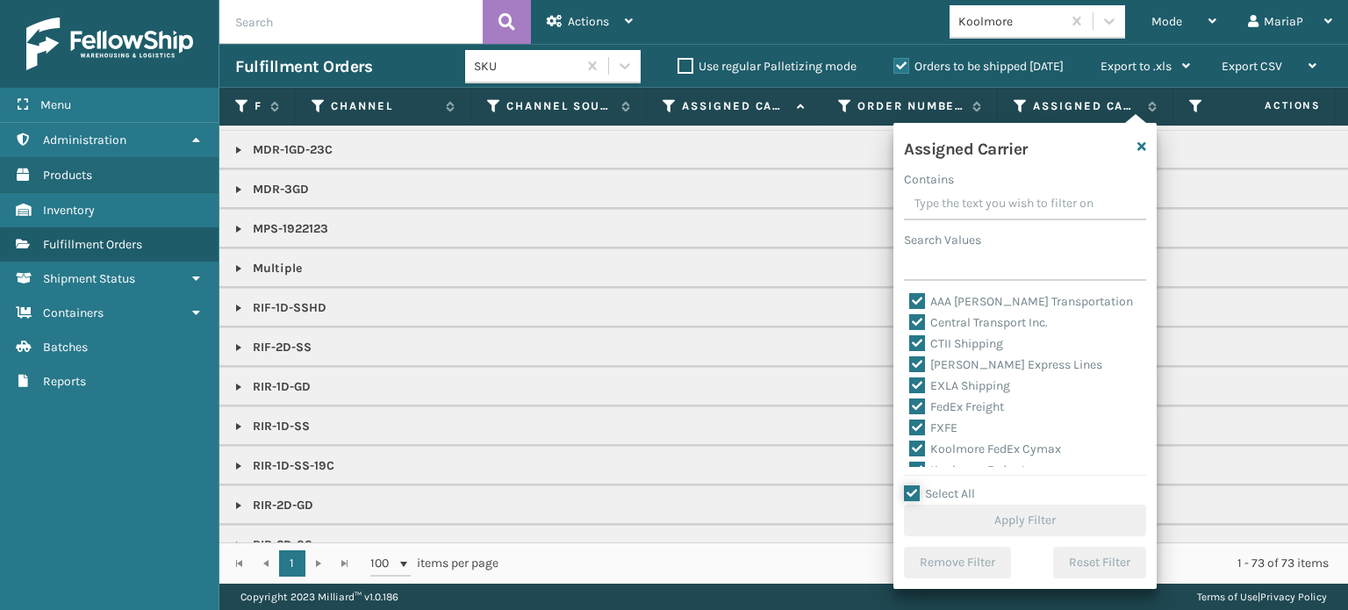
checkbox input "true"
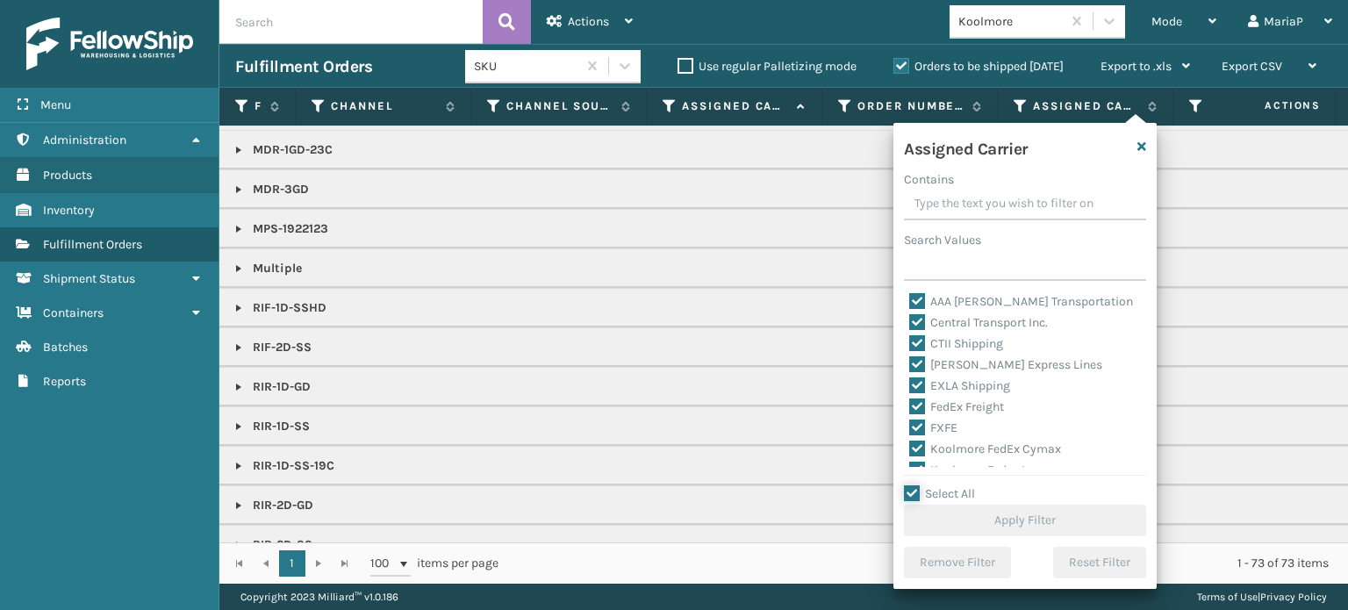
checkbox input "true"
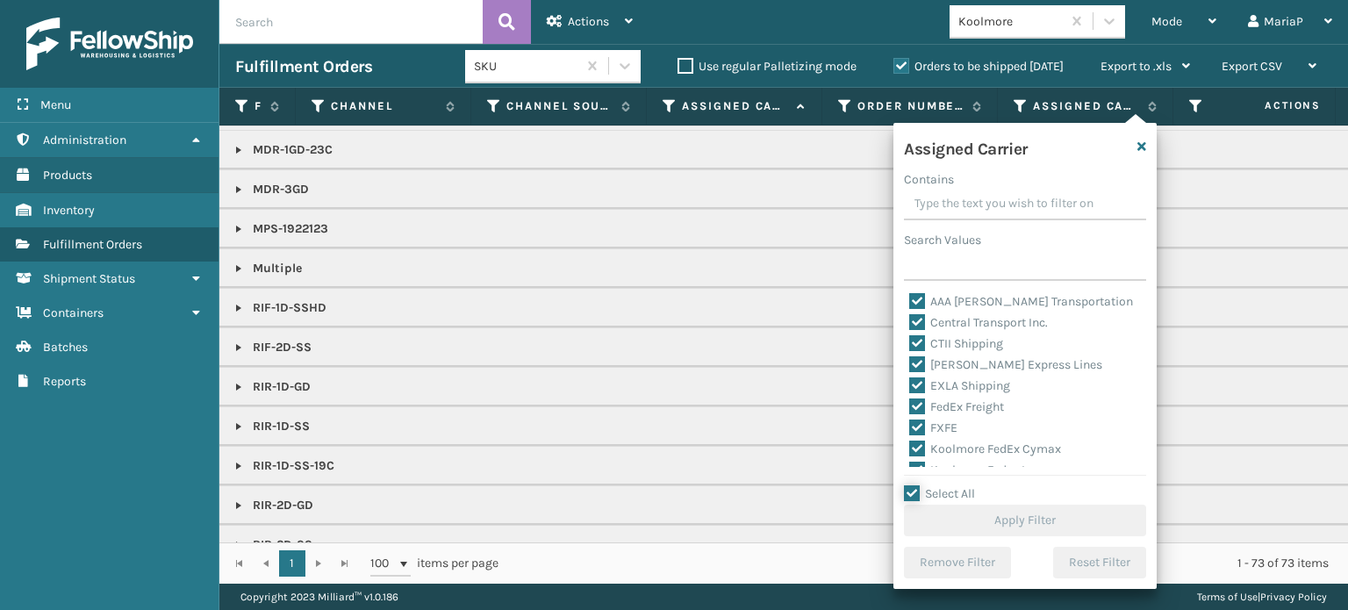
checkbox input "true"
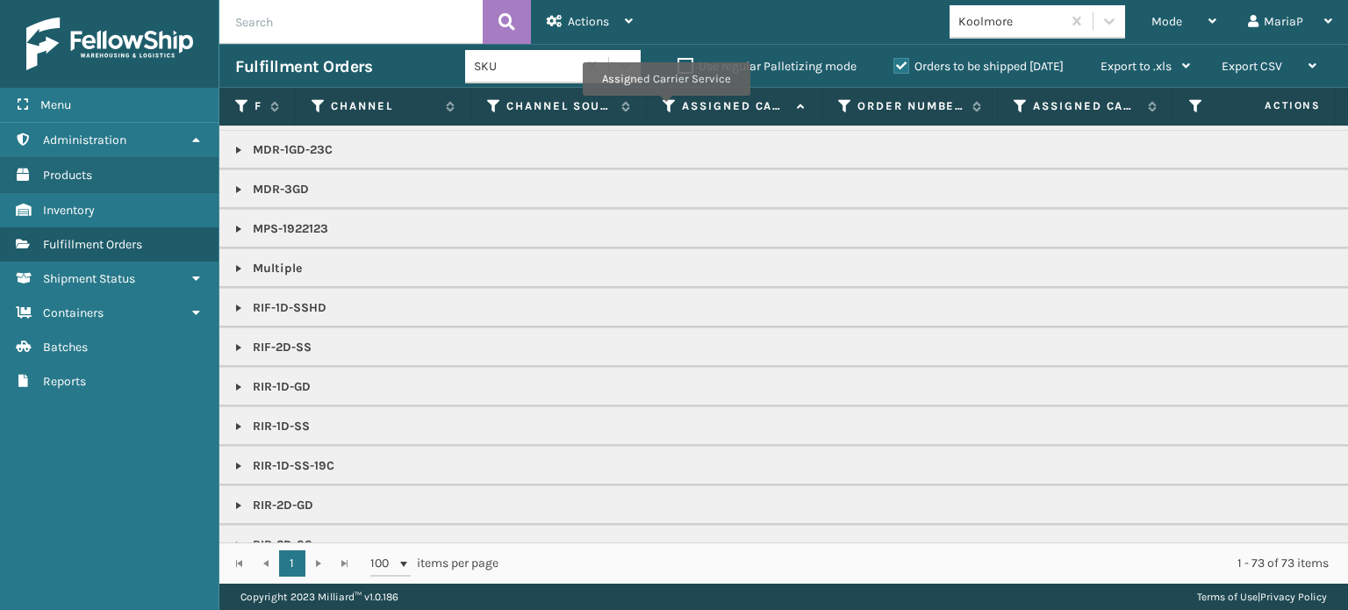
click at [665, 108] on icon at bounding box center [670, 106] width 14 height 16
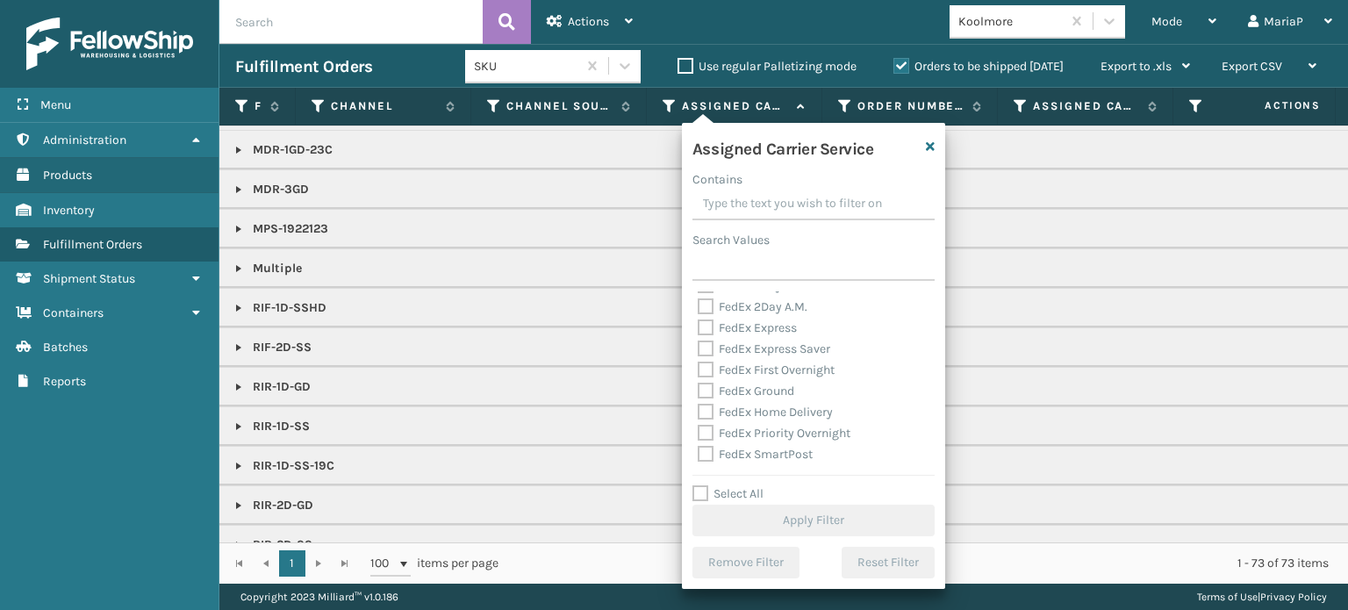
scroll to position [88, 0]
click at [721, 497] on label "Select All" at bounding box center [727, 493] width 71 height 15
click at [721, 485] on input "Select All" at bounding box center [823, 485] width 263 height 2
checkbox input "true"
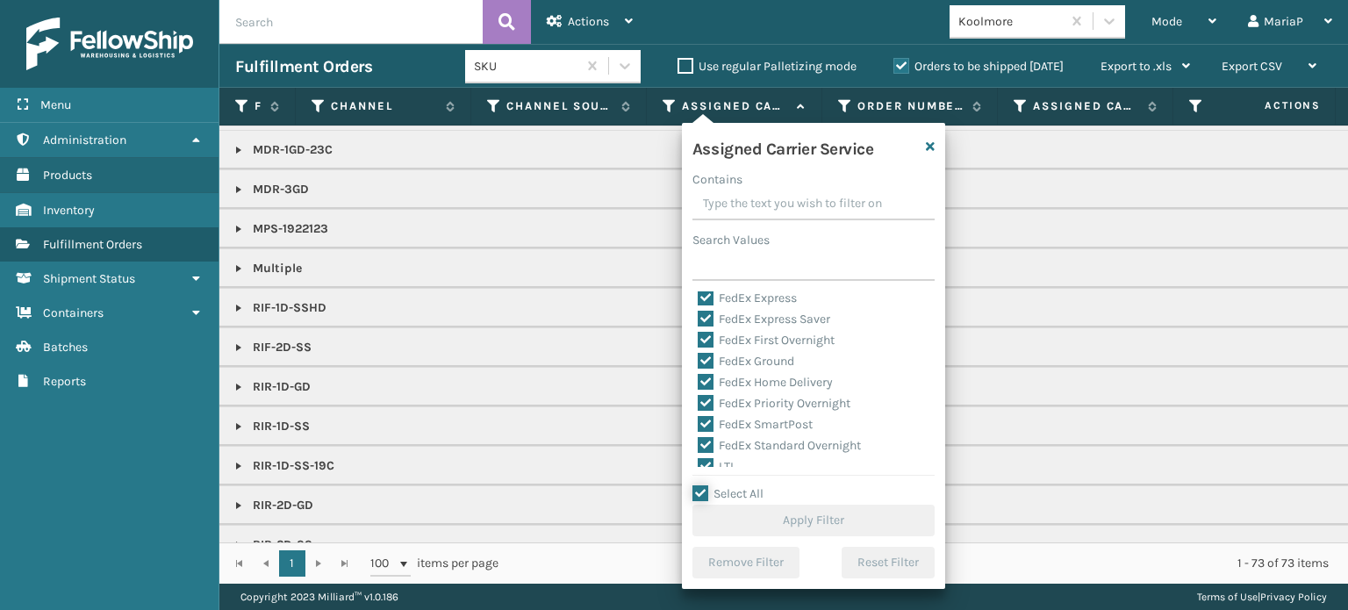
checkbox input "true"
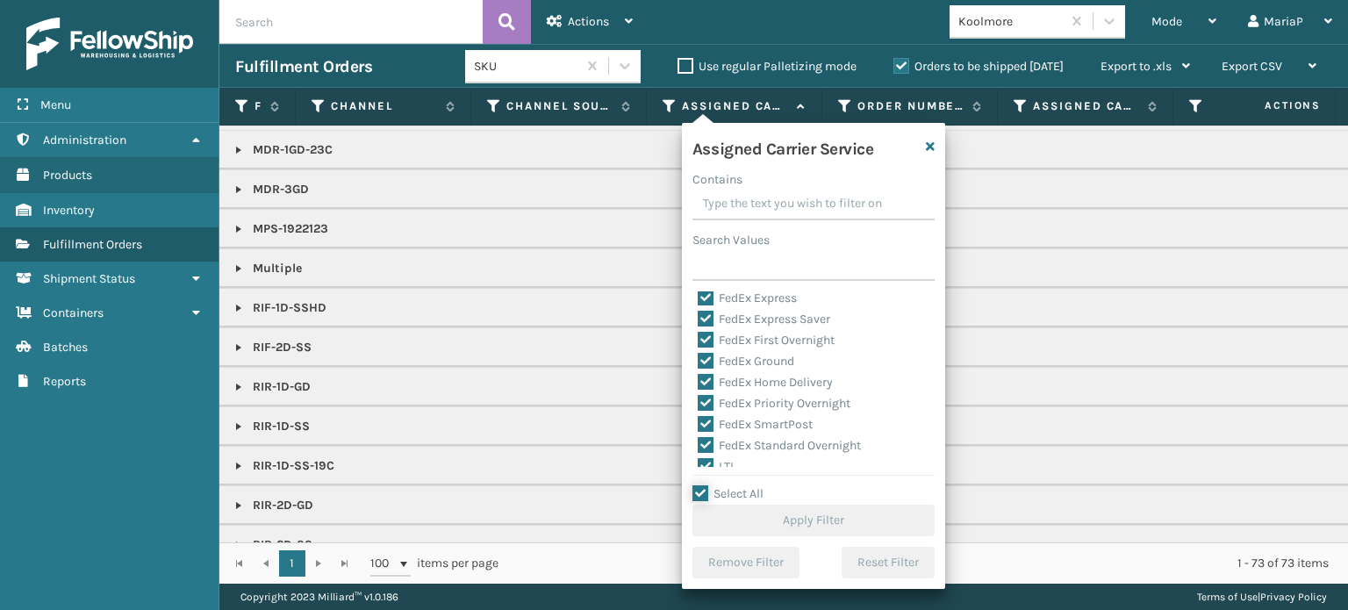
checkbox input "true"
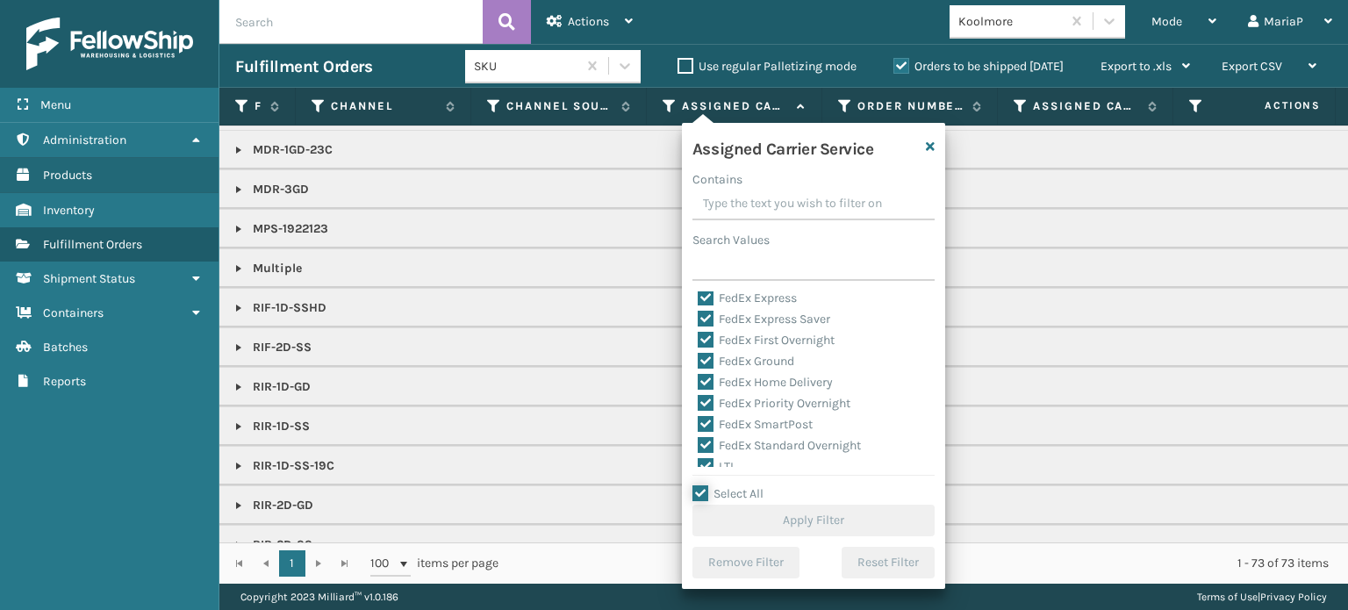
checkbox input "true"
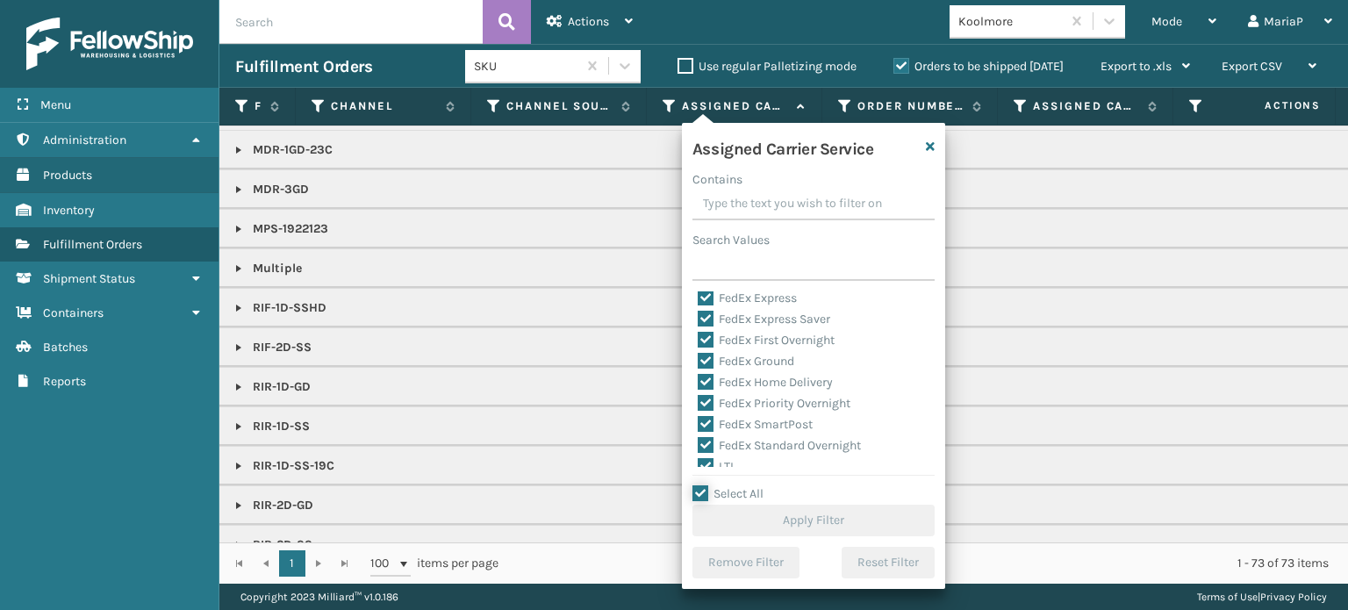
checkbox input "true"
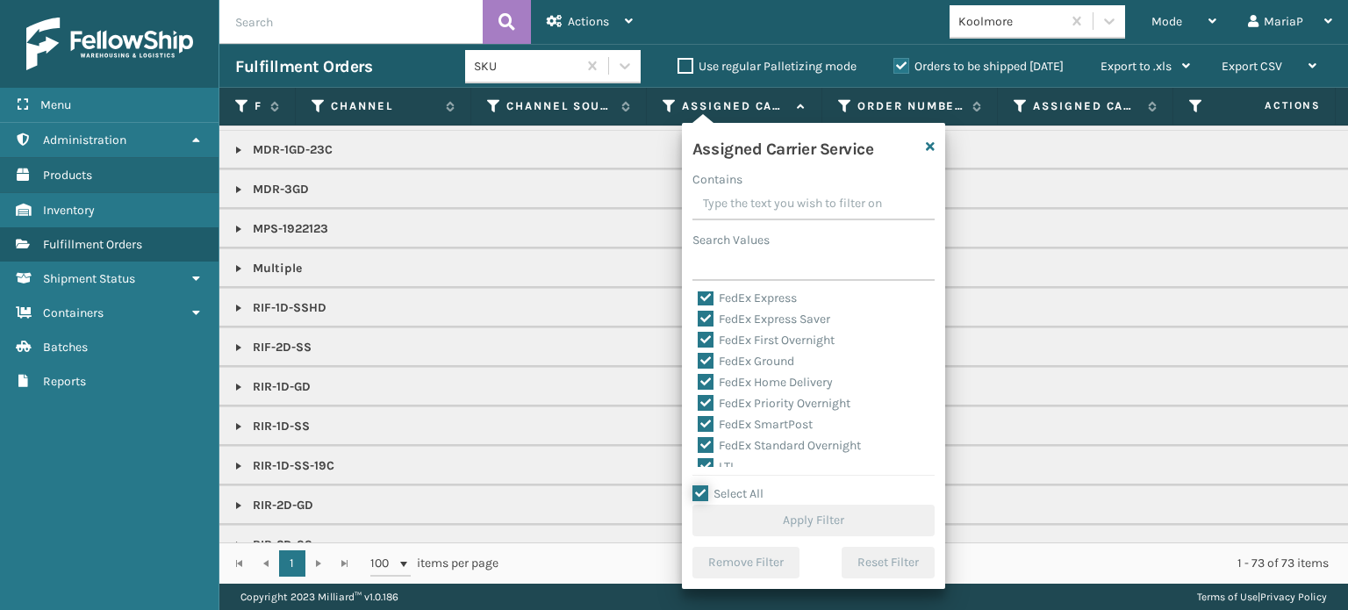
checkbox input "true"
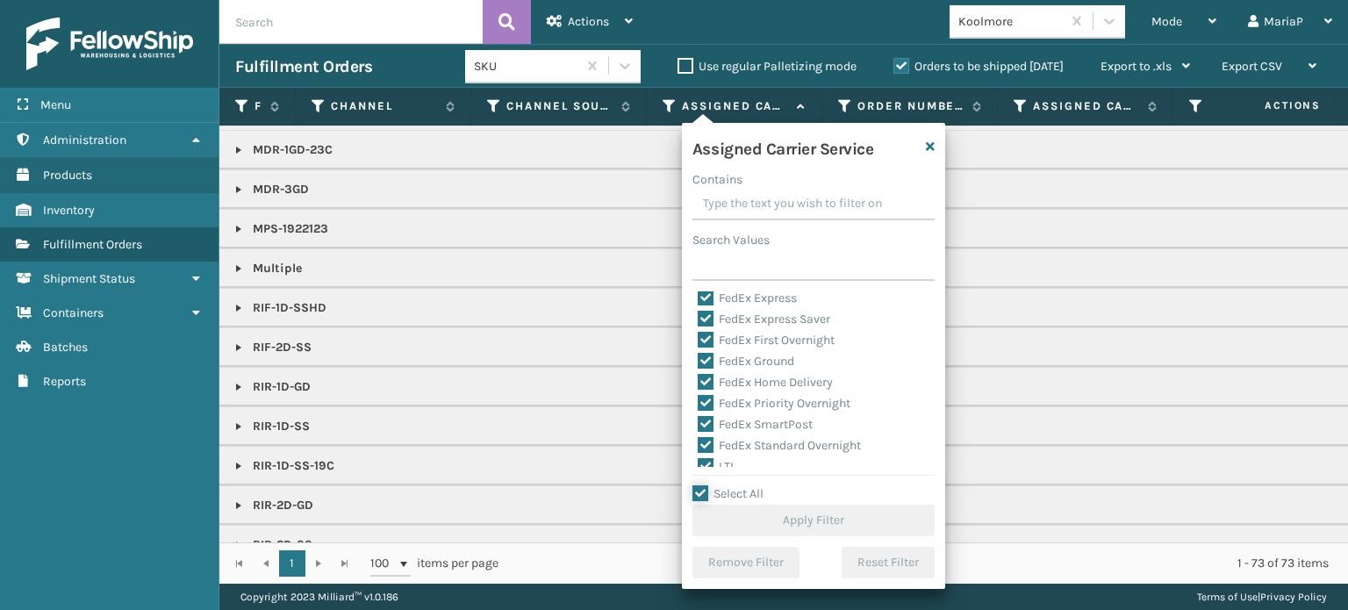
checkbox input "true"
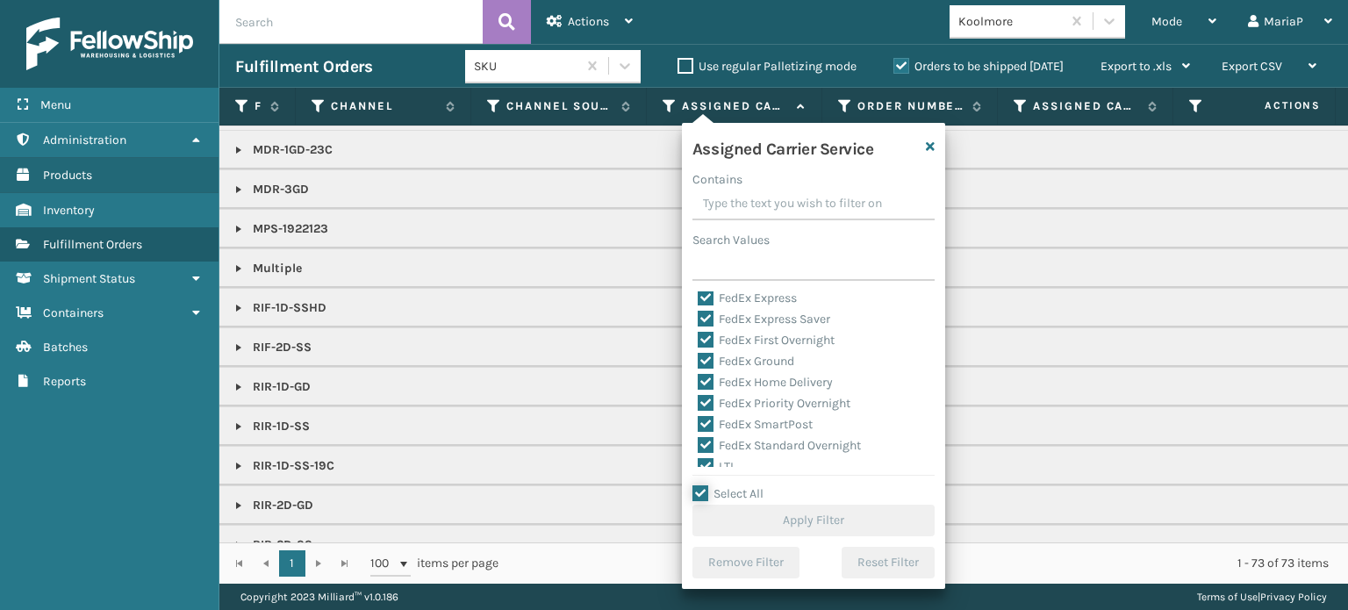
checkbox input "true"
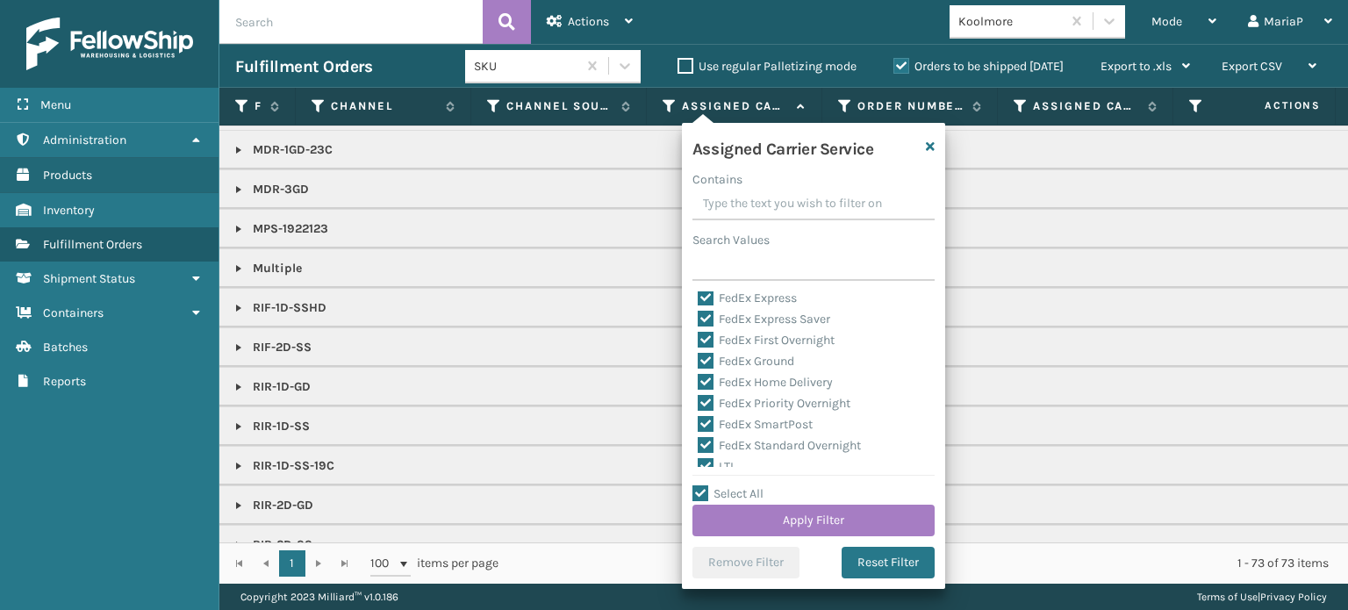
click at [730, 462] on label "LTL" at bounding box center [717, 466] width 39 height 15
click at [699, 462] on input "LTL" at bounding box center [698, 461] width 1 height 11
checkbox input "false"
click at [755, 515] on button "Apply Filter" at bounding box center [813, 521] width 242 height 32
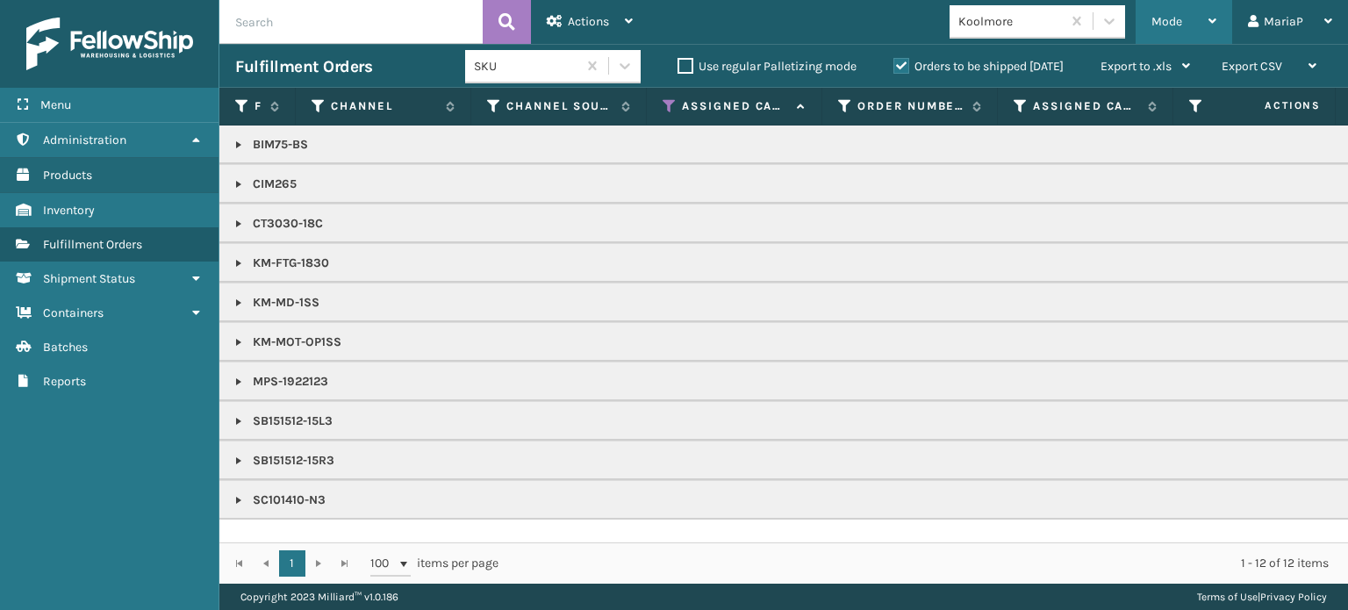
click at [1162, 27] on span "Mode" at bounding box center [1166, 21] width 31 height 15
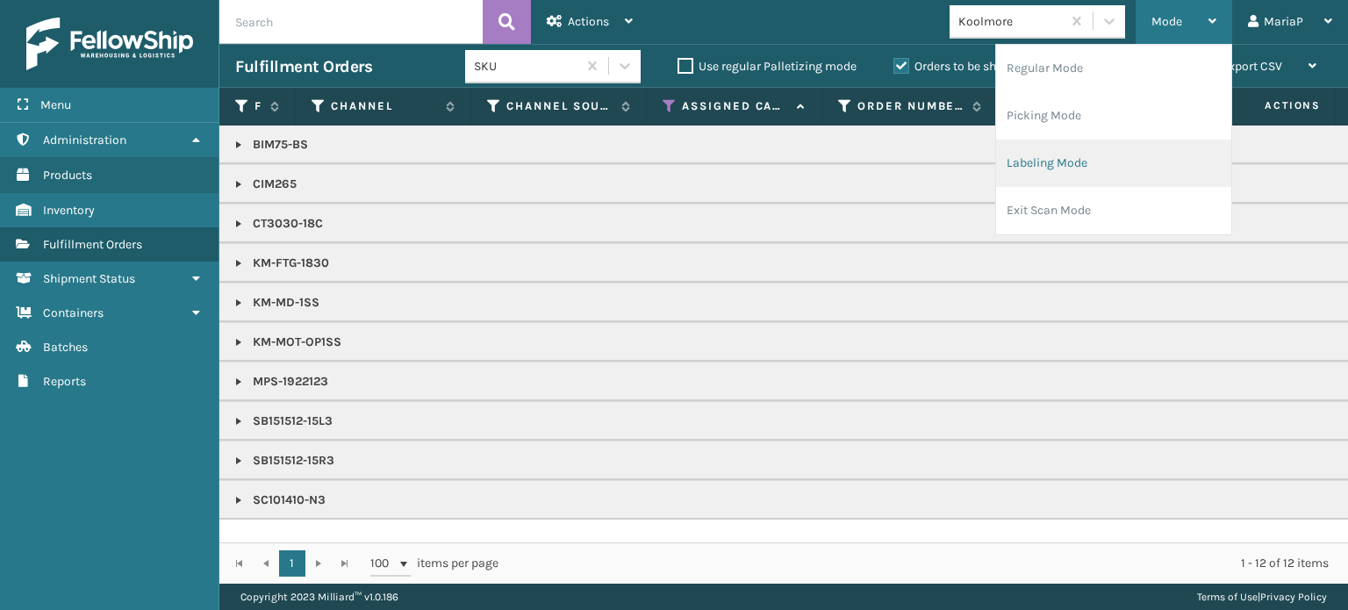
click at [1046, 176] on li "Labeling Mode" at bounding box center [1113, 163] width 235 height 47
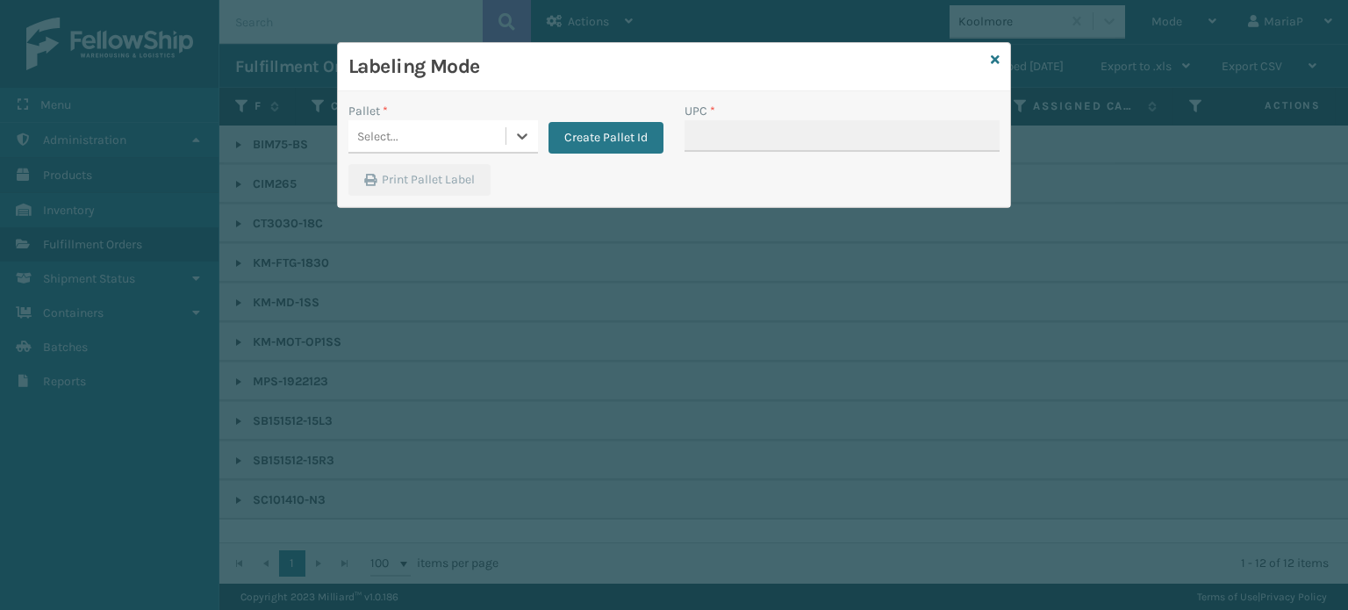
click at [441, 133] on div "Select..." at bounding box center [426, 136] width 157 height 29
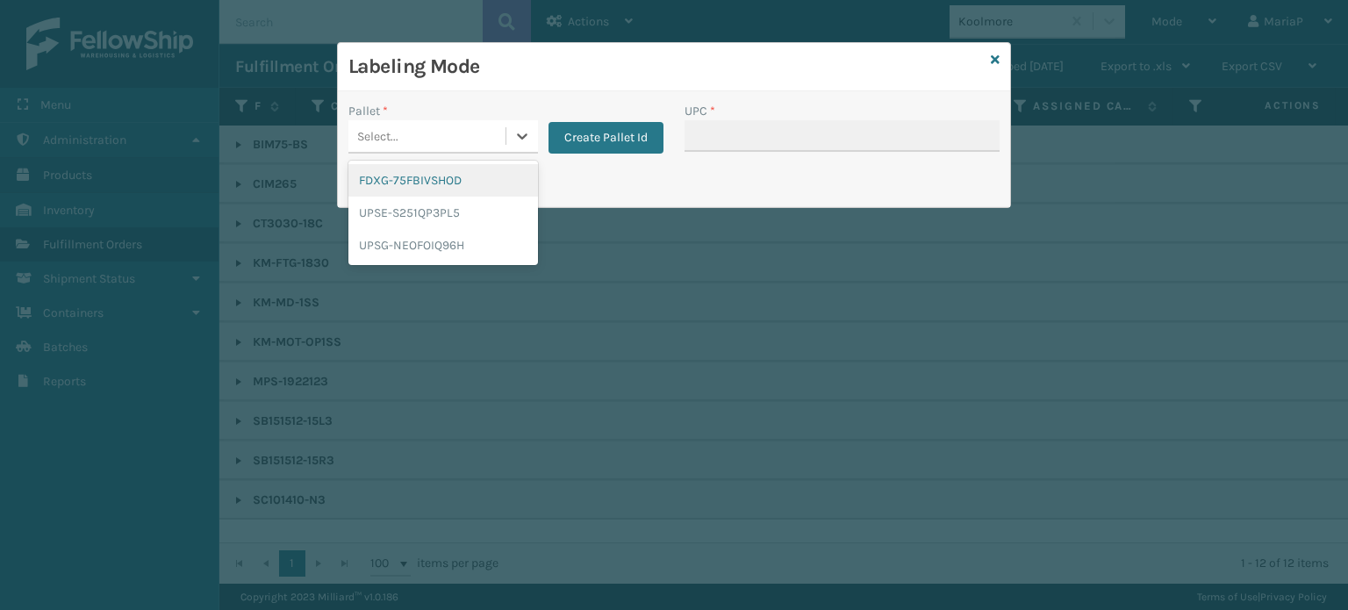
click at [415, 179] on div "FDXG-75FBIVSHOD" at bounding box center [443, 180] width 190 height 32
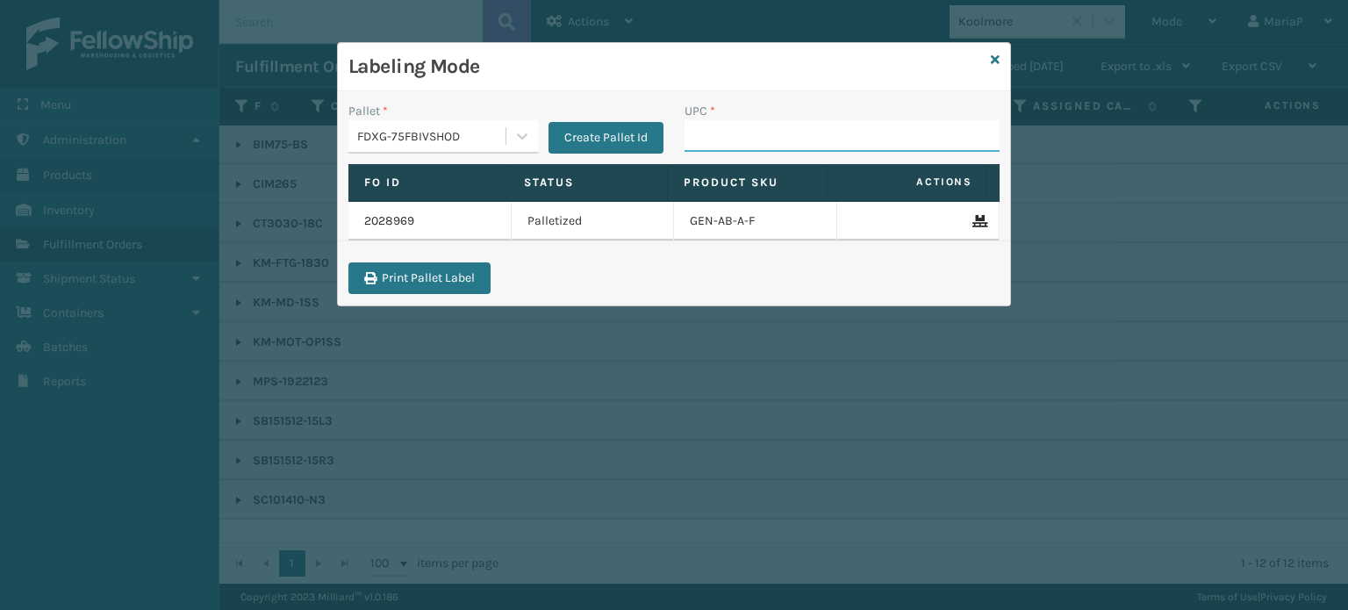
click at [744, 137] on input "UPC *" at bounding box center [841, 136] width 315 height 32
click at [437, 136] on div "FDXG-75FBIVSHOD" at bounding box center [432, 136] width 150 height 18
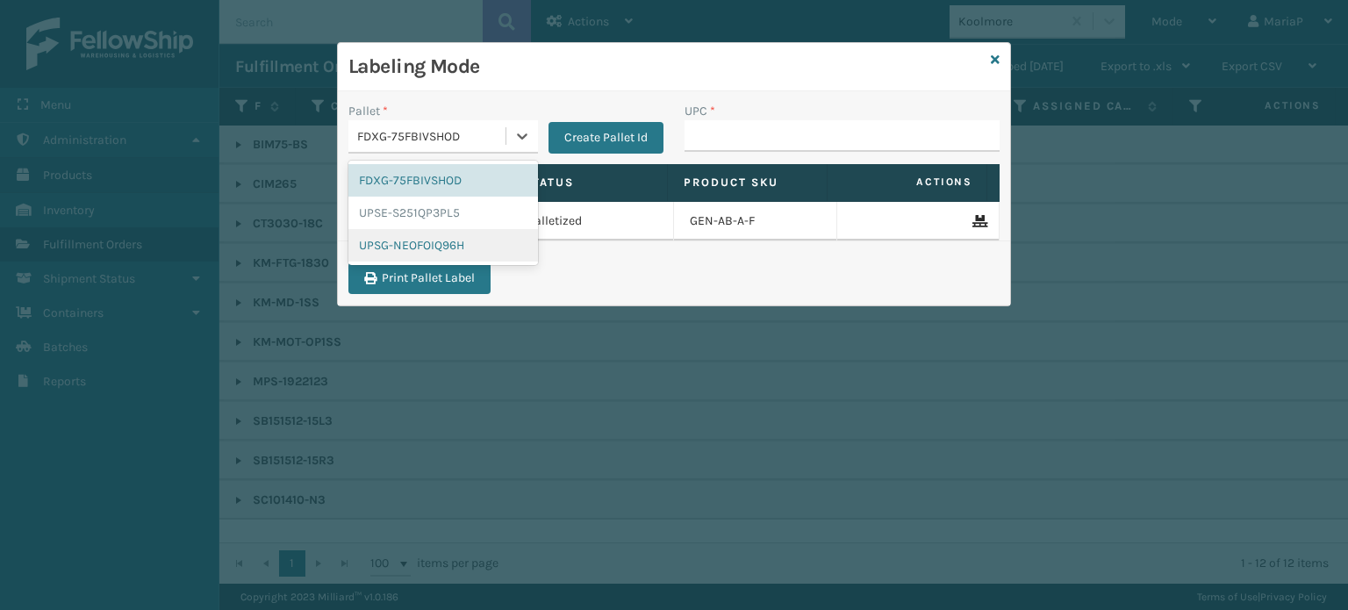
click at [374, 252] on div "UPSG-NEOFOIQ96H" at bounding box center [443, 245] width 190 height 32
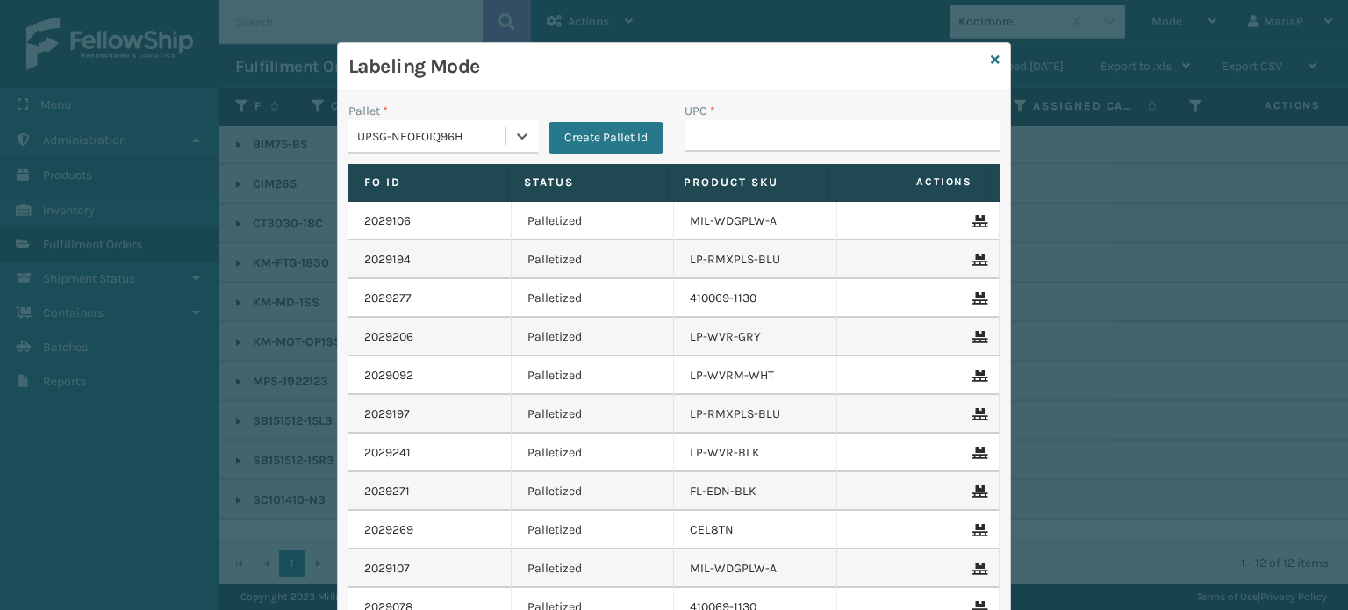
click at [781, 157] on div "UPC *" at bounding box center [842, 133] width 336 height 62
click at [750, 125] on input "UPC *" at bounding box center [841, 136] width 315 height 32
type input "mps-1922123"
click at [713, 125] on input "UPC *" at bounding box center [841, 136] width 315 height 32
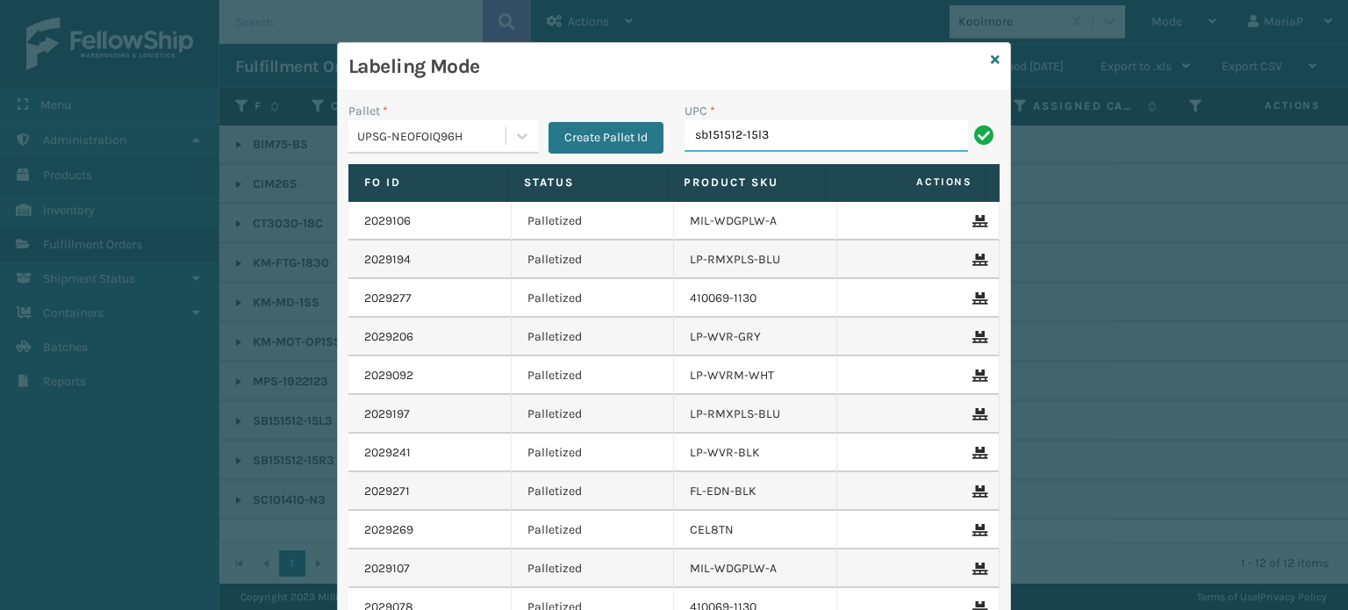
type input "SB151512-15L3"
type input "KM-MOT-OP1SS"
type input "810164501"
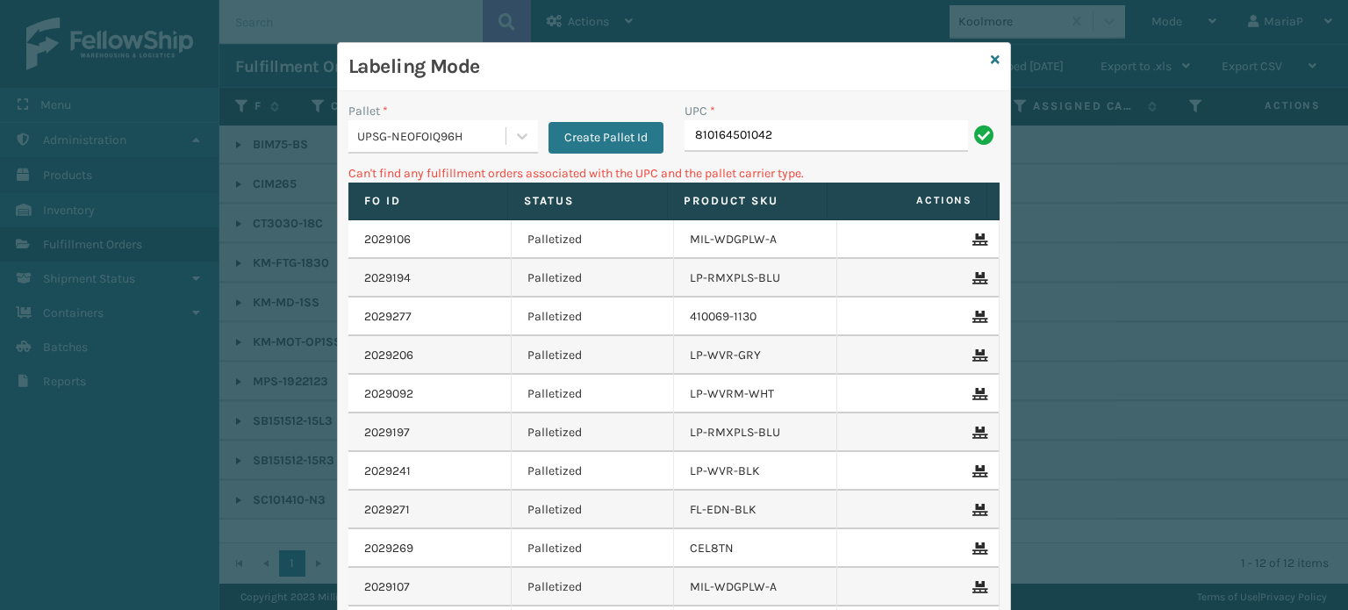
drag, startPoint x: 833, startPoint y: 145, endPoint x: 505, endPoint y: 118, distance: 328.4
click at [505, 118] on div "Pallet * UPSG-NEOFOIQ96H Create Pallet Id UPC * 810164501042" at bounding box center [674, 133] width 672 height 62
type input "PC-PRRTKMX-GRY"
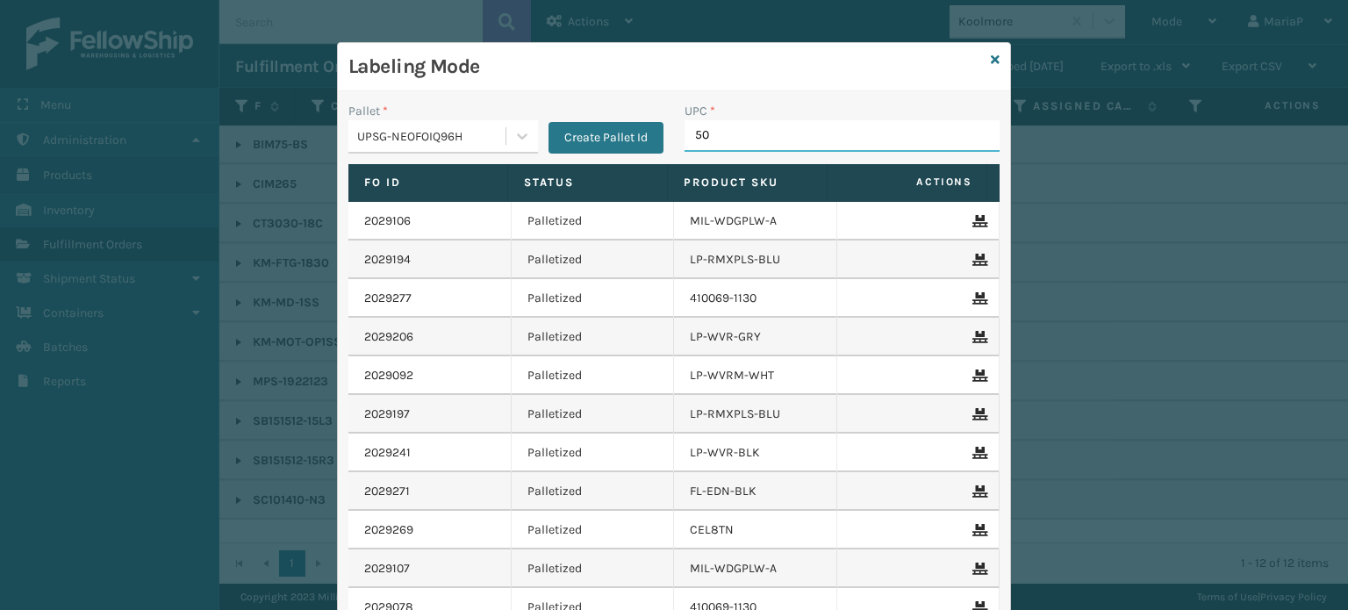
type input "506"
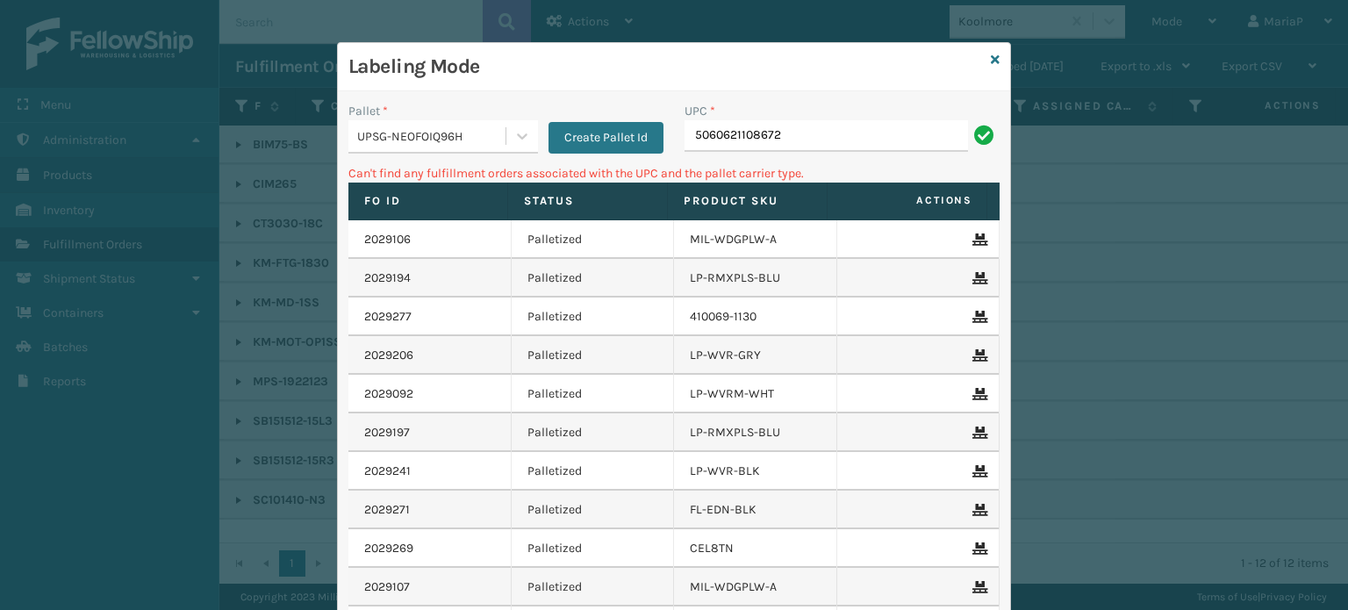
click at [849, 137] on input "5060621108672" at bounding box center [825, 136] width 283 height 32
type input "j"
type input "JFT_ROLL"
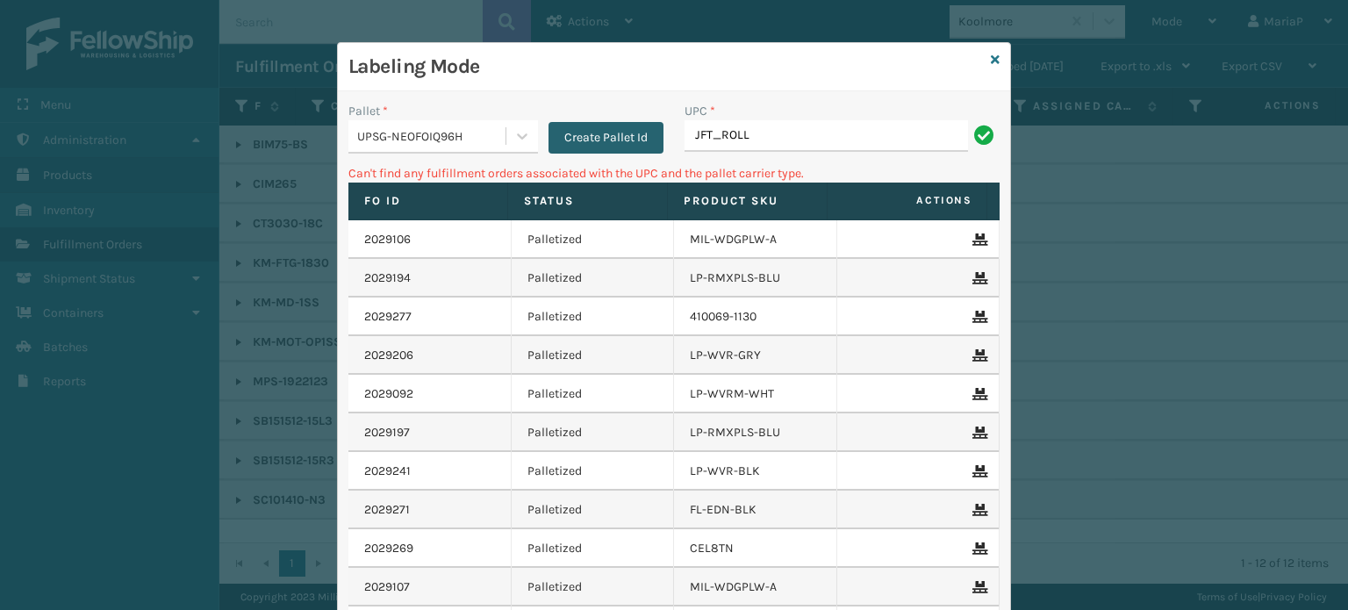
click at [577, 133] on button "Create Pallet Id" at bounding box center [605, 138] width 115 height 32
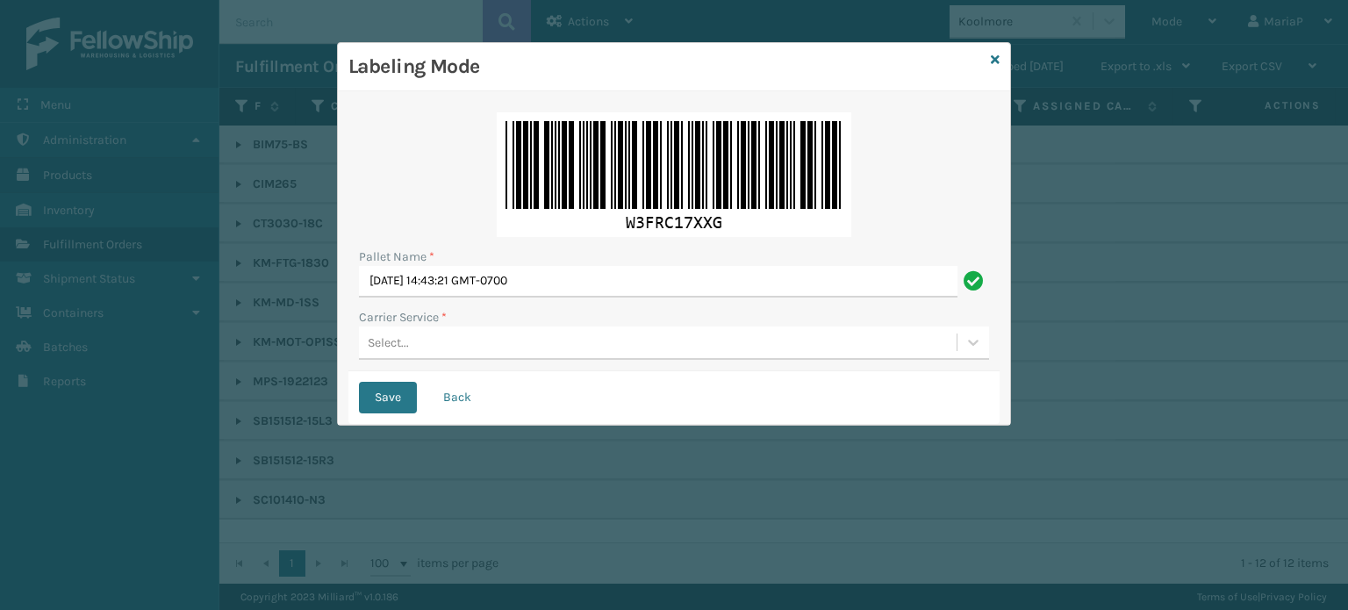
click at [411, 339] on div "Select..." at bounding box center [658, 342] width 598 height 29
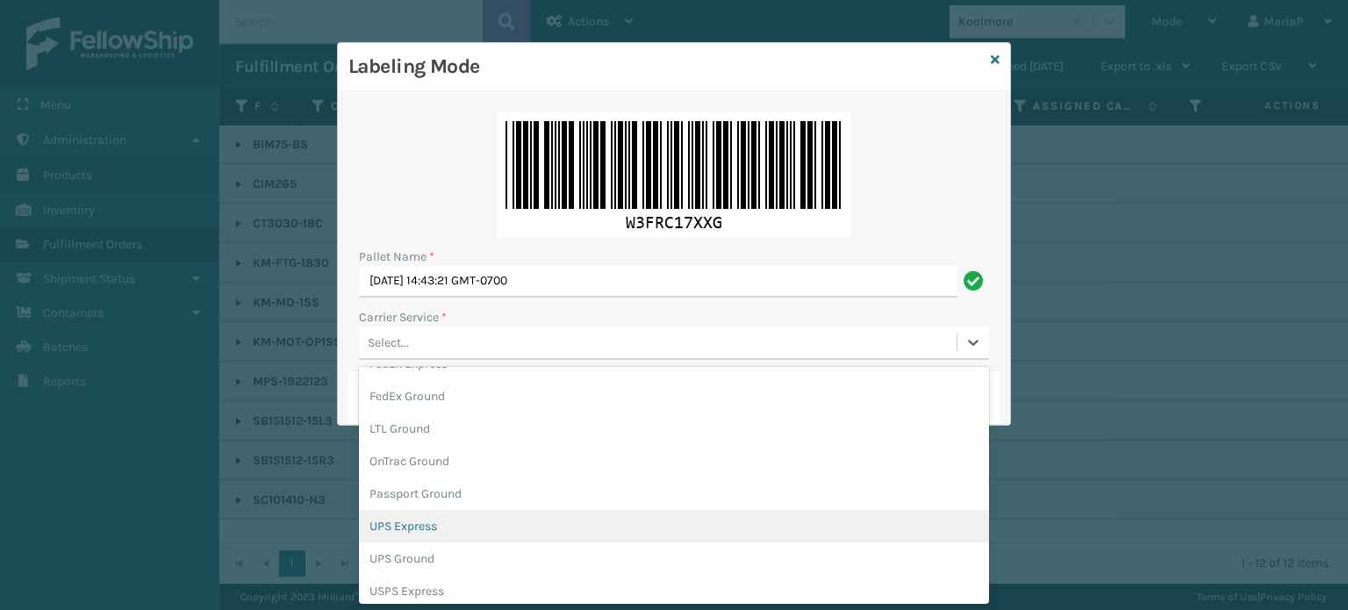
scroll to position [127, 0]
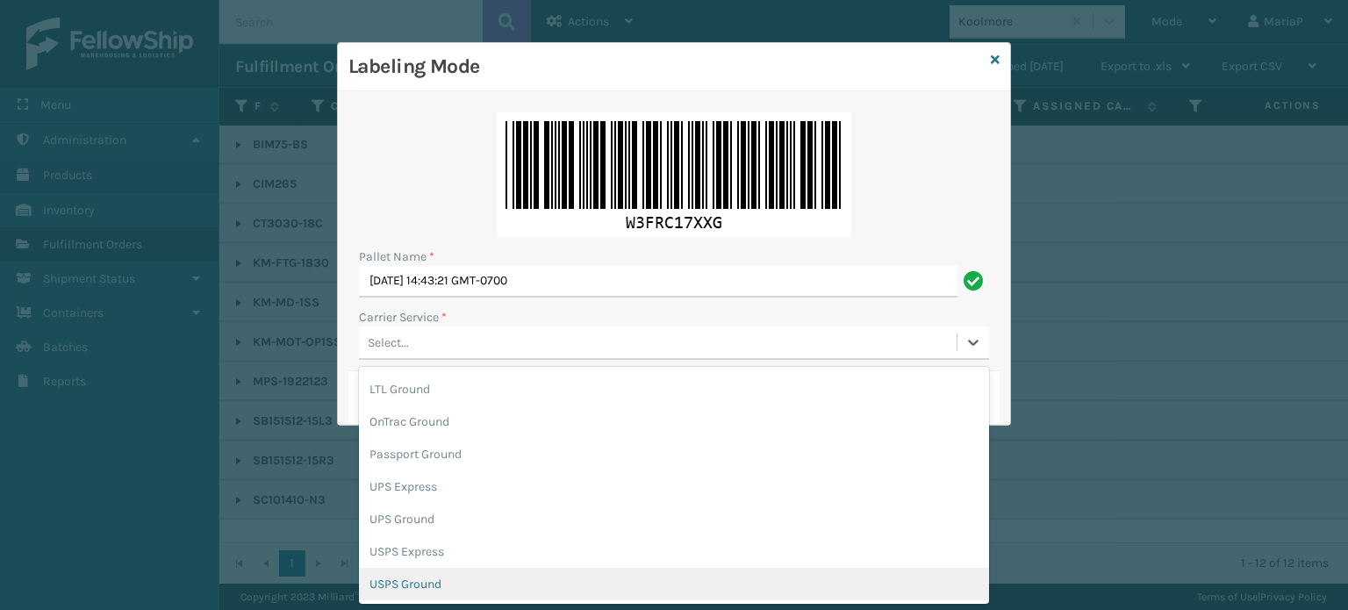
click at [438, 573] on div "USPS Ground" at bounding box center [674, 584] width 630 height 32
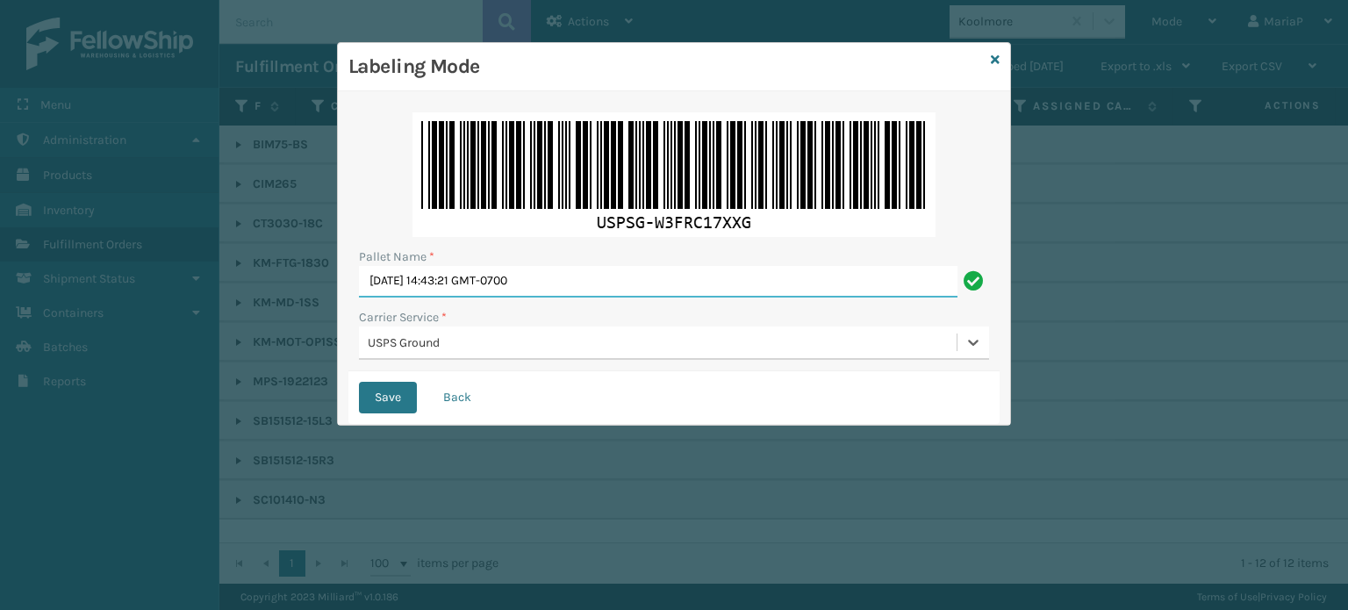
click at [597, 274] on input "[DATE] 14:43:21 GMT-0700" at bounding box center [658, 282] width 598 height 32
click at [597, 276] on input "[DATE] 14:43:21 GMT-0700" at bounding box center [658, 282] width 598 height 32
type input "BOX TRUCK"
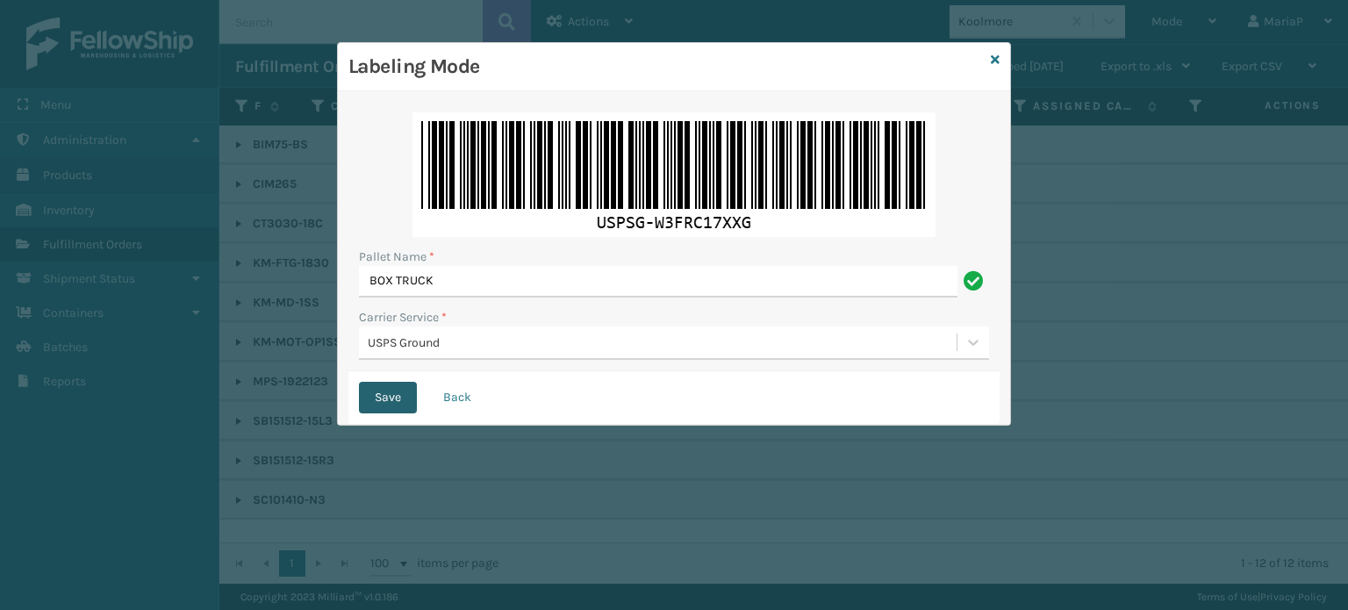
click at [387, 405] on button "Save" at bounding box center [388, 398] width 58 height 32
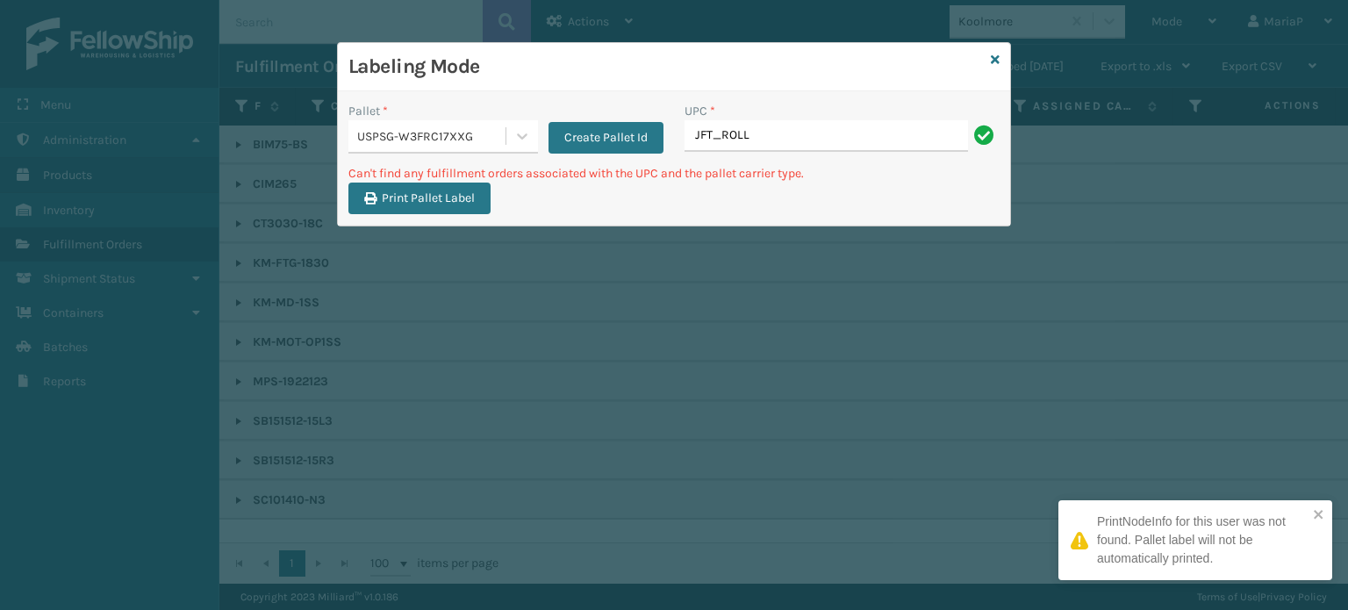
click at [847, 135] on input "JFT_ROLL" at bounding box center [825, 136] width 283 height 32
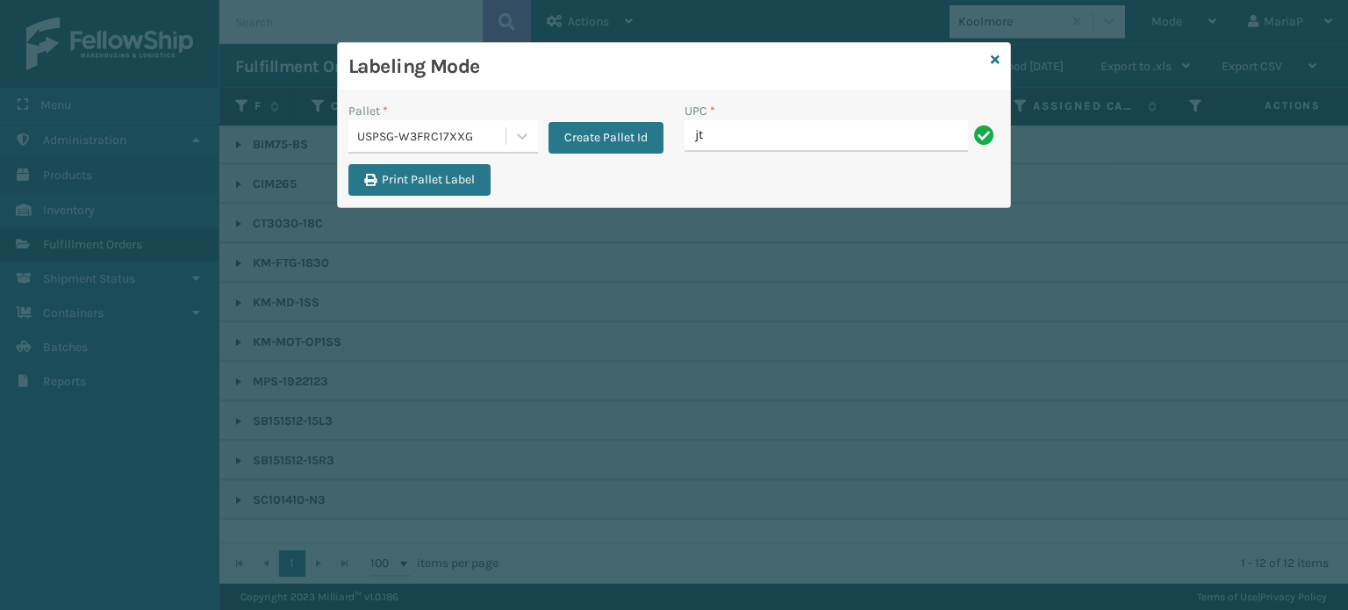
type input "j"
type input "JFT_ROLL"
click at [396, 157] on div "Pallet * USPSG-W3FRC17XXG Create Pallet Id" at bounding box center [506, 133] width 336 height 62
click at [405, 140] on div "USPSG-W3FRC17XXG" at bounding box center [432, 136] width 150 height 18
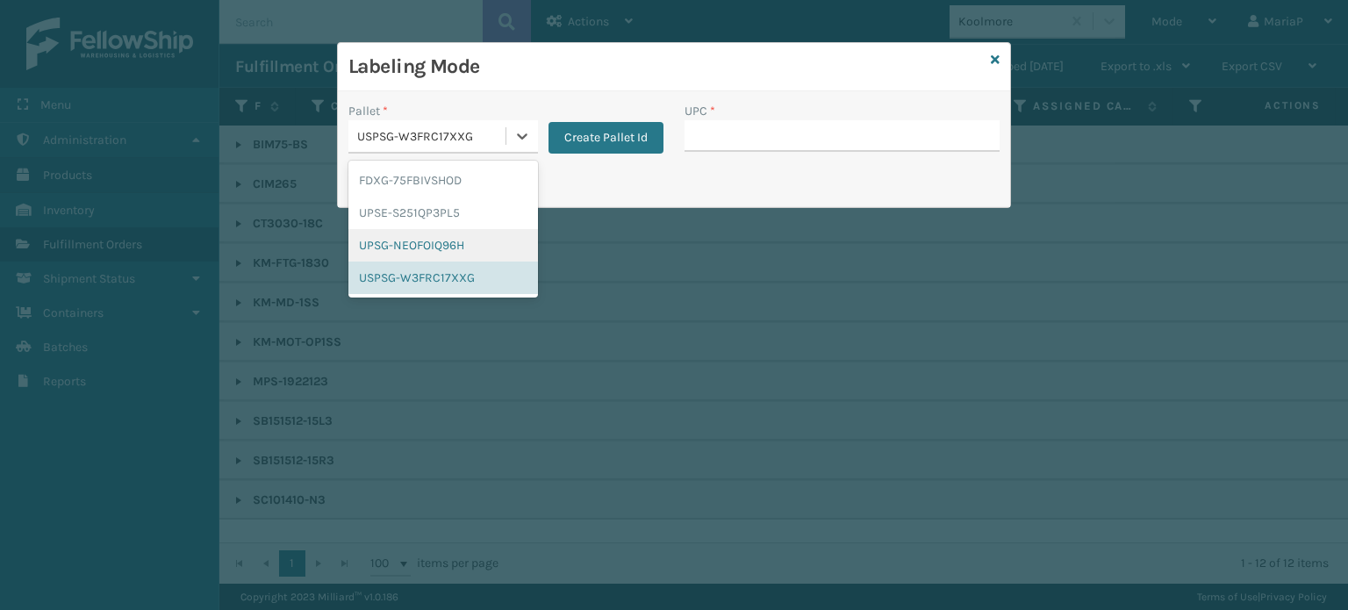
click at [407, 231] on div "UPSG-NEOFOIQ96H" at bounding box center [443, 245] width 190 height 32
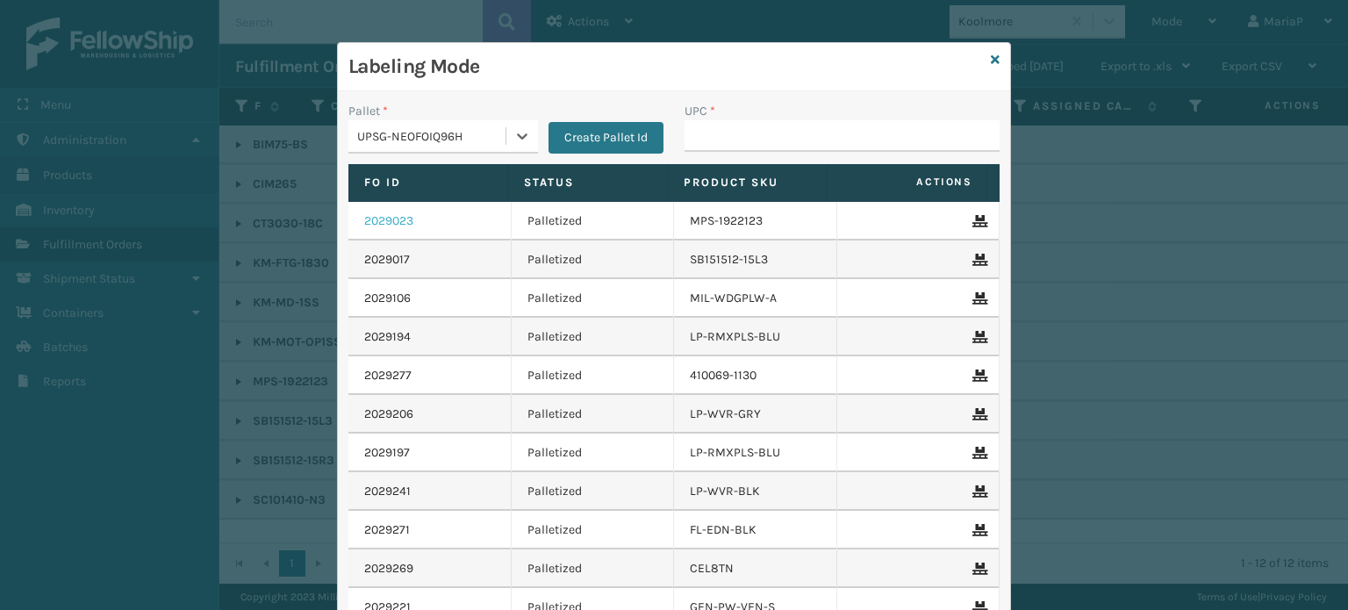
type input "840985124182"
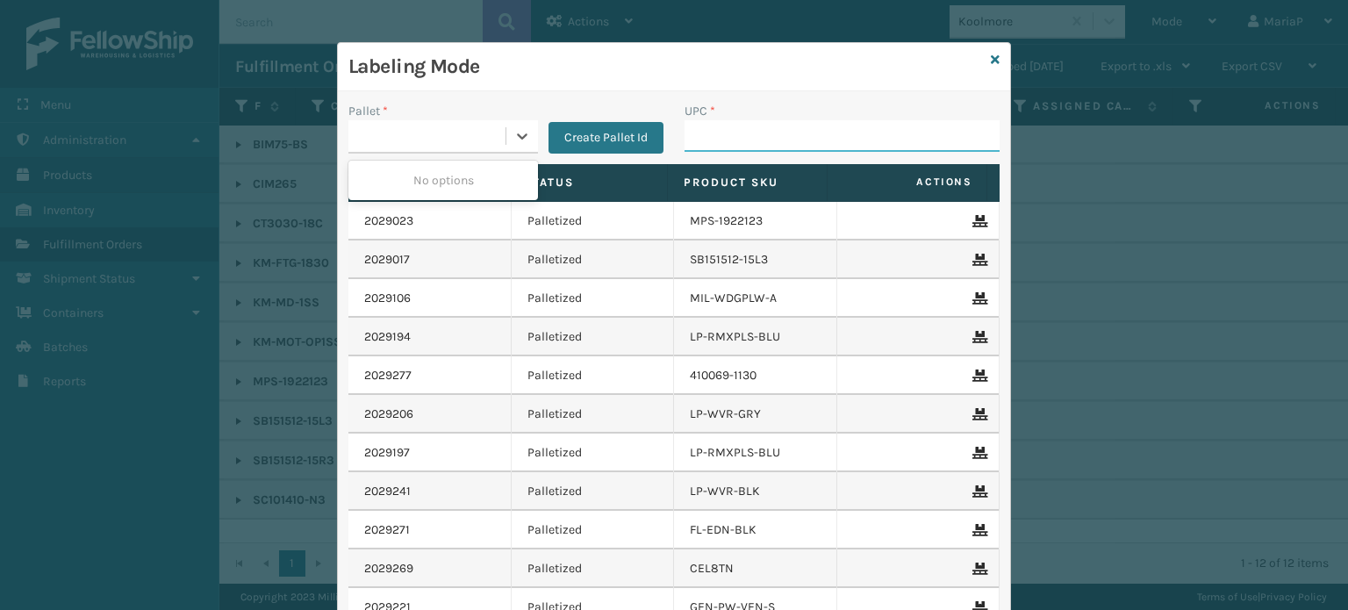
click at [718, 144] on input "UPC *" at bounding box center [841, 136] width 315 height 32
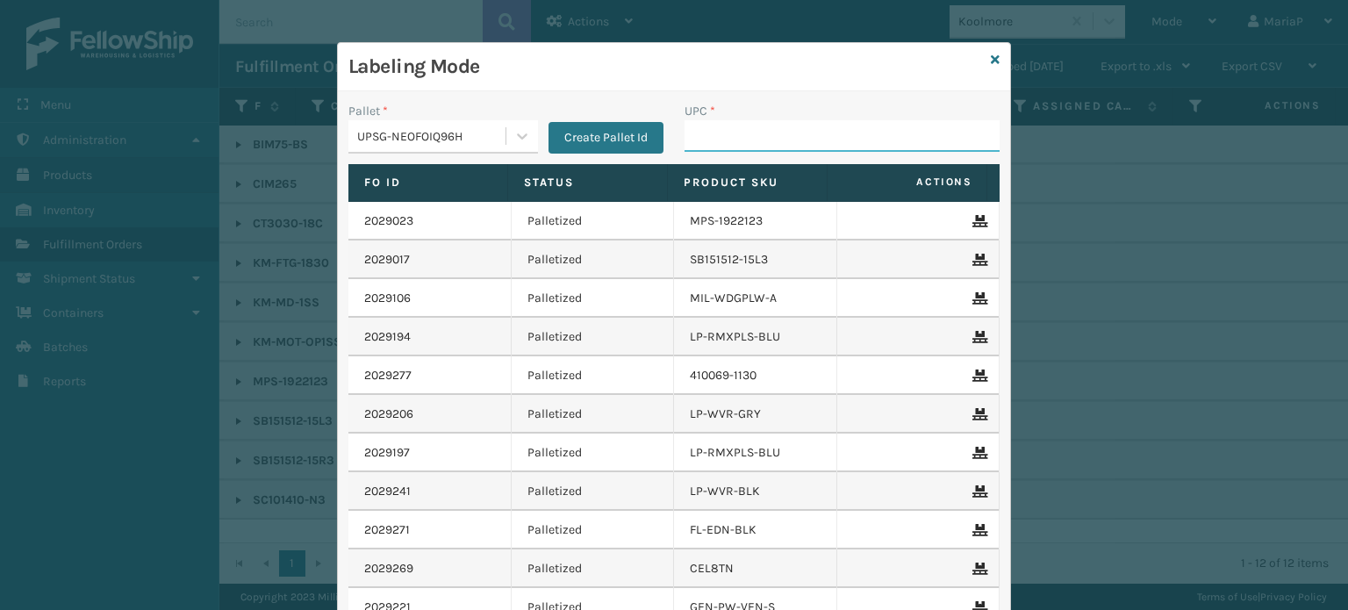
click at [702, 149] on input "UPC *" at bounding box center [841, 136] width 315 height 32
type input "M6-0A53-KR2Q"
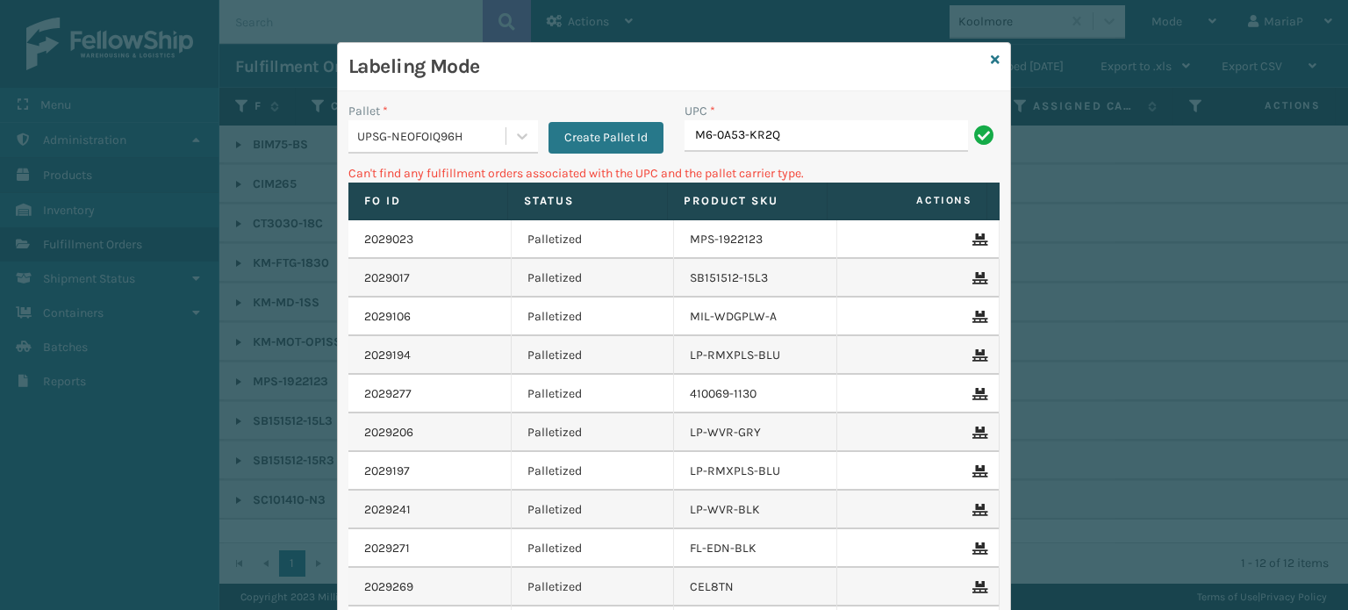
click at [852, 118] on div "UPC *" at bounding box center [841, 111] width 315 height 18
click at [850, 121] on div "UPC * M6-0A53-KR2Q" at bounding box center [841, 127] width 315 height 50
click at [846, 129] on input "M6-0A53-KR2Q" at bounding box center [825, 136] width 283 height 32
click at [843, 133] on input "M6-0A53-KR2Q" at bounding box center [825, 136] width 283 height 32
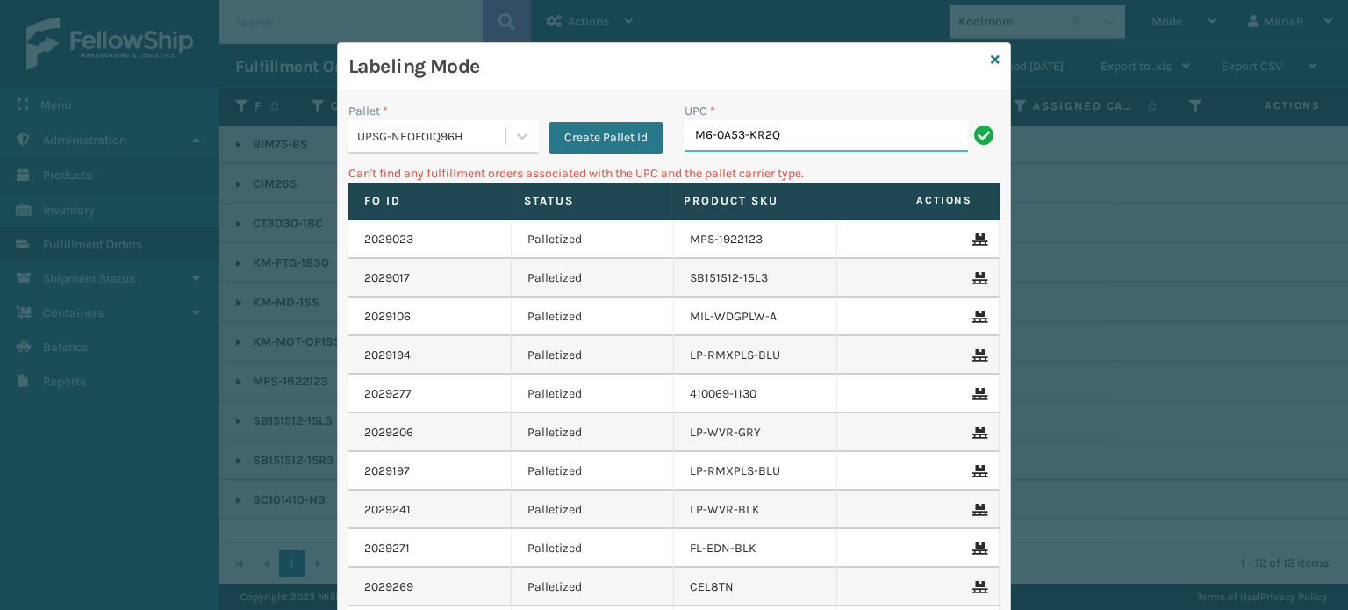
click at [843, 133] on input "M6-0A53-KR2Q" at bounding box center [825, 136] width 283 height 32
click at [396, 125] on div "UPSG-NEOFOIQ96H" at bounding box center [426, 136] width 157 height 29
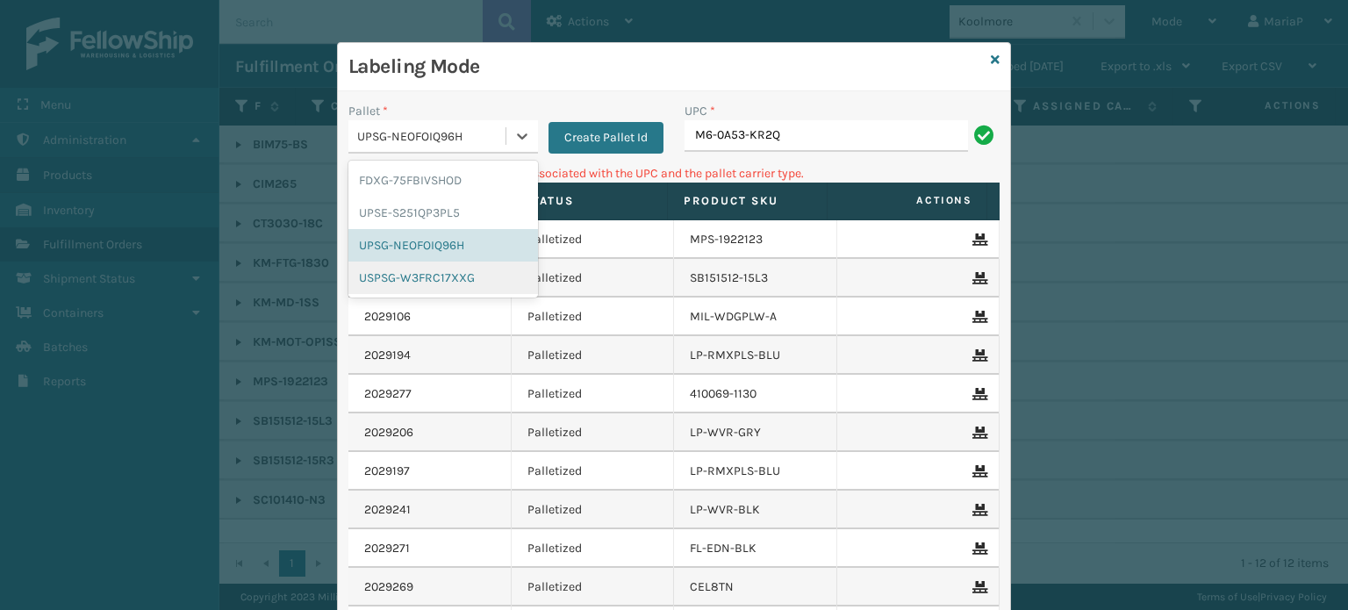
click at [394, 283] on div "USPSG-W3FRC17XXG" at bounding box center [443, 278] width 190 height 32
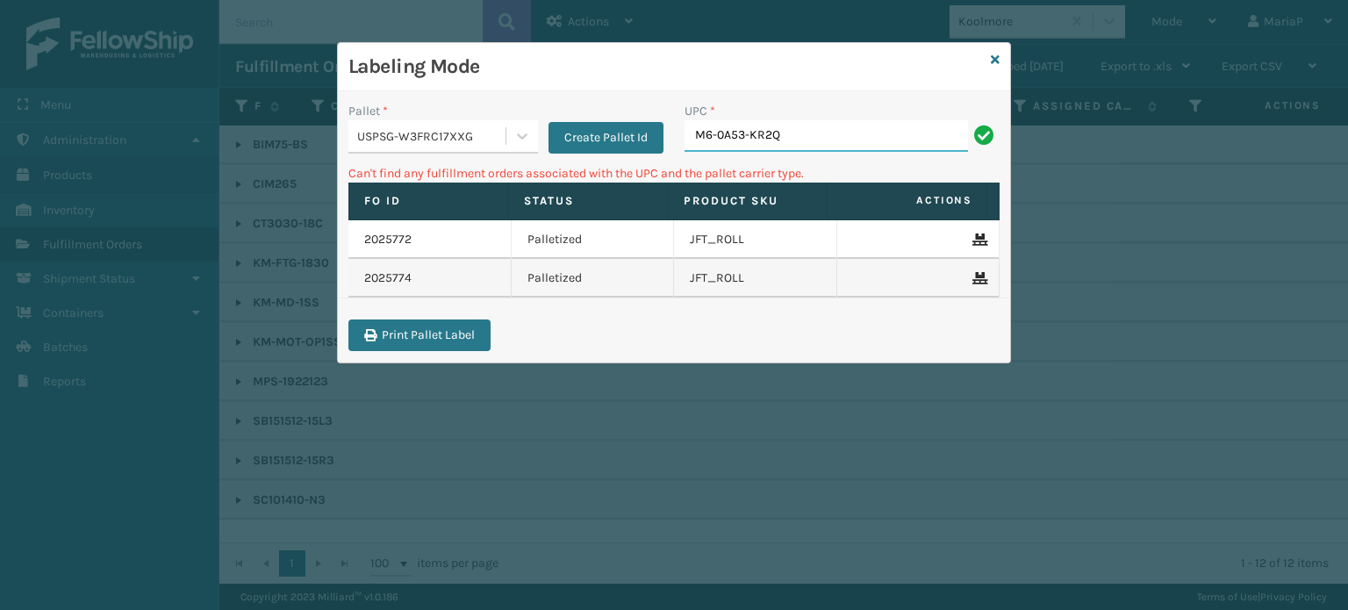
click at [789, 144] on input "M6-0A53-KR2Q" at bounding box center [825, 136] width 283 height 32
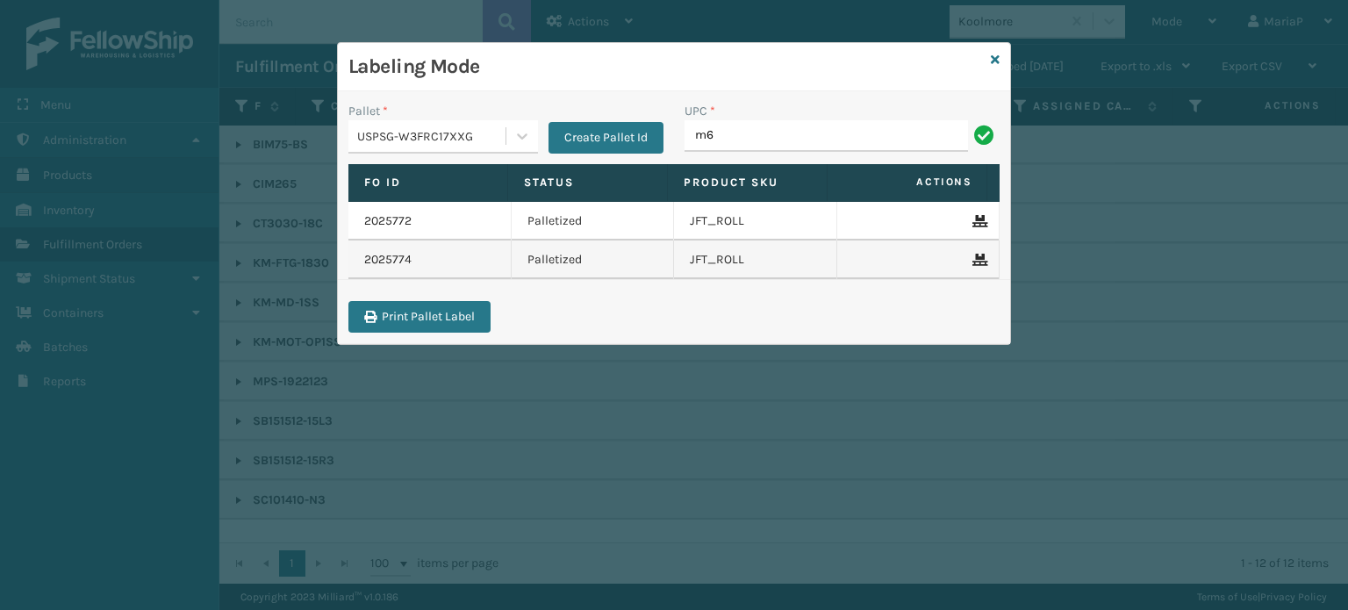
type input "M6-0A53-KR2Q"
click at [422, 129] on div "USPSG-W3FRC17XXG" at bounding box center [432, 136] width 150 height 18
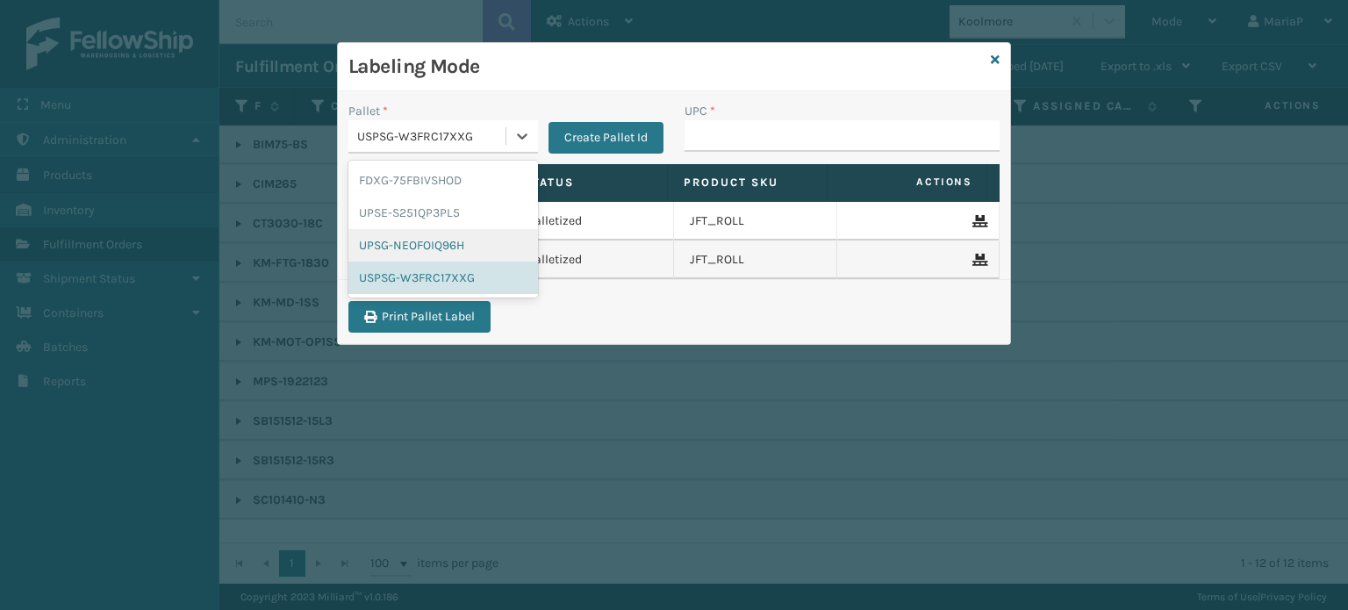
click at [382, 243] on div "UPSG-NEOFOIQ96H" at bounding box center [443, 245] width 190 height 32
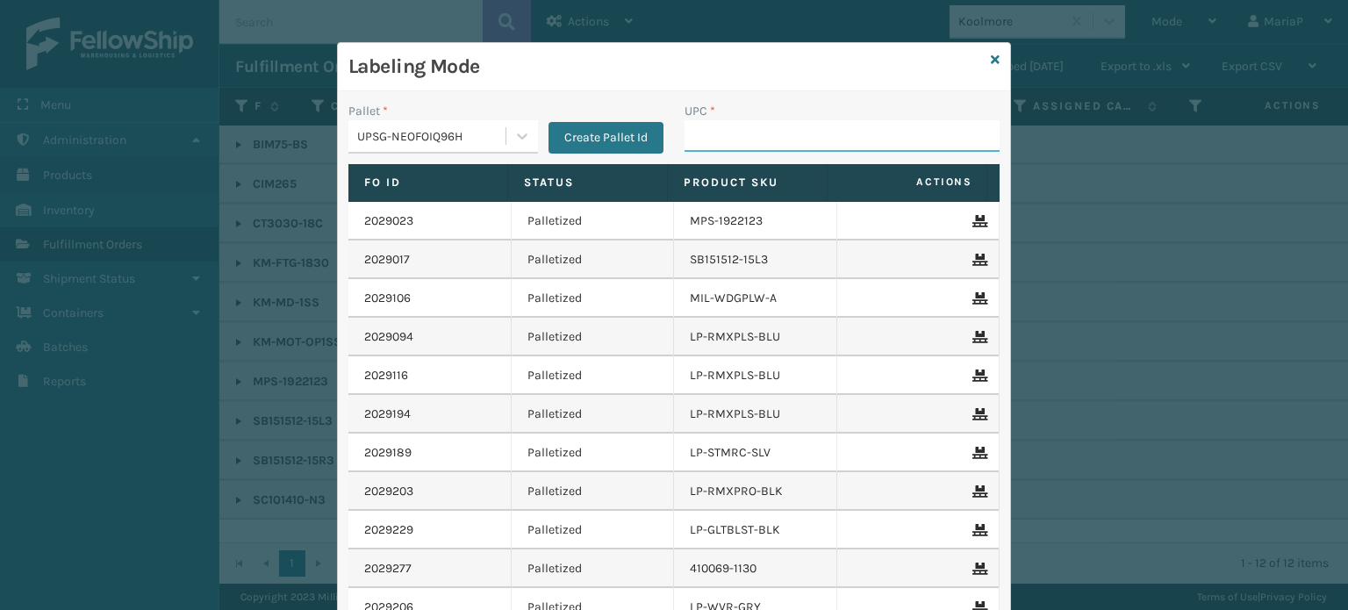
click at [800, 136] on input "UPC *" at bounding box center [841, 136] width 315 height 32
type input "8500044"
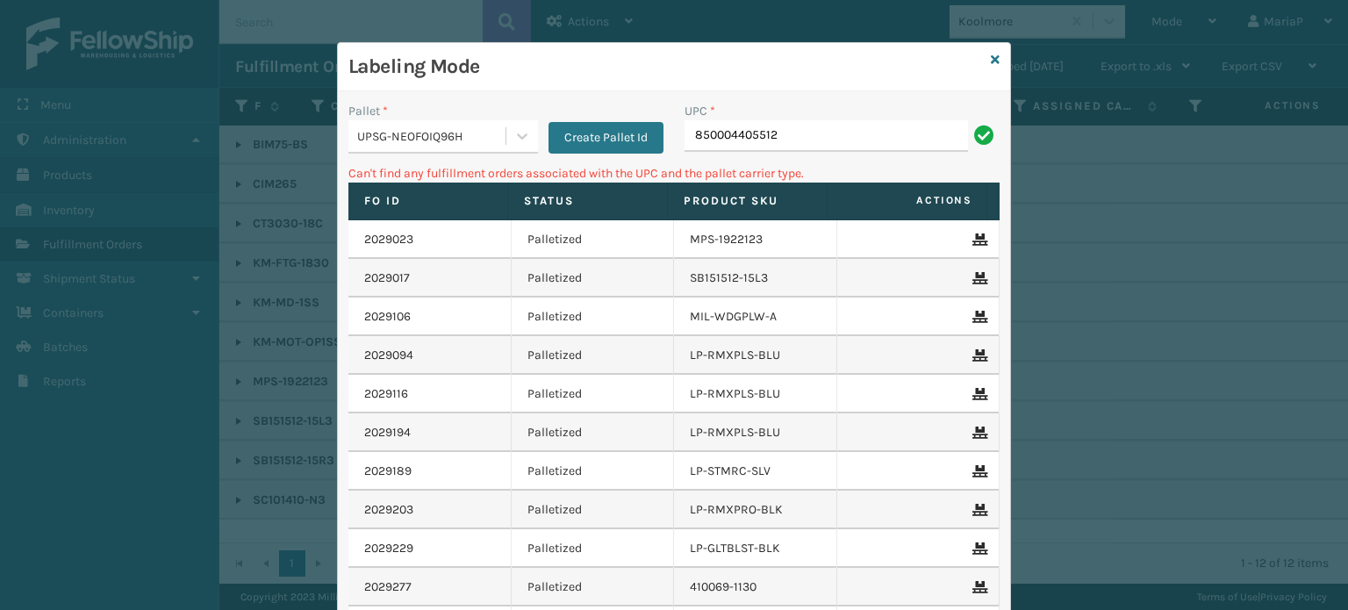
click at [440, 134] on div "UPSG-NEOFOIQ96H" at bounding box center [432, 136] width 150 height 18
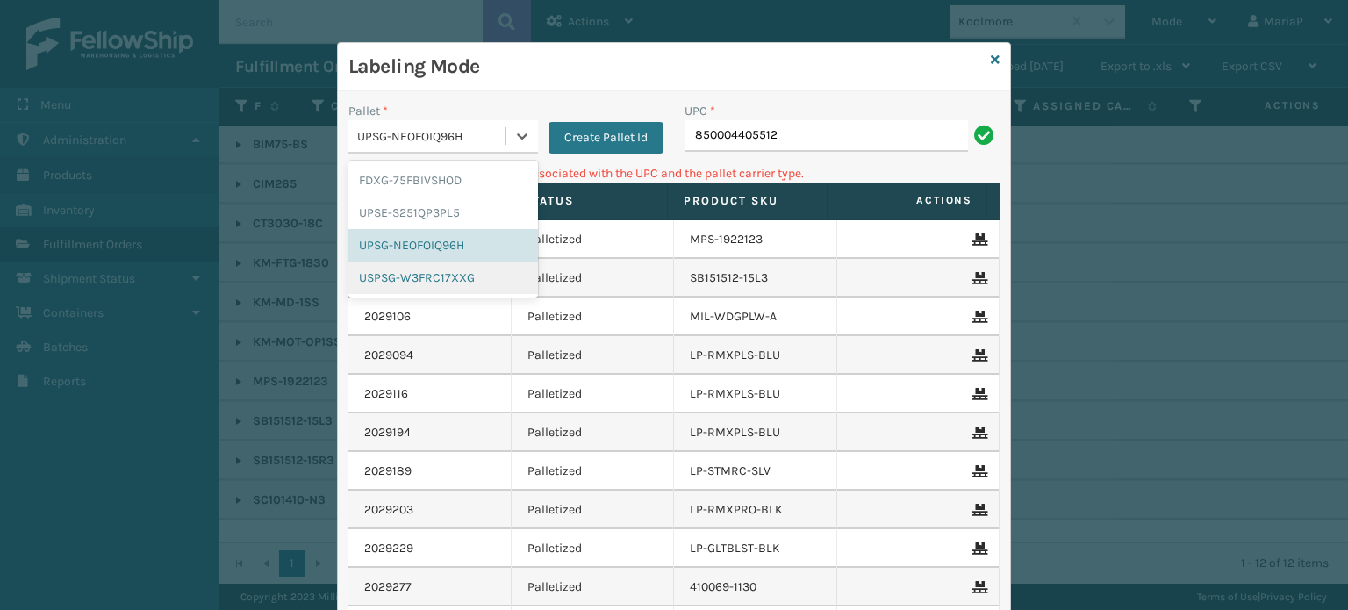
click at [396, 277] on div "USPSG-W3FRC17XXG" at bounding box center [443, 278] width 190 height 32
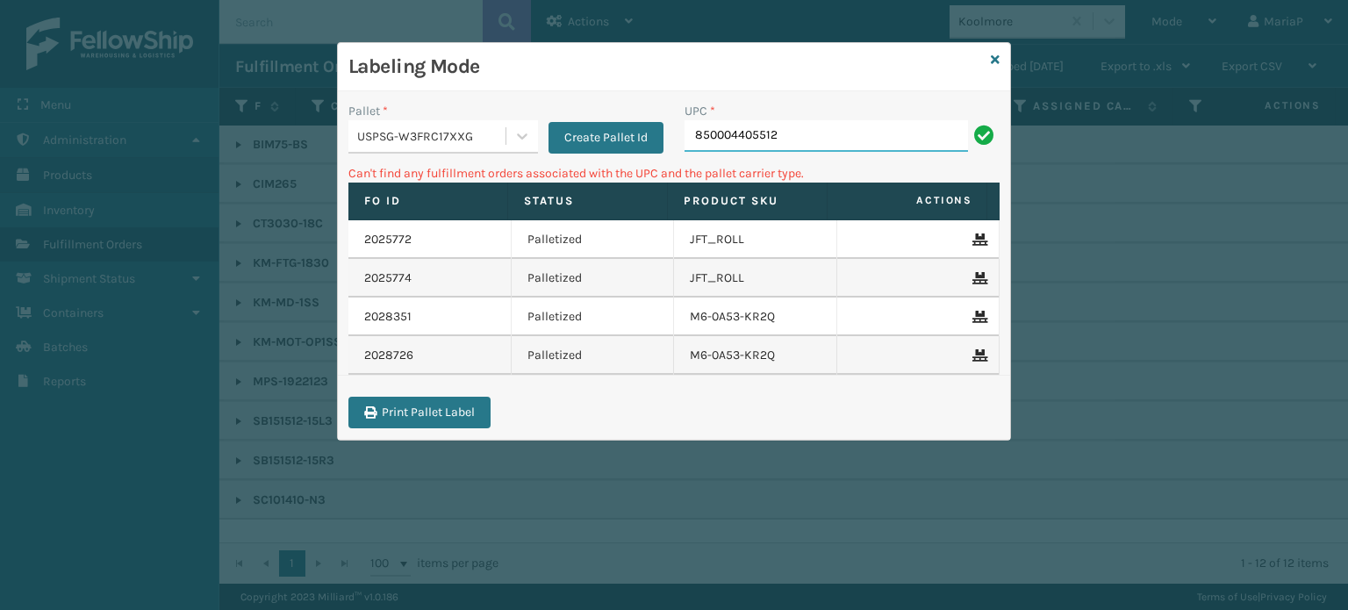
click at [737, 134] on input "850004405512" at bounding box center [825, 136] width 283 height 32
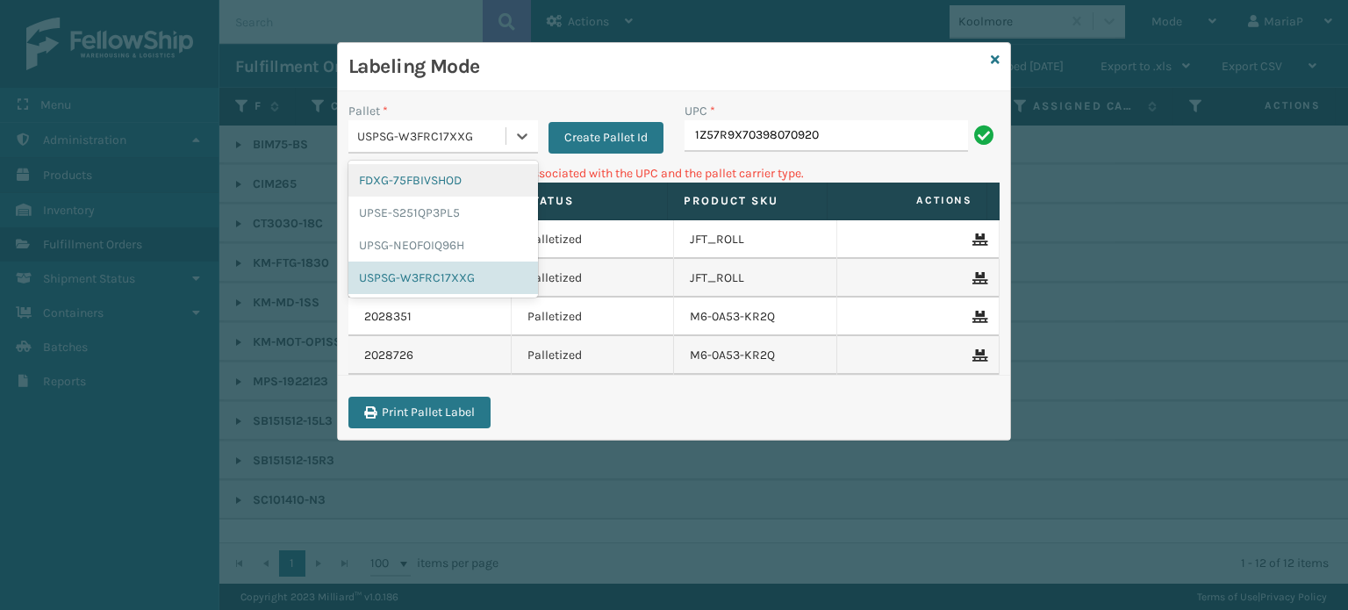
drag, startPoint x: 435, startPoint y: 142, endPoint x: 407, endPoint y: 123, distance: 34.1
click at [407, 123] on div "USPSG-W3FRC17XXG" at bounding box center [426, 136] width 157 height 29
click at [420, 256] on div "UPSG-NEOFOIQ96H" at bounding box center [443, 245] width 190 height 32
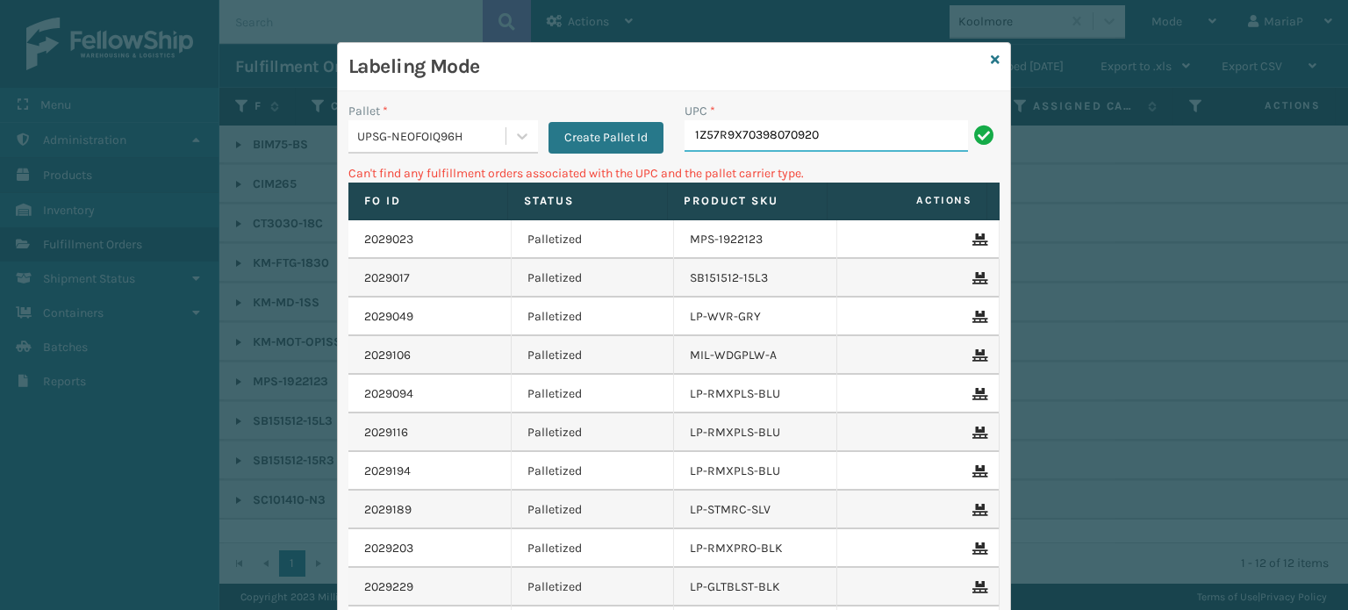
click at [862, 135] on input "1Z57R9X70398070920" at bounding box center [825, 136] width 283 height 32
click at [445, 118] on div "Pallet *" at bounding box center [443, 111] width 190 height 18
click at [436, 129] on div "UPSG-NEOFOIQ96H" at bounding box center [432, 136] width 150 height 18
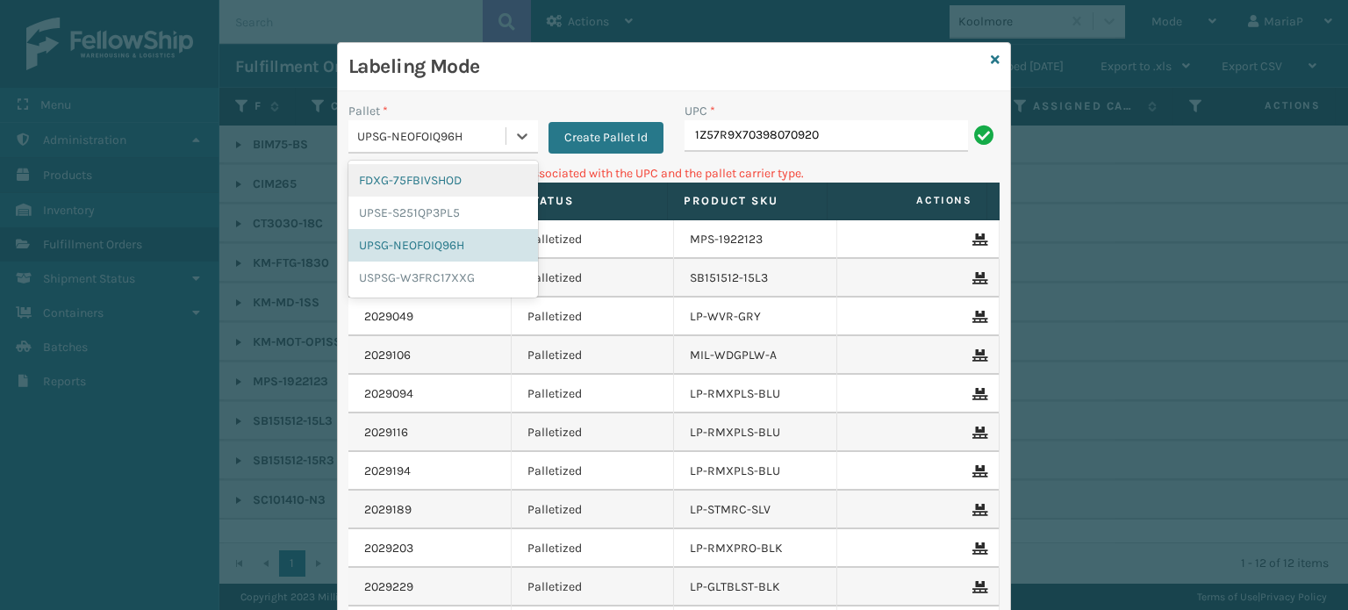
click at [389, 189] on div "FDXG-75FBIVSHOD" at bounding box center [443, 180] width 190 height 32
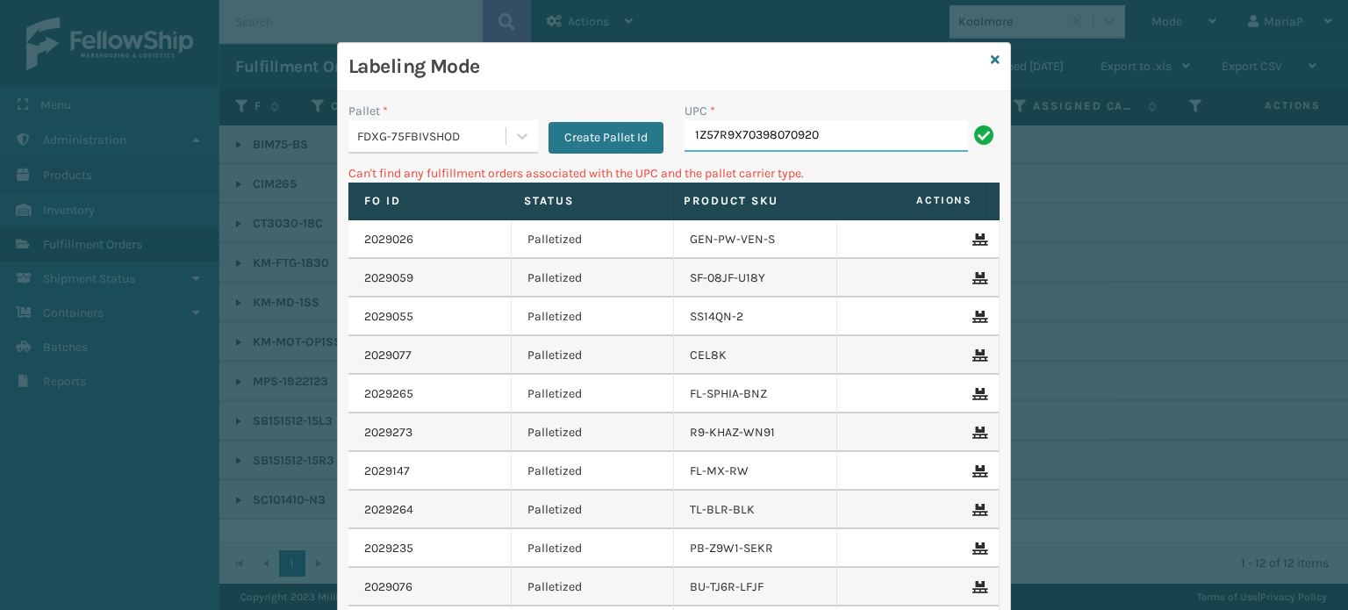
click at [804, 140] on input "1Z57R9X70398070920" at bounding box center [825, 136] width 283 height 32
type input "1"
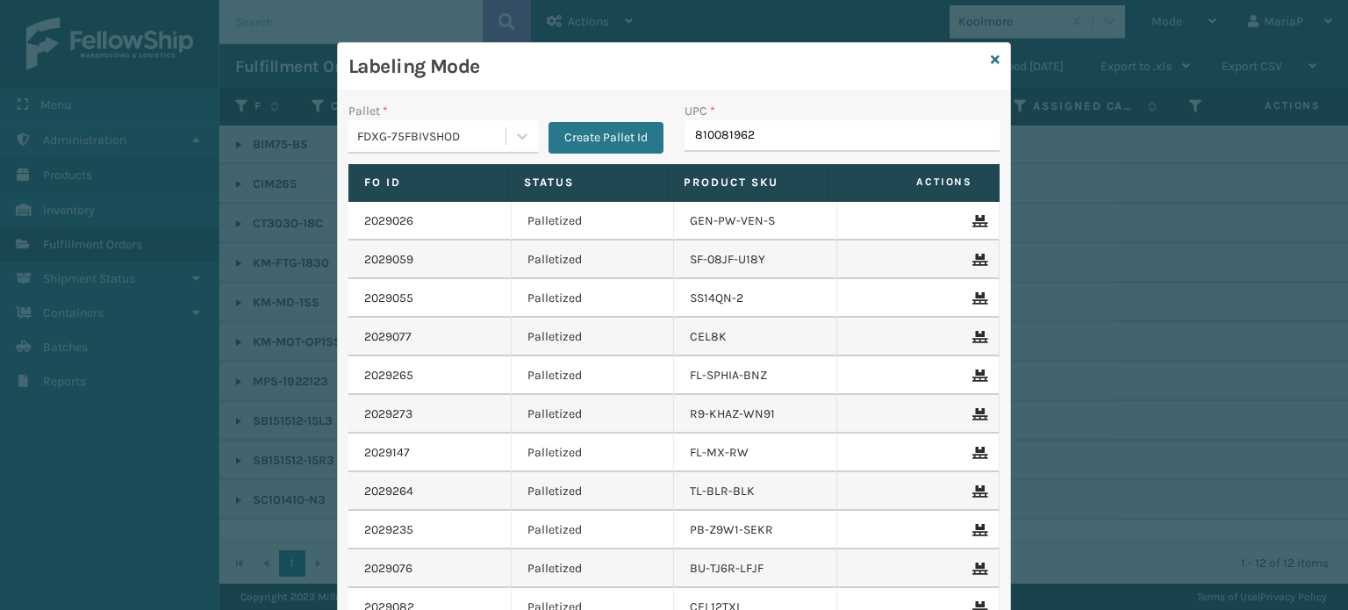
type input "8100819627"
type input "810081"
type input "8100"
type input "810081962667"
